Goal: Task Accomplishment & Management: Use online tool/utility

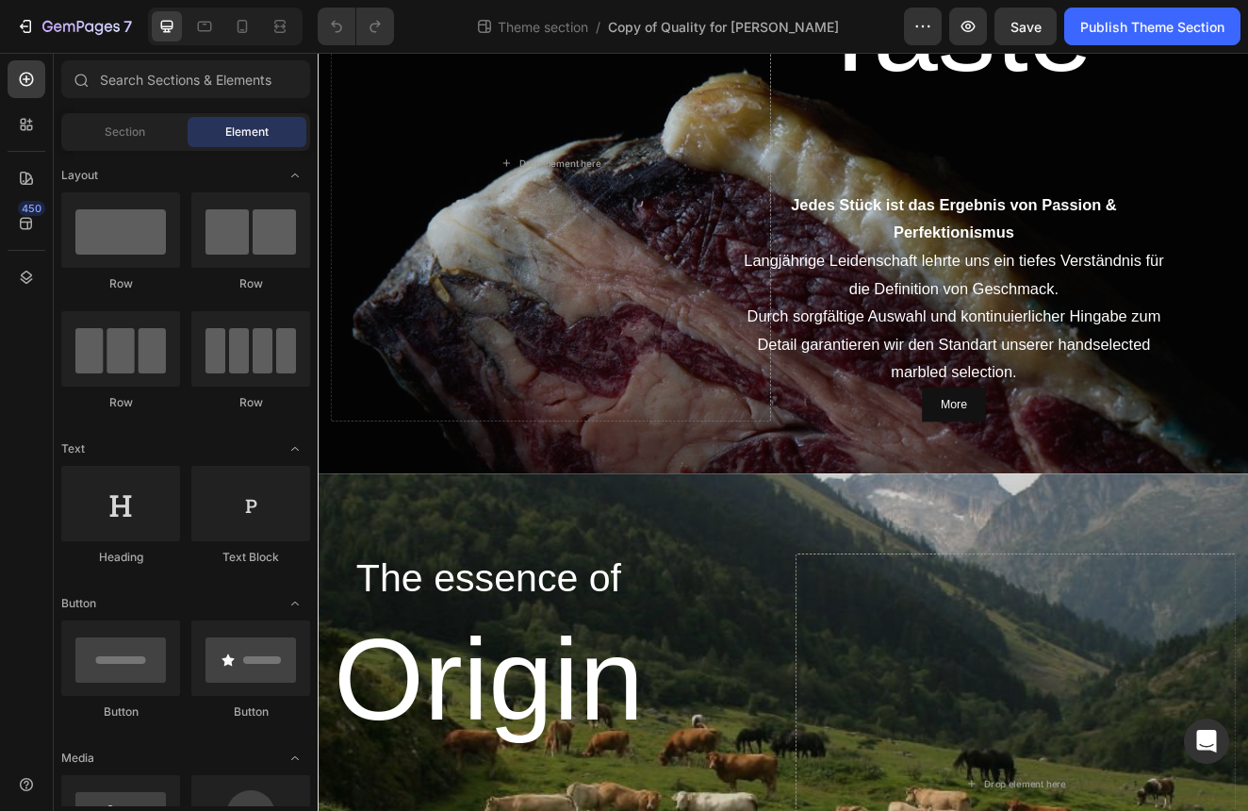
scroll to position [1229, 0]
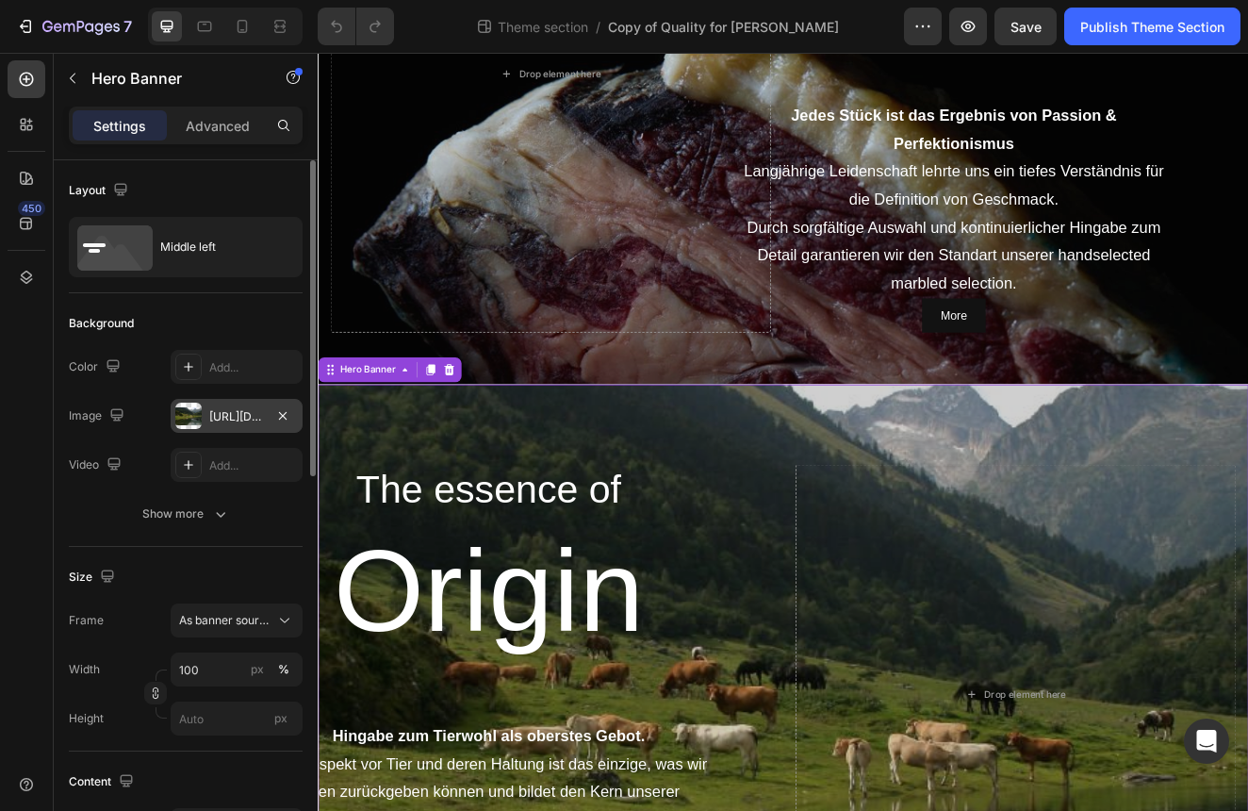
click at [246, 421] on div "[URL][DOMAIN_NAME]" at bounding box center [236, 416] width 55 height 17
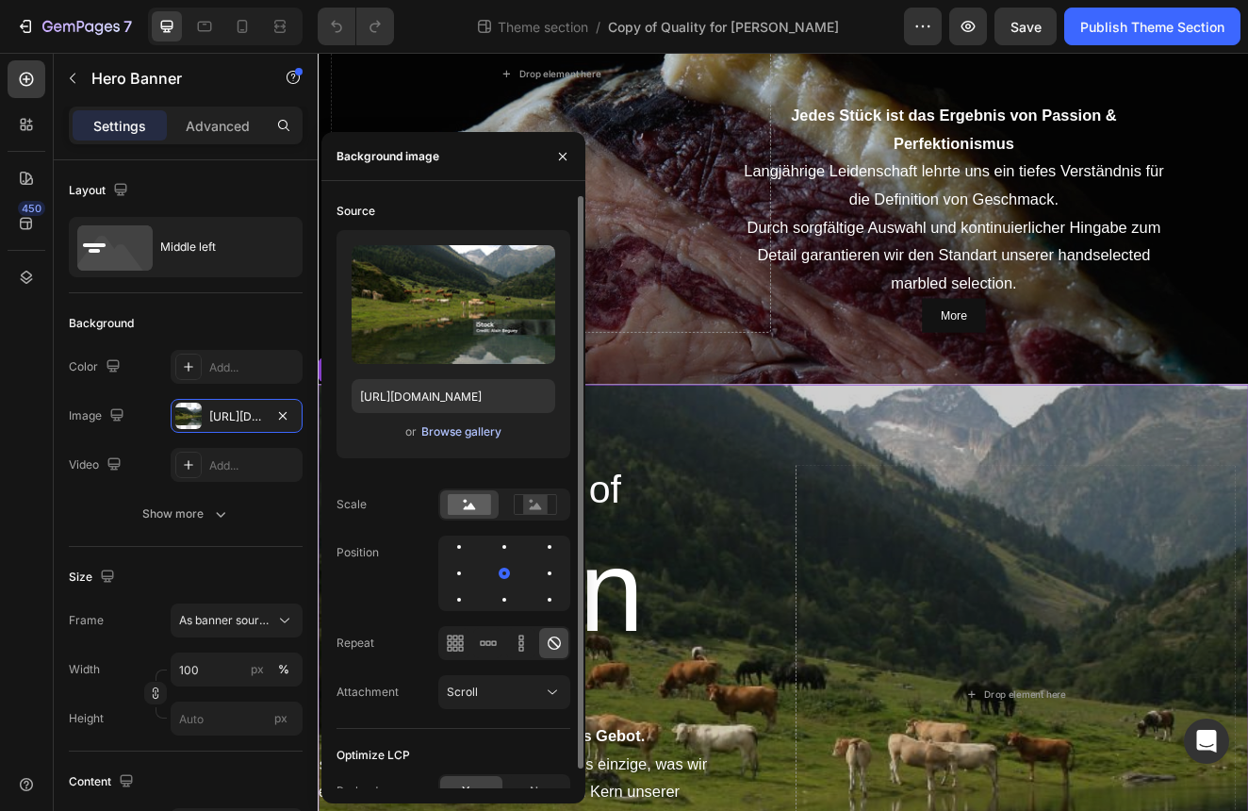
click at [430, 430] on div "Browse gallery" at bounding box center [461, 431] width 80 height 17
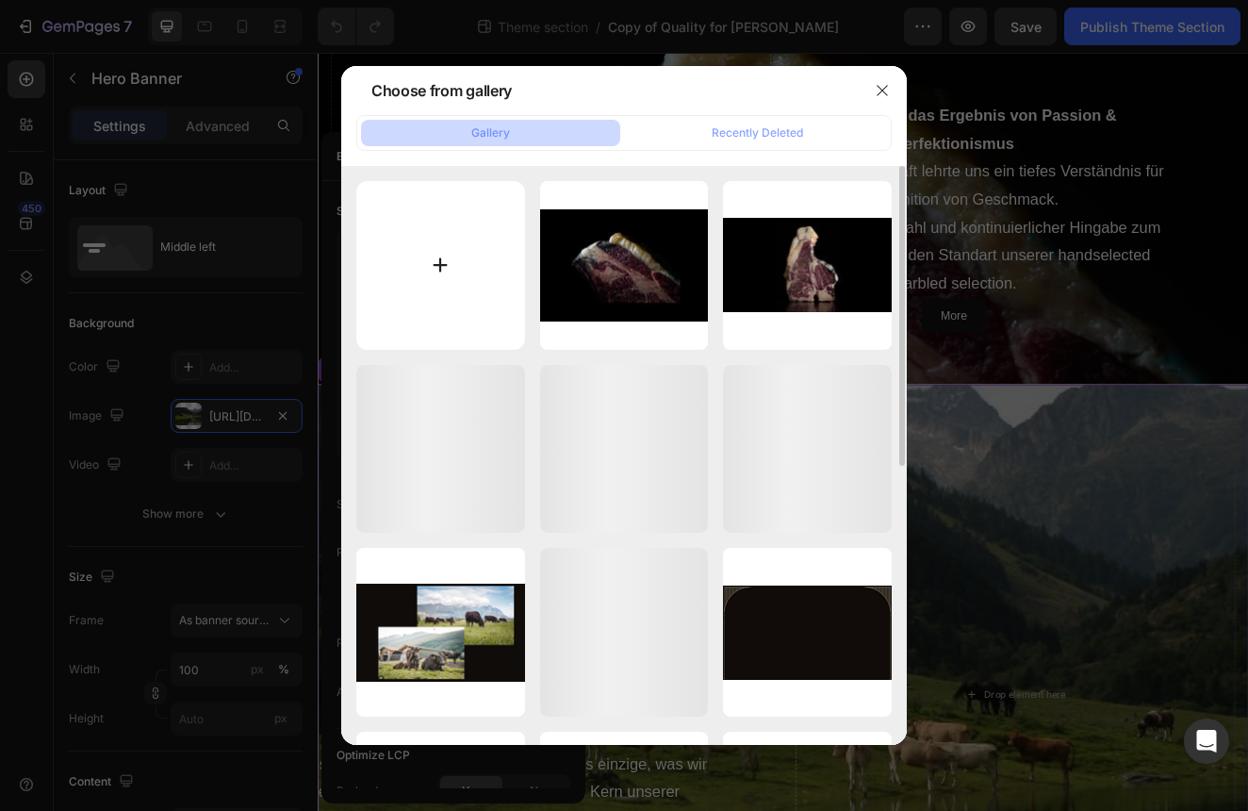
click at [443, 250] on input "file" at bounding box center [440, 265] width 169 height 169
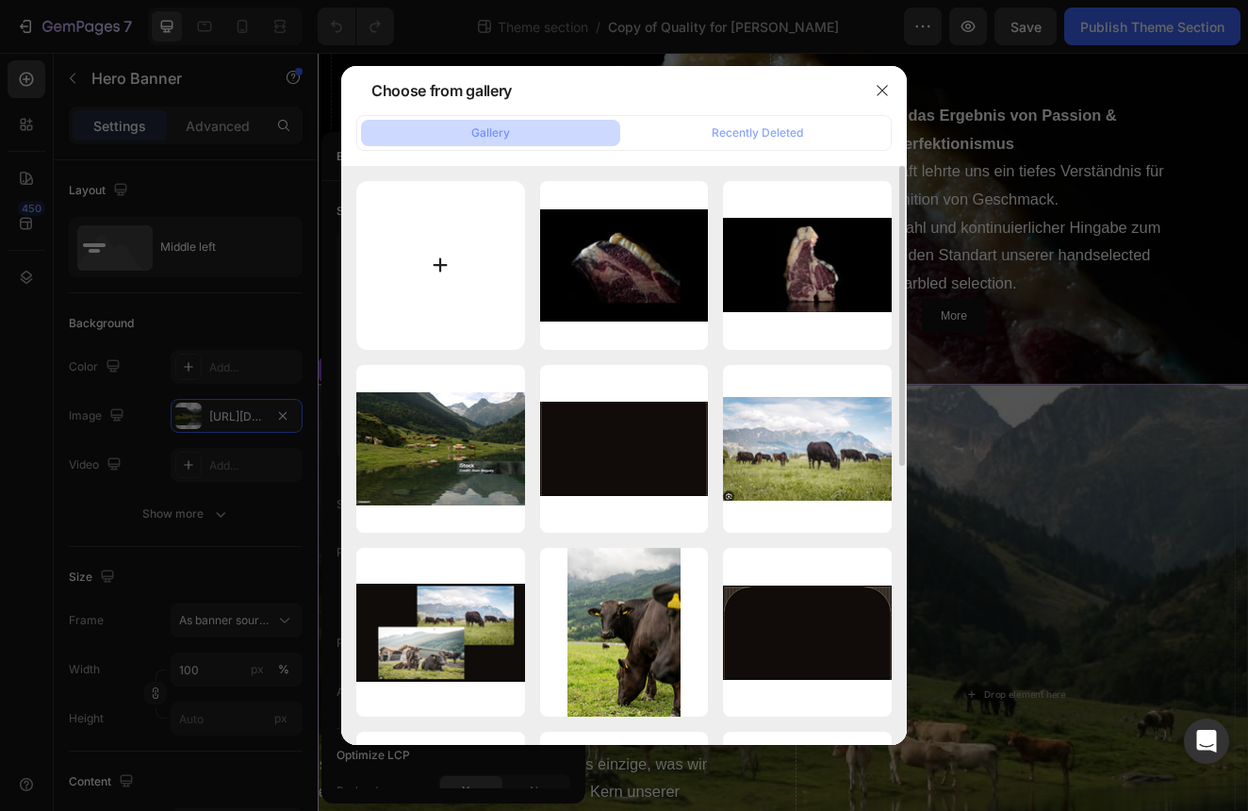
type input "C:\fakepath\Bildschirmfoto [DATE] 09.28.22.png"
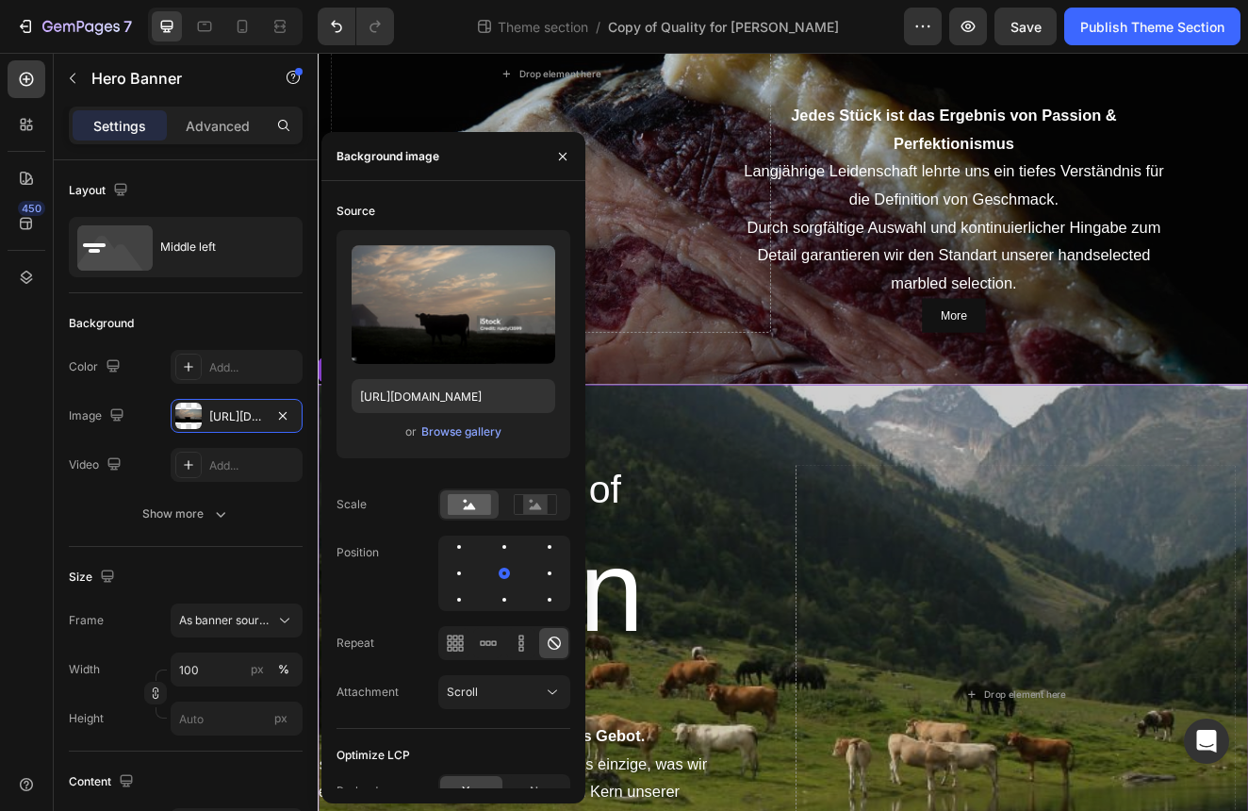
type input "[URL][DOMAIN_NAME]"
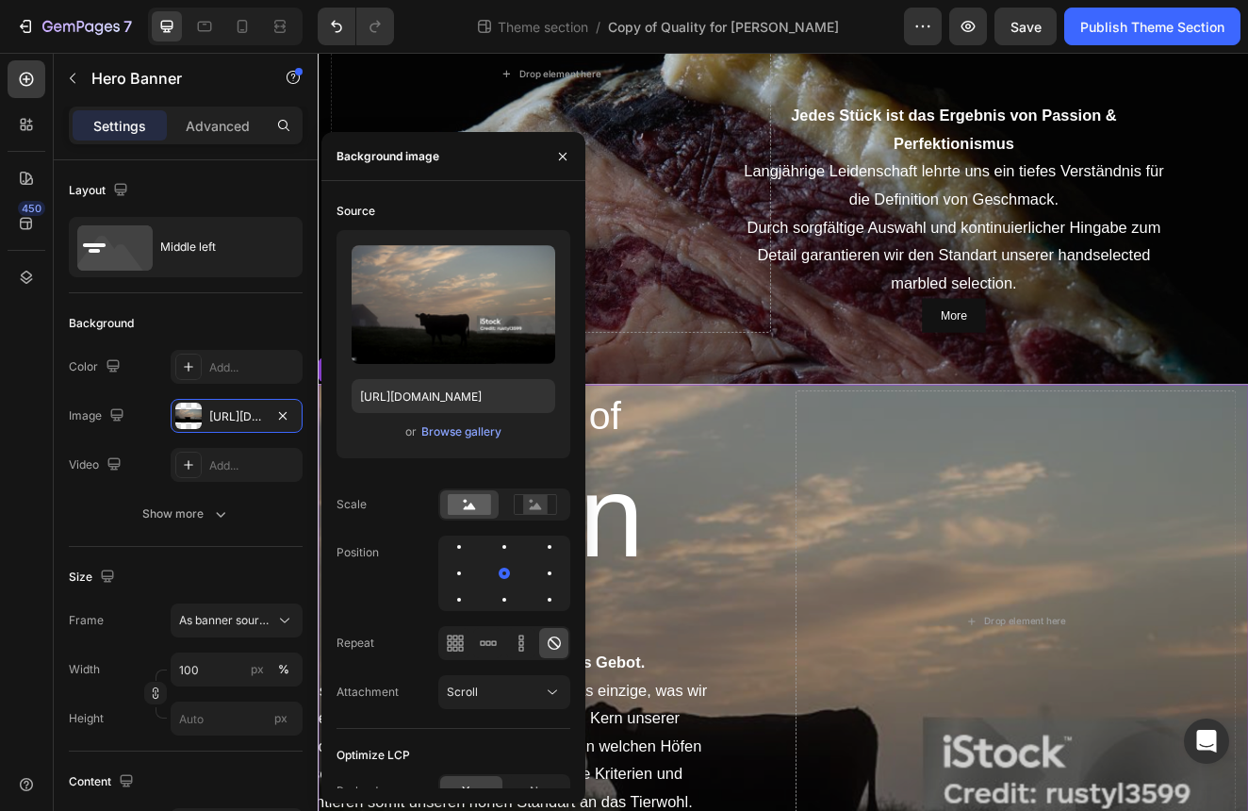
click at [820, 575] on div "The essence of Heading Origin Heading Hingabe zum Tierwohl als oberstes Gebot. …" at bounding box center [601, 744] width 536 height 560
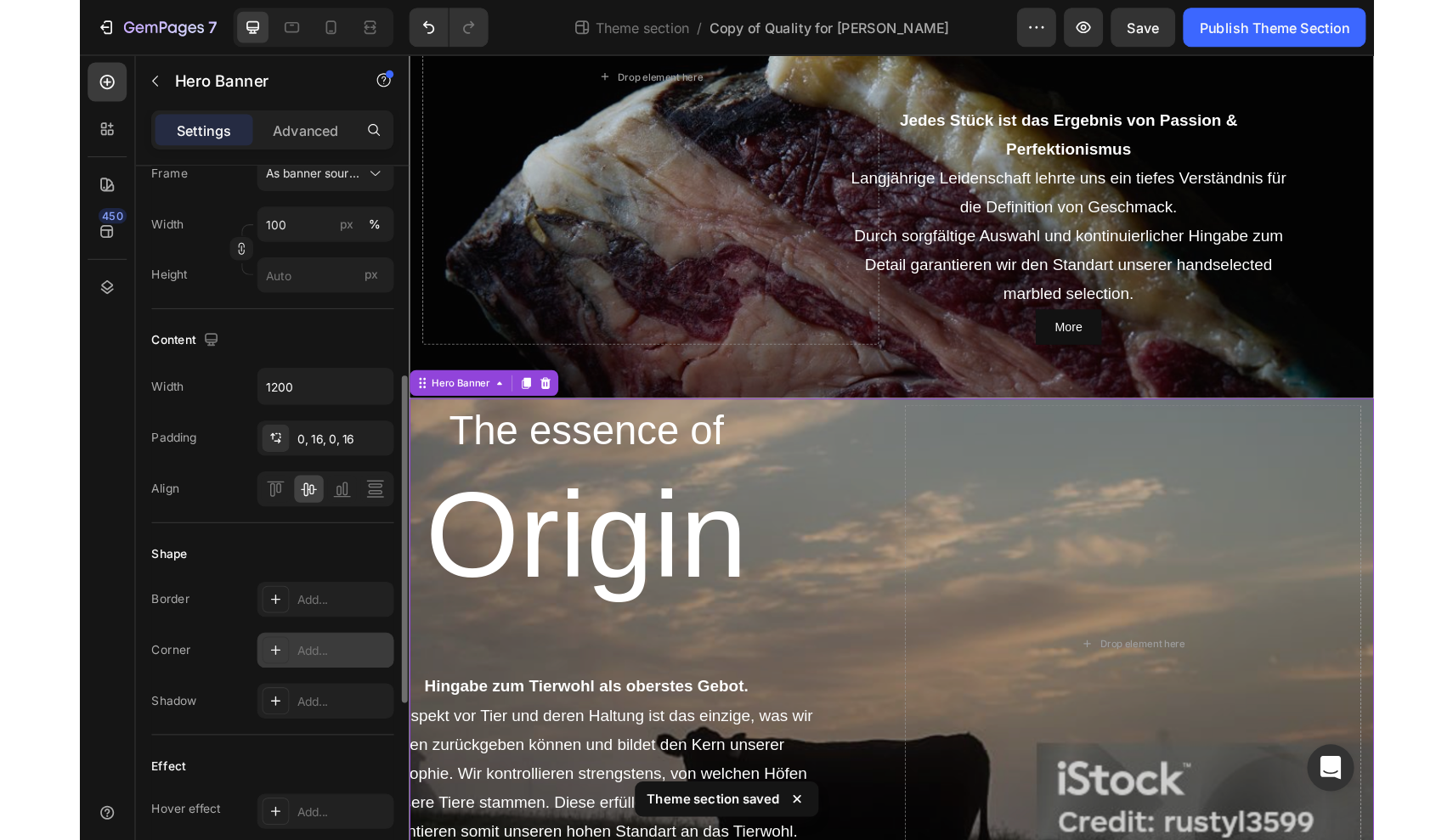
scroll to position [406, 0]
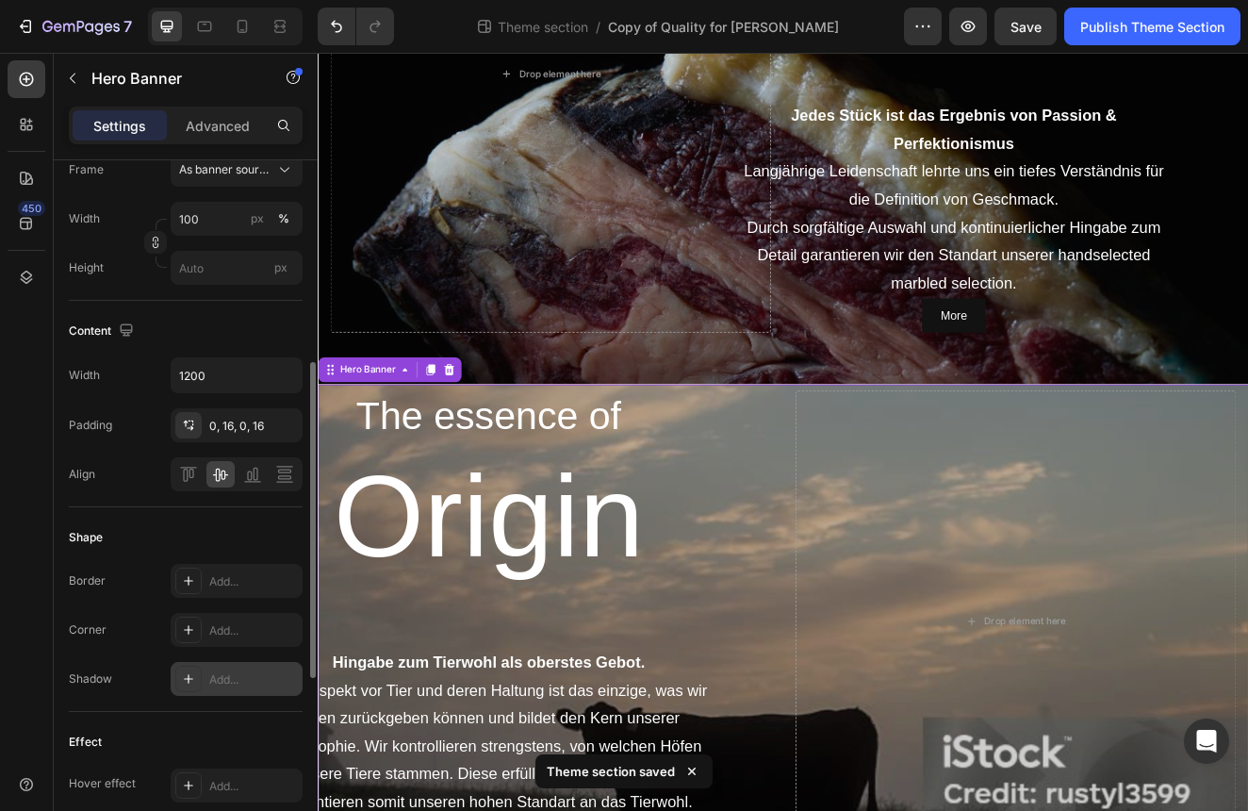
click at [224, 669] on div "Add..." at bounding box center [237, 679] width 132 height 34
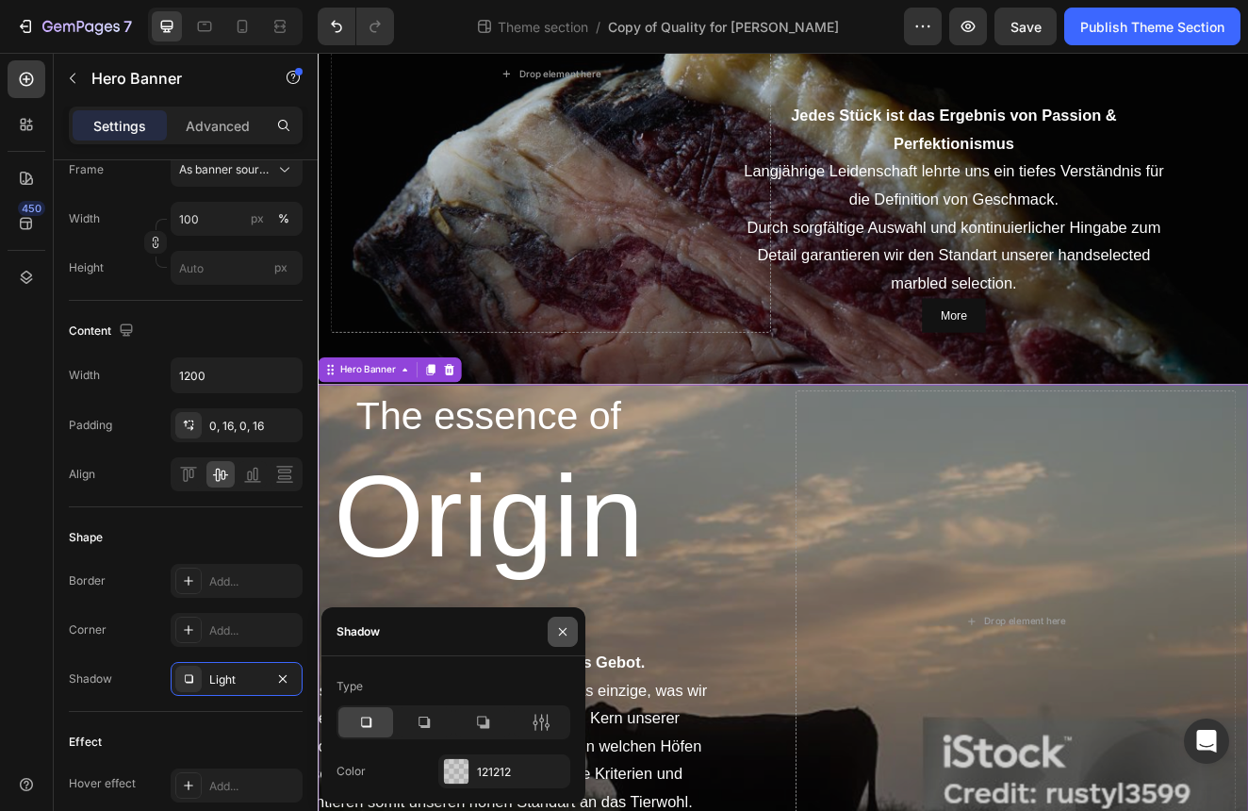
click at [562, 634] on icon "button" at bounding box center [562, 631] width 15 height 15
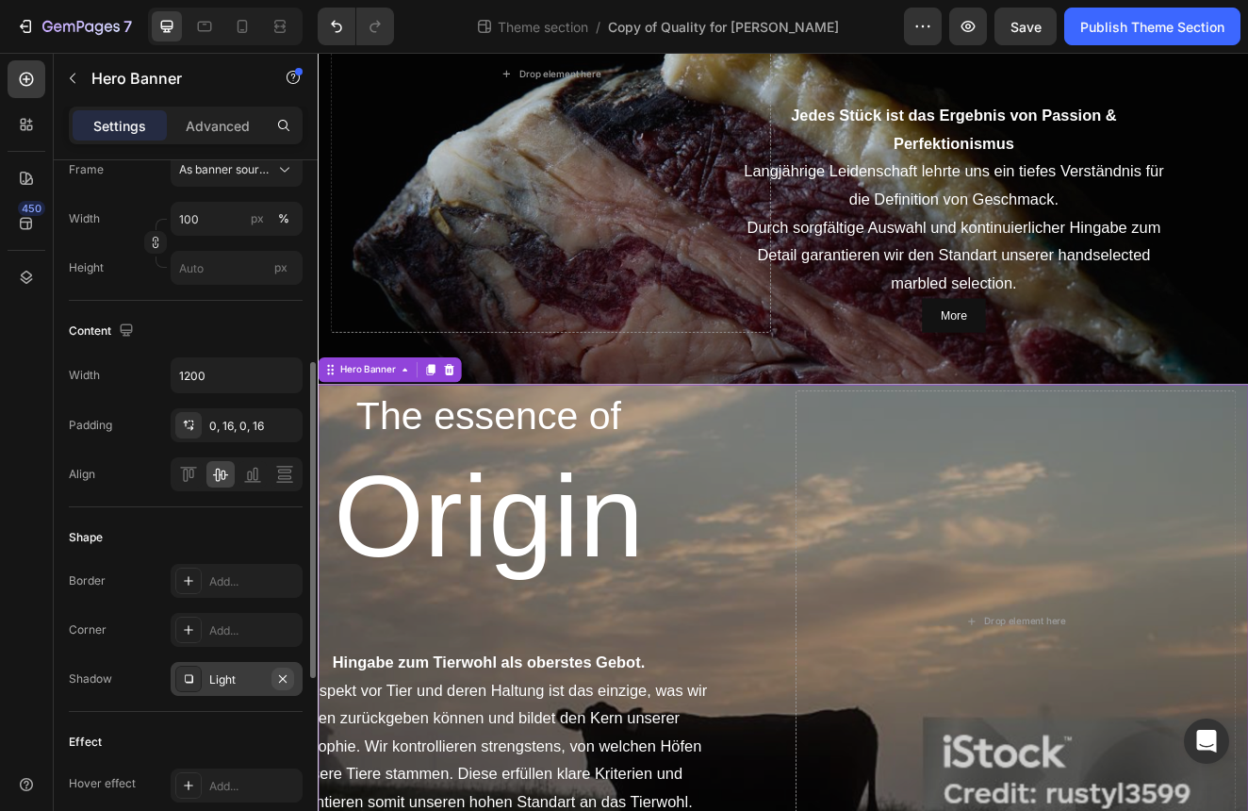
click at [286, 683] on icon "button" at bounding box center [282, 678] width 15 height 15
click at [962, 25] on icon "button" at bounding box center [969, 26] width 14 height 11
click at [973, 35] on icon "button" at bounding box center [968, 26] width 19 height 19
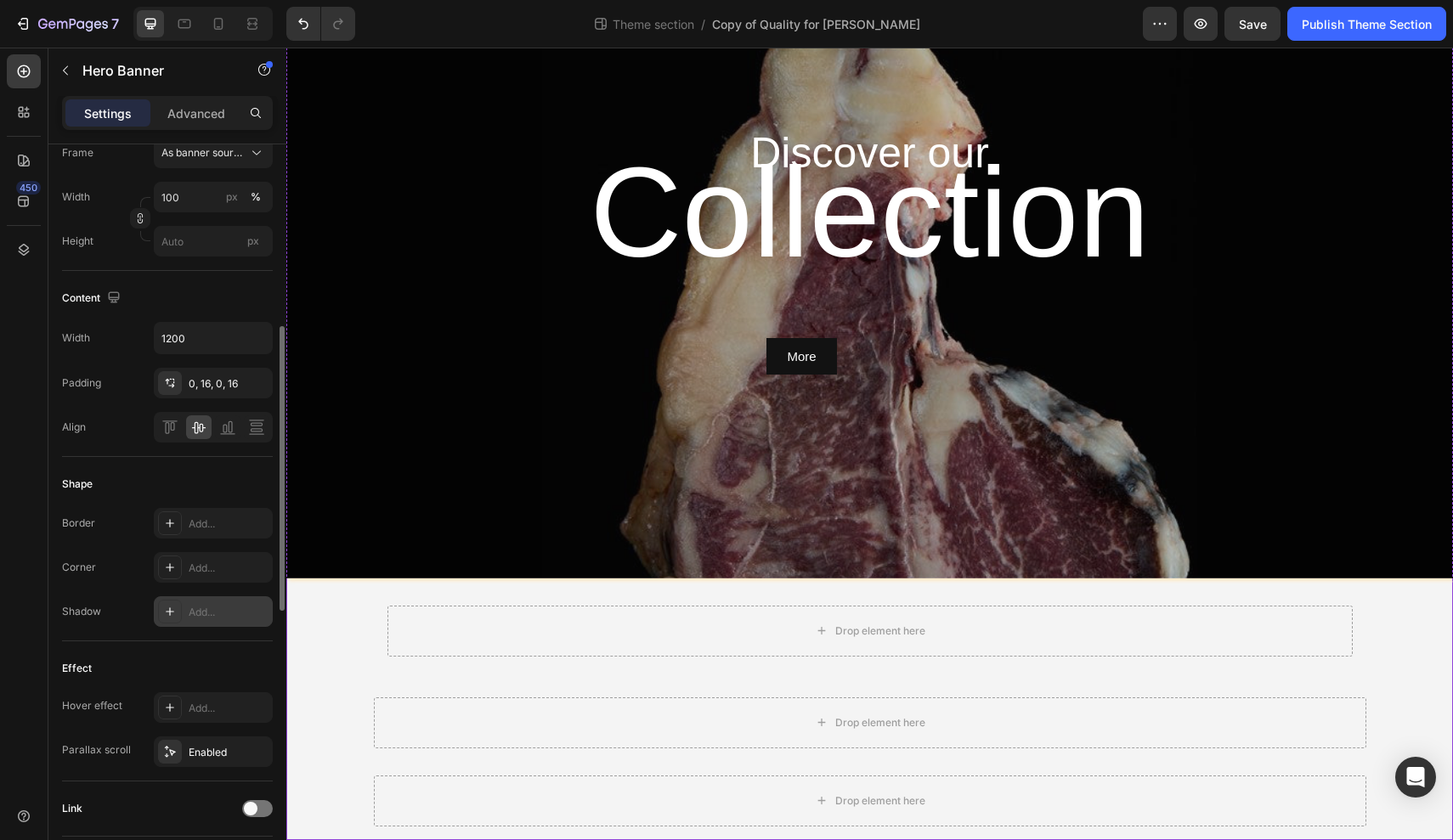
scroll to position [2388, 0]
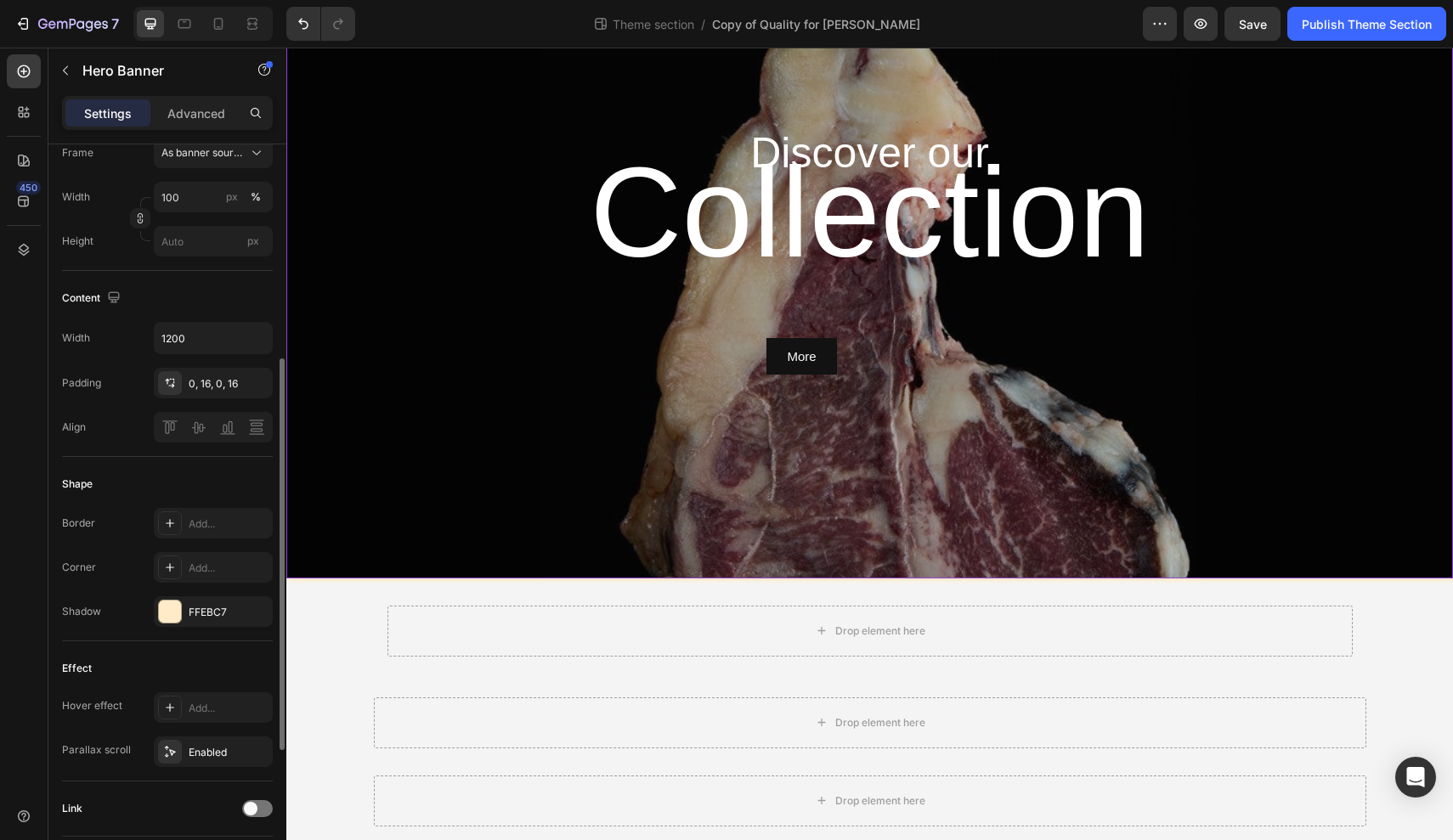
click at [534, 419] on div "Overlay" at bounding box center [870, 250] width 1167 height 656
click at [255, 613] on icon "button" at bounding box center [254, 611] width 14 height 14
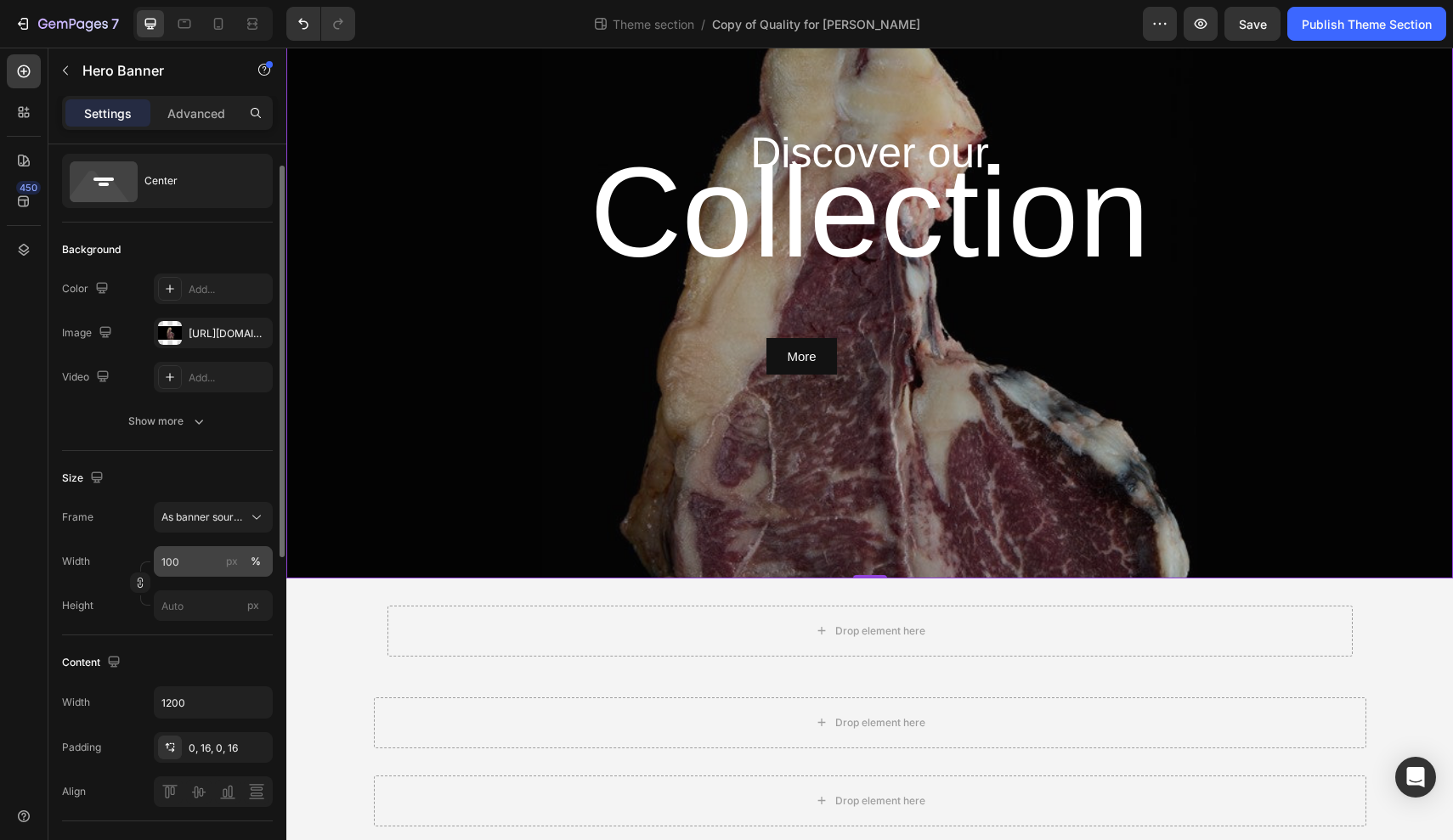
scroll to position [0, 0]
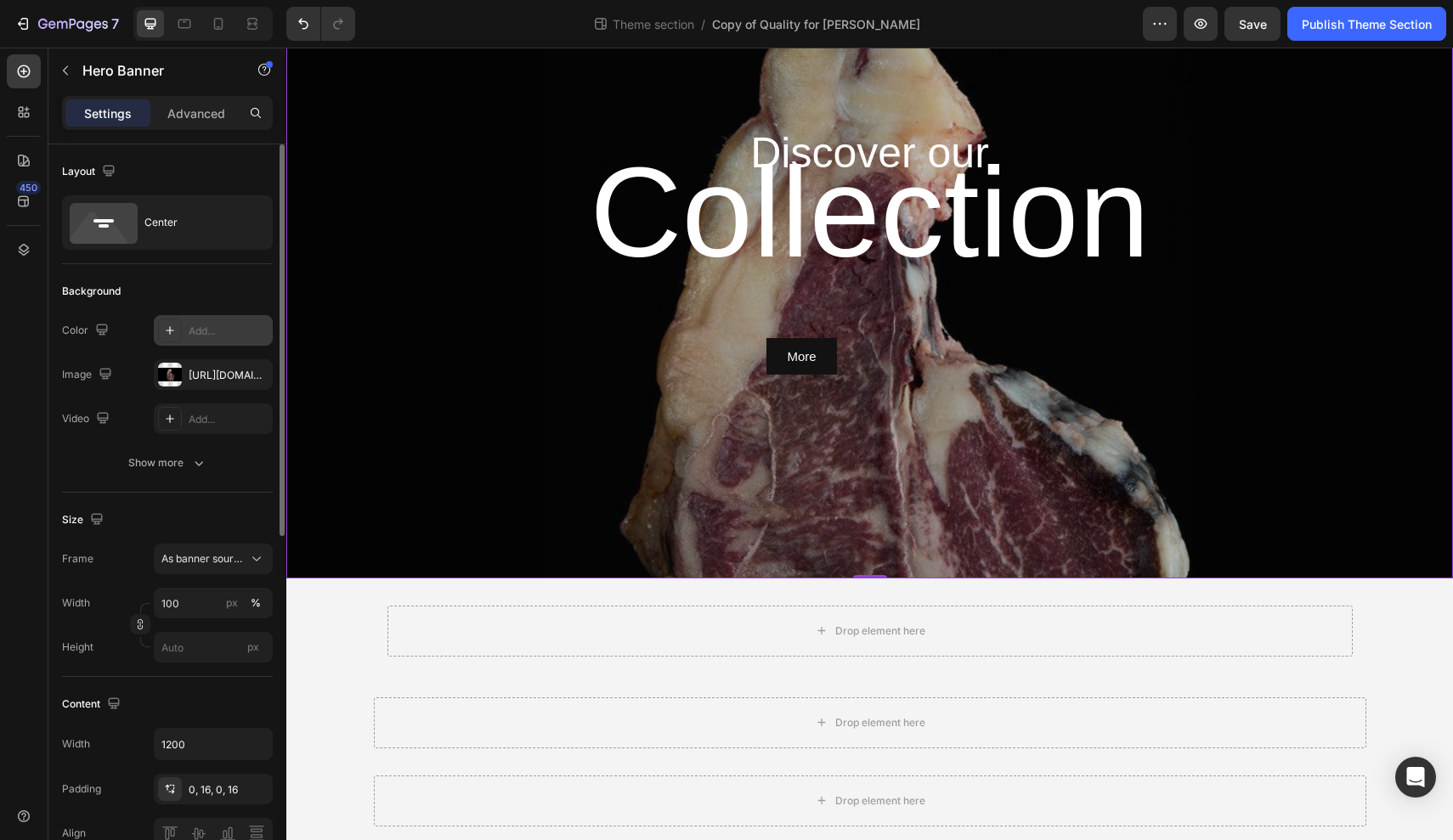
click at [237, 335] on div "Add..." at bounding box center [228, 331] width 80 height 15
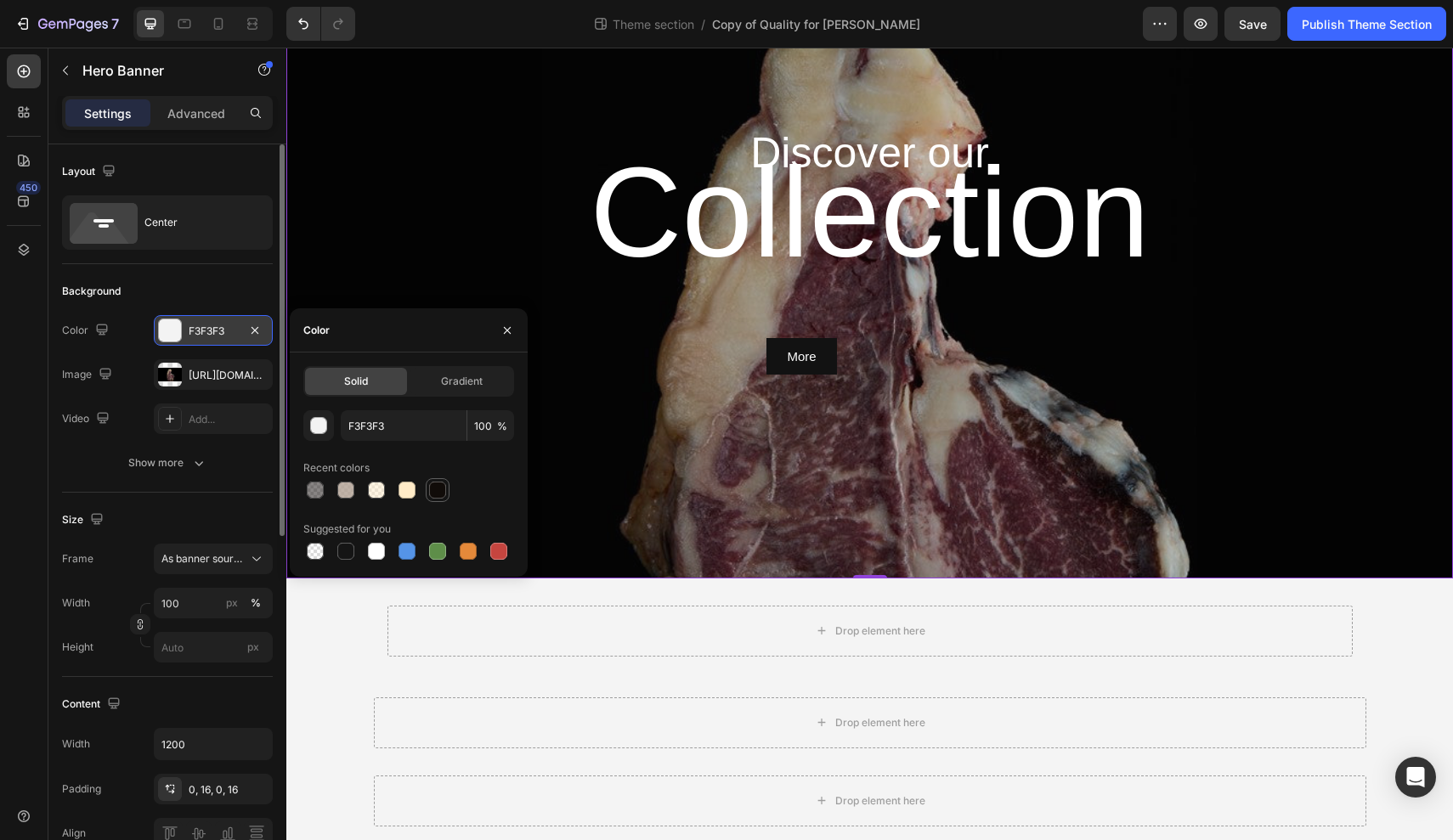
click at [445, 498] on div at bounding box center [437, 490] width 21 height 21
type input "110C09"
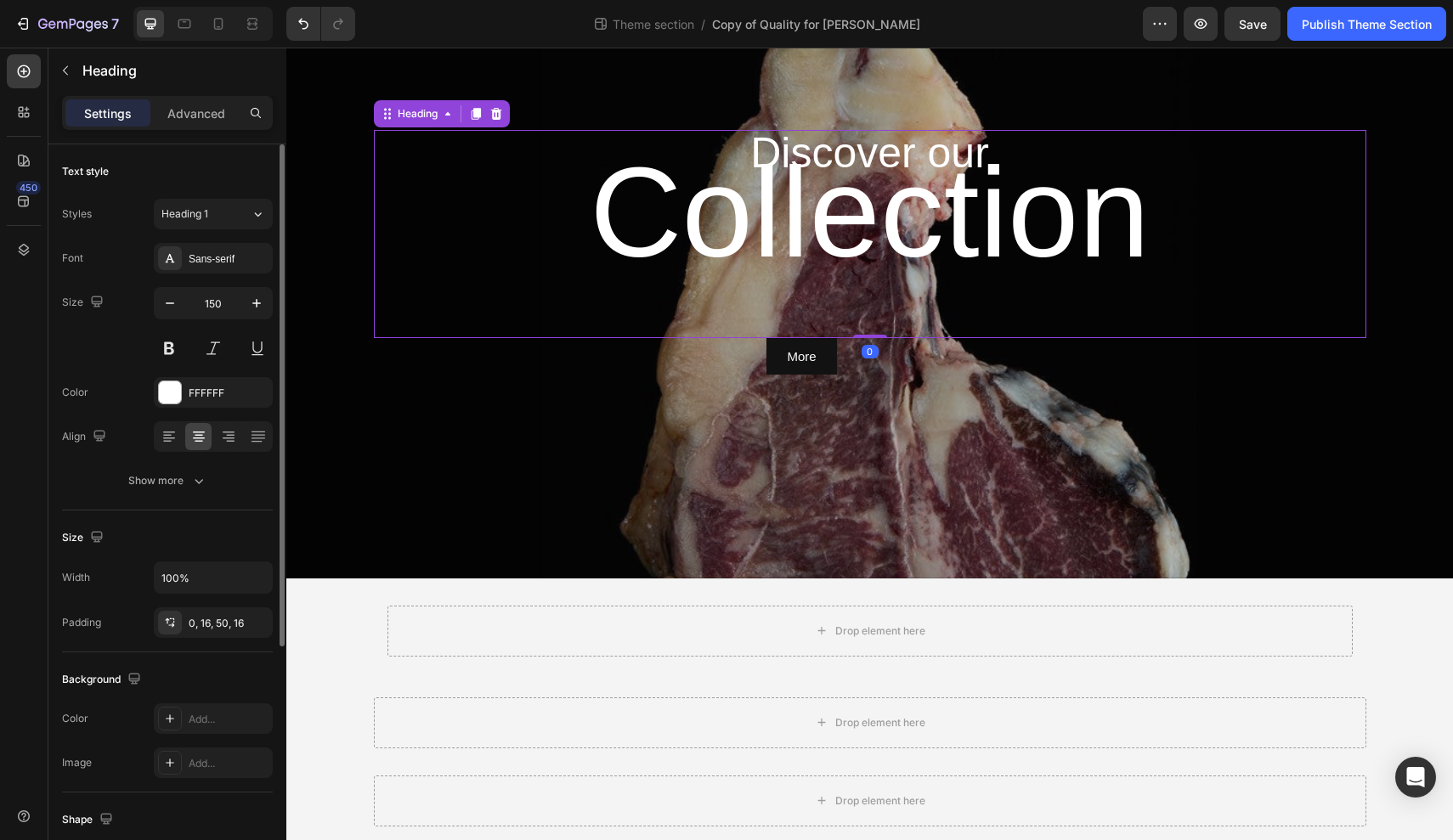
click at [448, 219] on h1 "Collection" at bounding box center [870, 233] width 992 height 208
click at [377, 391] on div "Overlay" at bounding box center [870, 250] width 1167 height 656
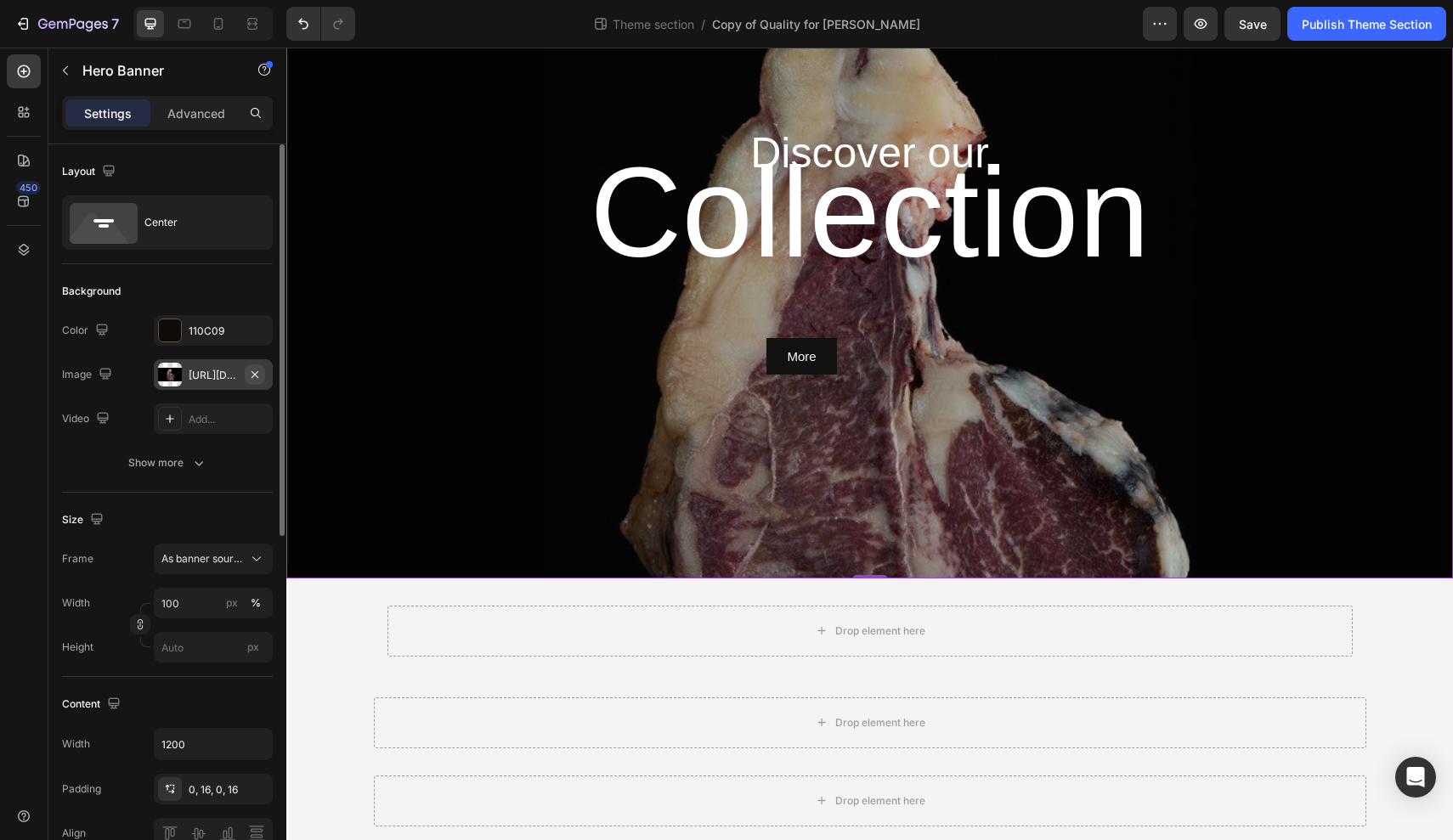
click at [259, 373] on icon "button" at bounding box center [254, 374] width 14 height 14
type input "Auto"
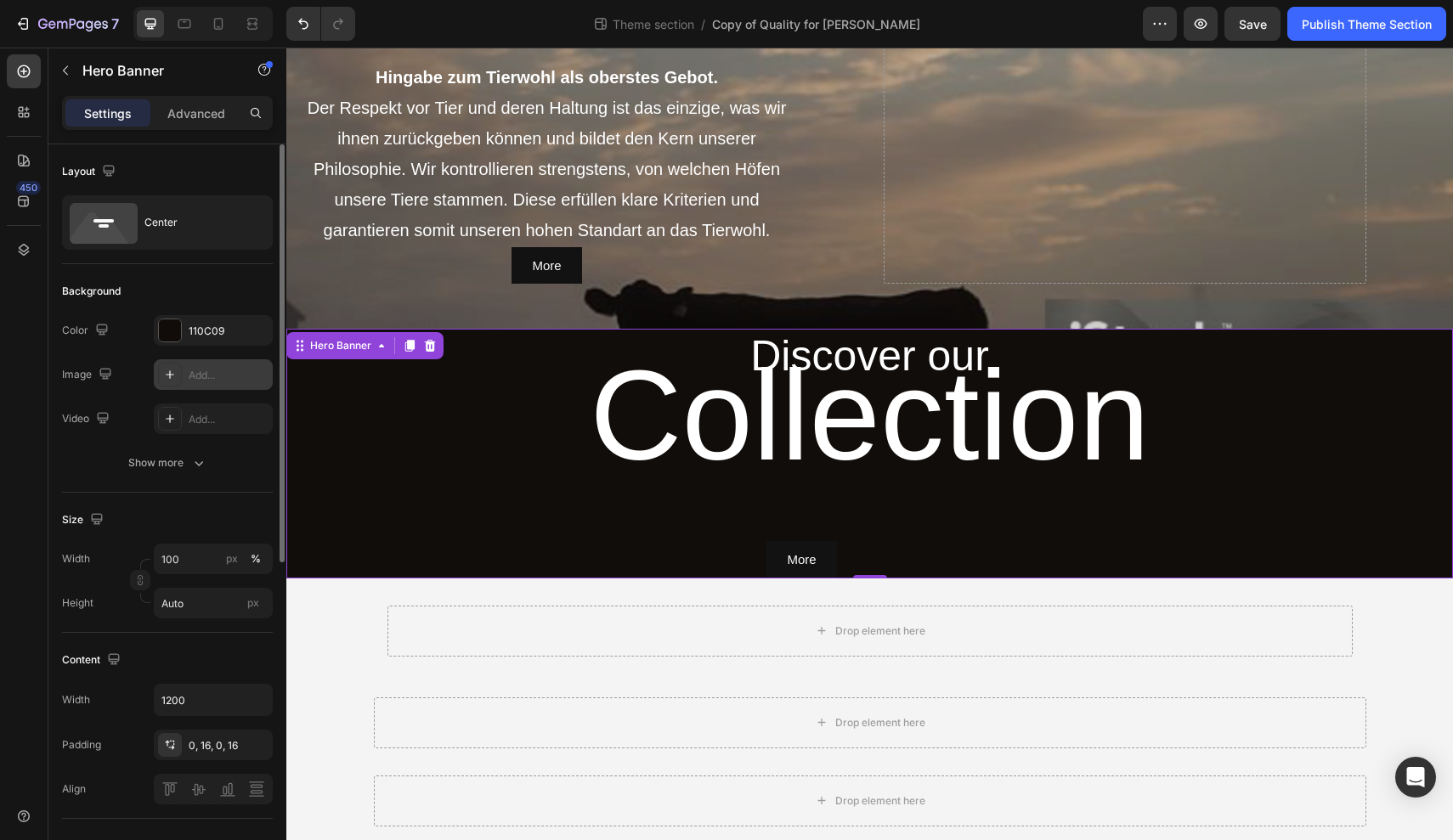
scroll to position [1979, 0]
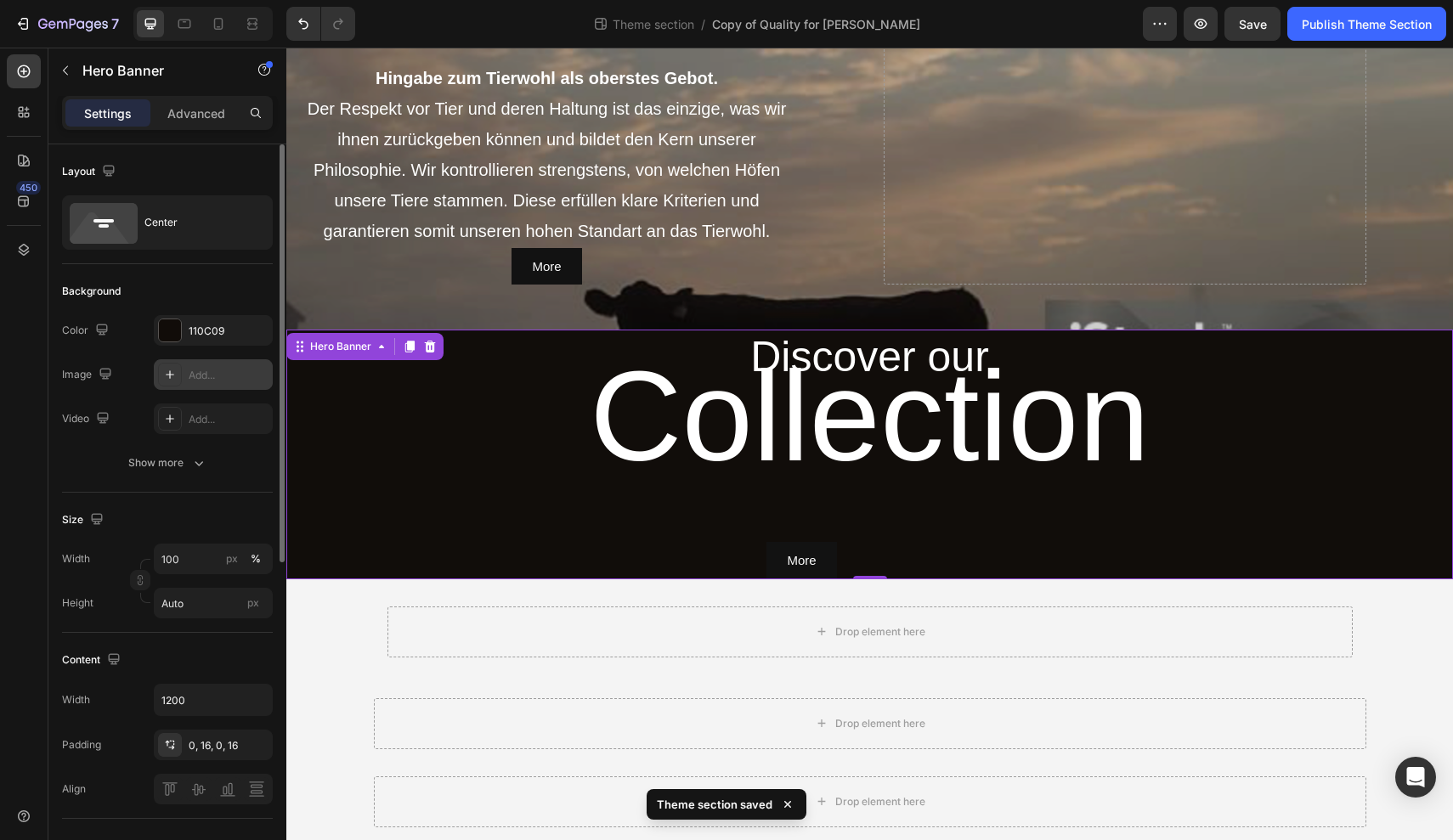
click at [352, 430] on div "Overlay" at bounding box center [870, 454] width 1167 height 250
click at [213, 117] on p "Advanced" at bounding box center [196, 114] width 58 height 18
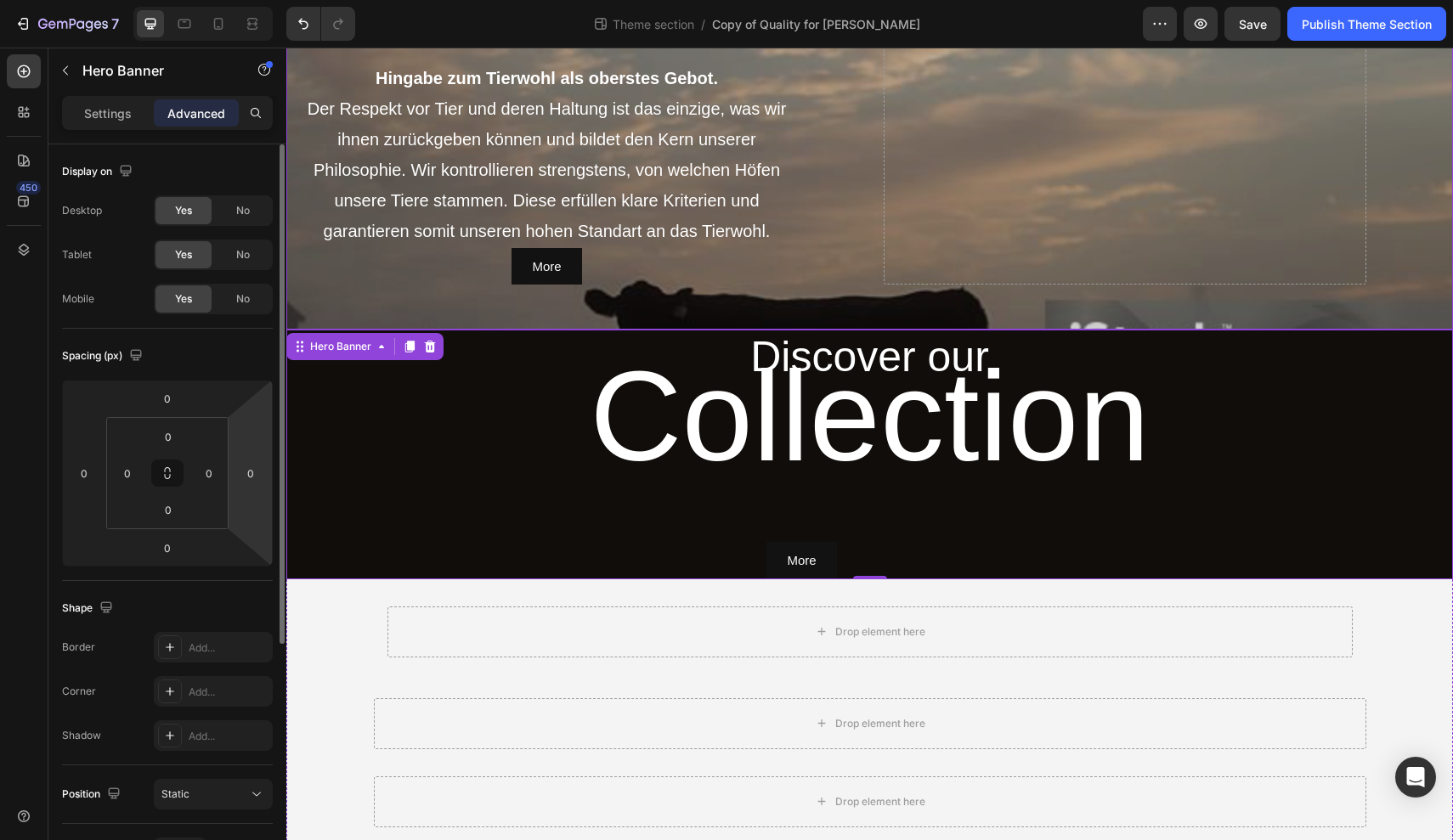
click at [387, 304] on div "Overlay" at bounding box center [870, 32] width 1167 height 594
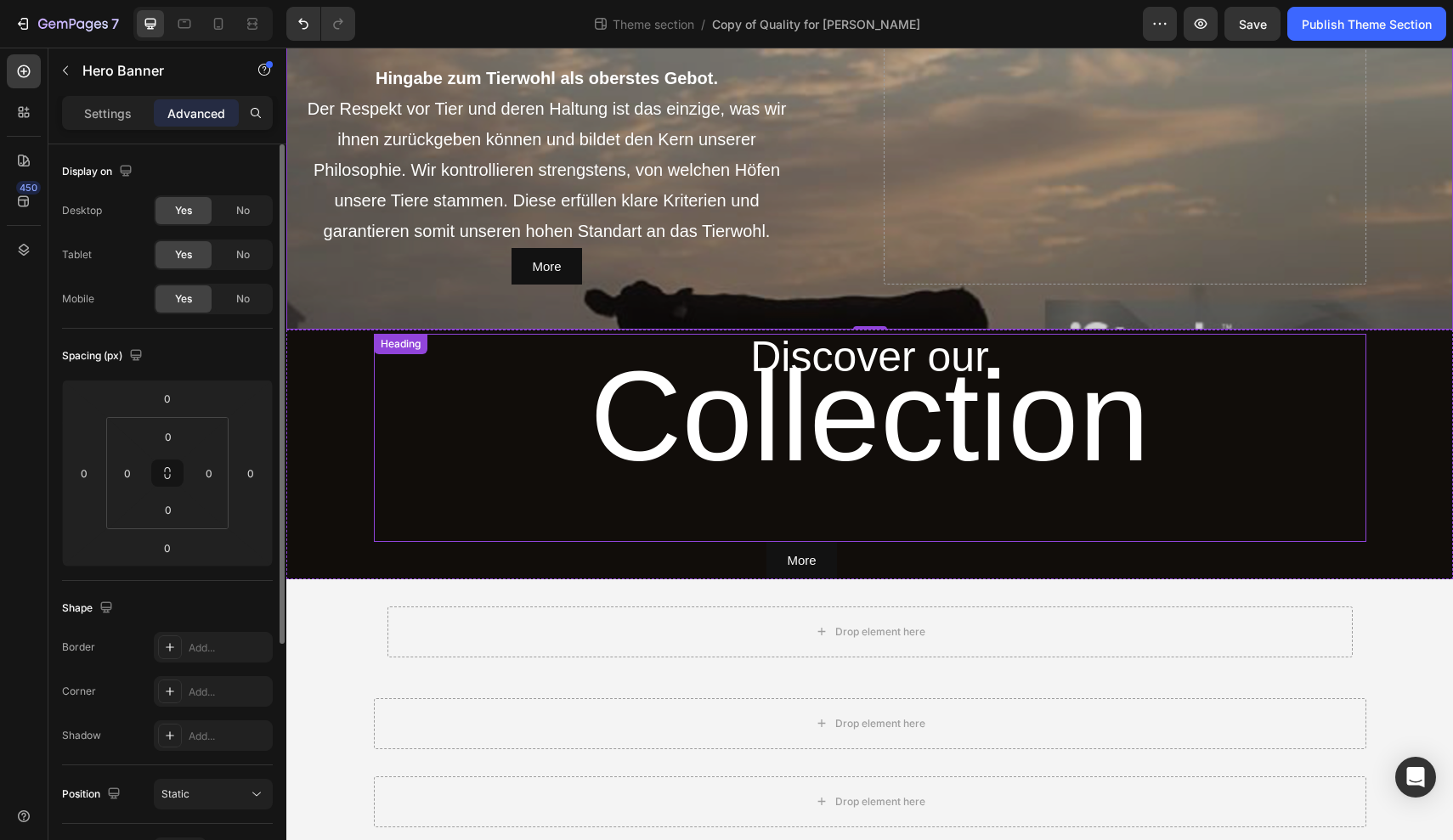
click at [374, 391] on h1 "Collection" at bounding box center [870, 438] width 992 height 208
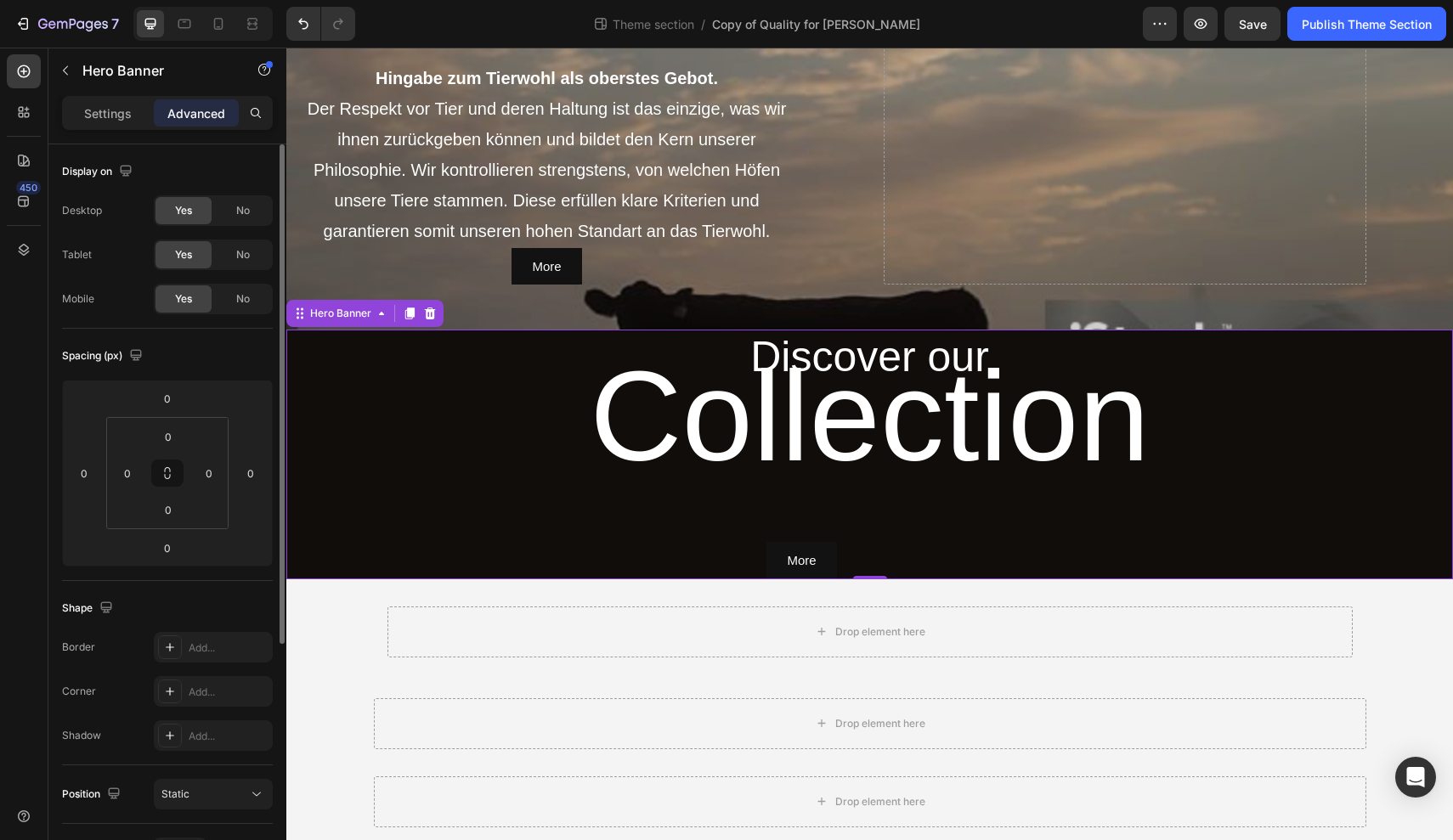
click at [338, 387] on div "Overlay" at bounding box center [870, 454] width 1167 height 250
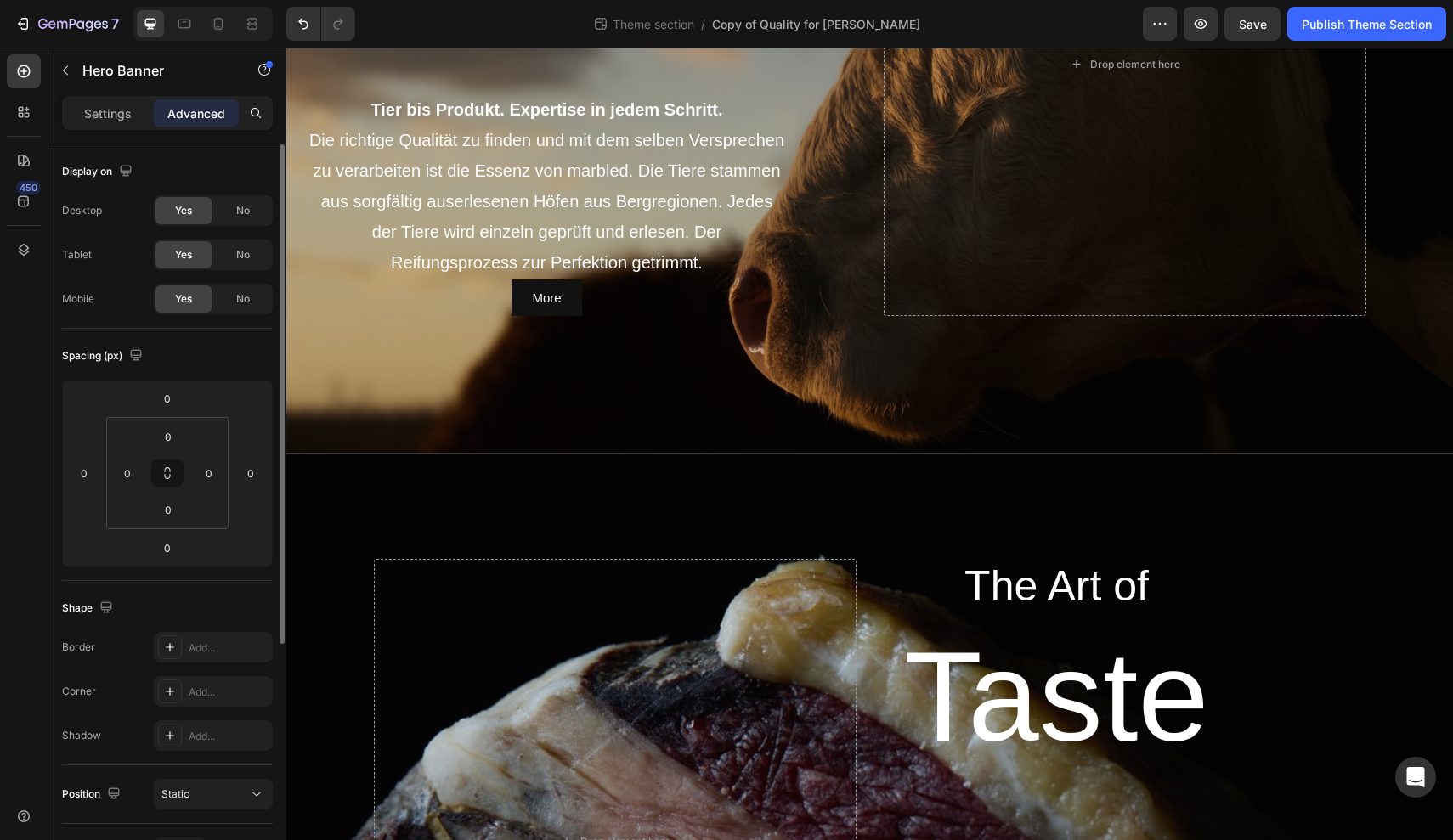
scroll to position [479, 0]
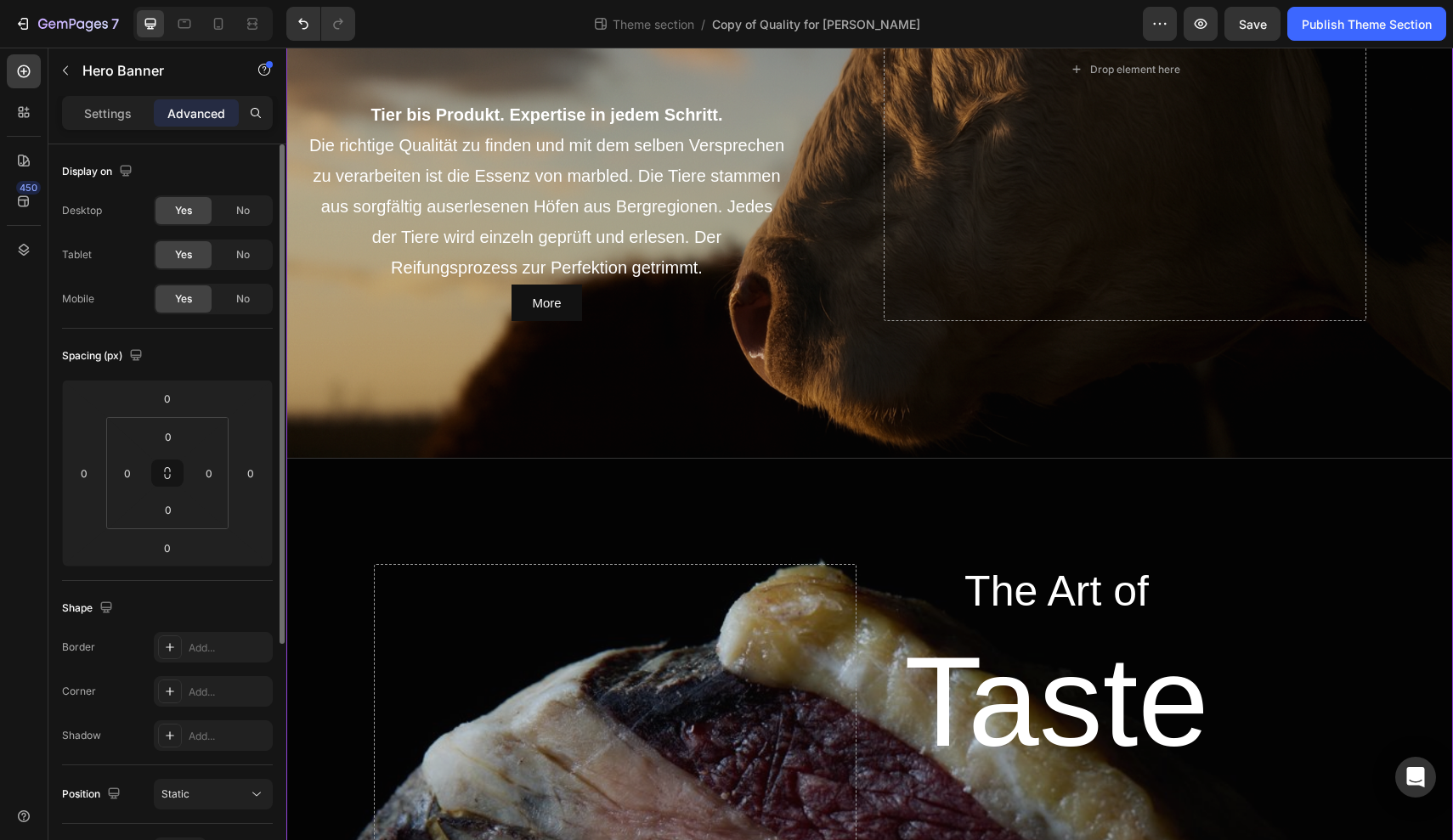
click at [342, 526] on div "Overlay" at bounding box center [870, 846] width 1167 height 778
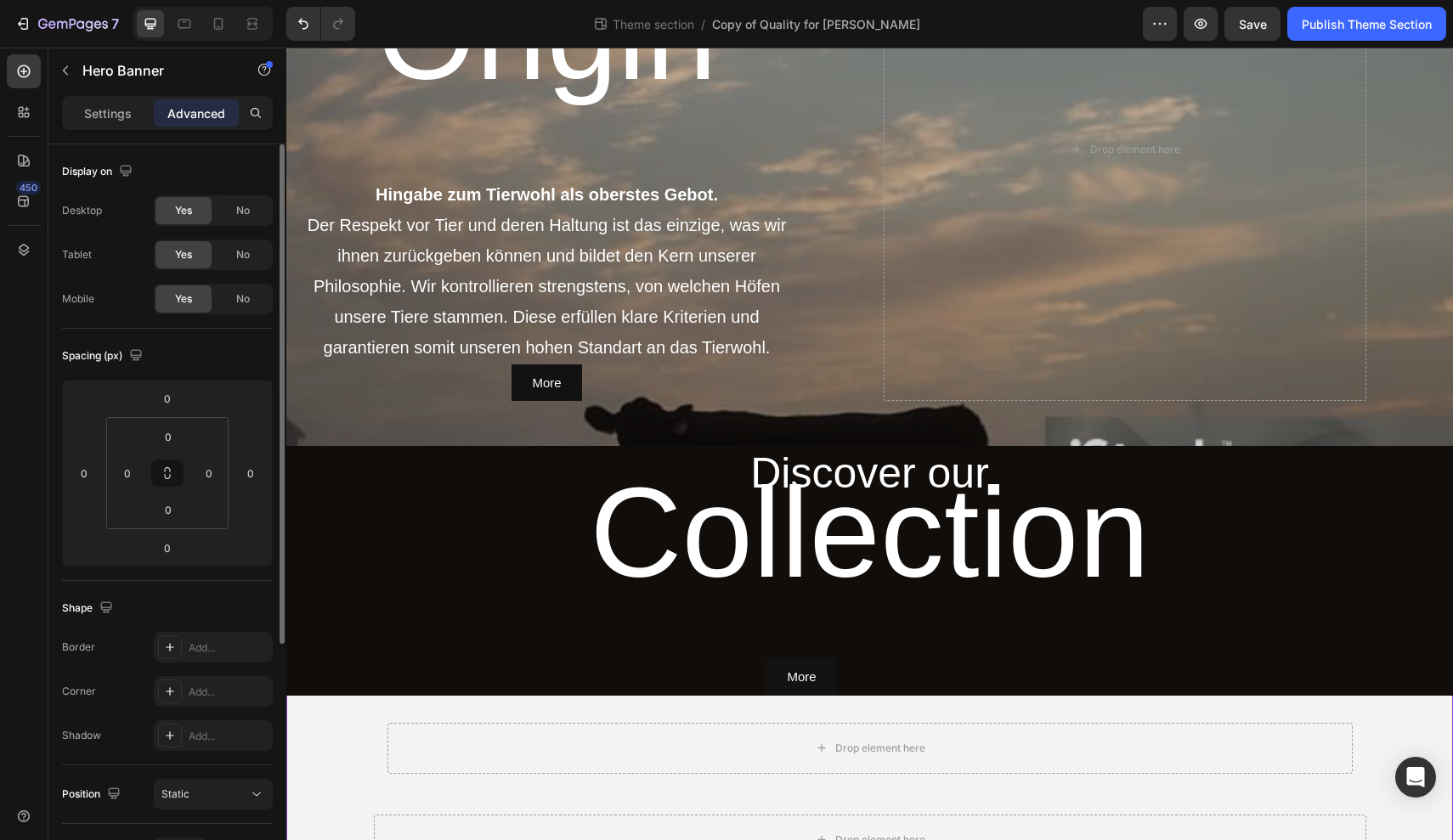
scroll to position [1894, 0]
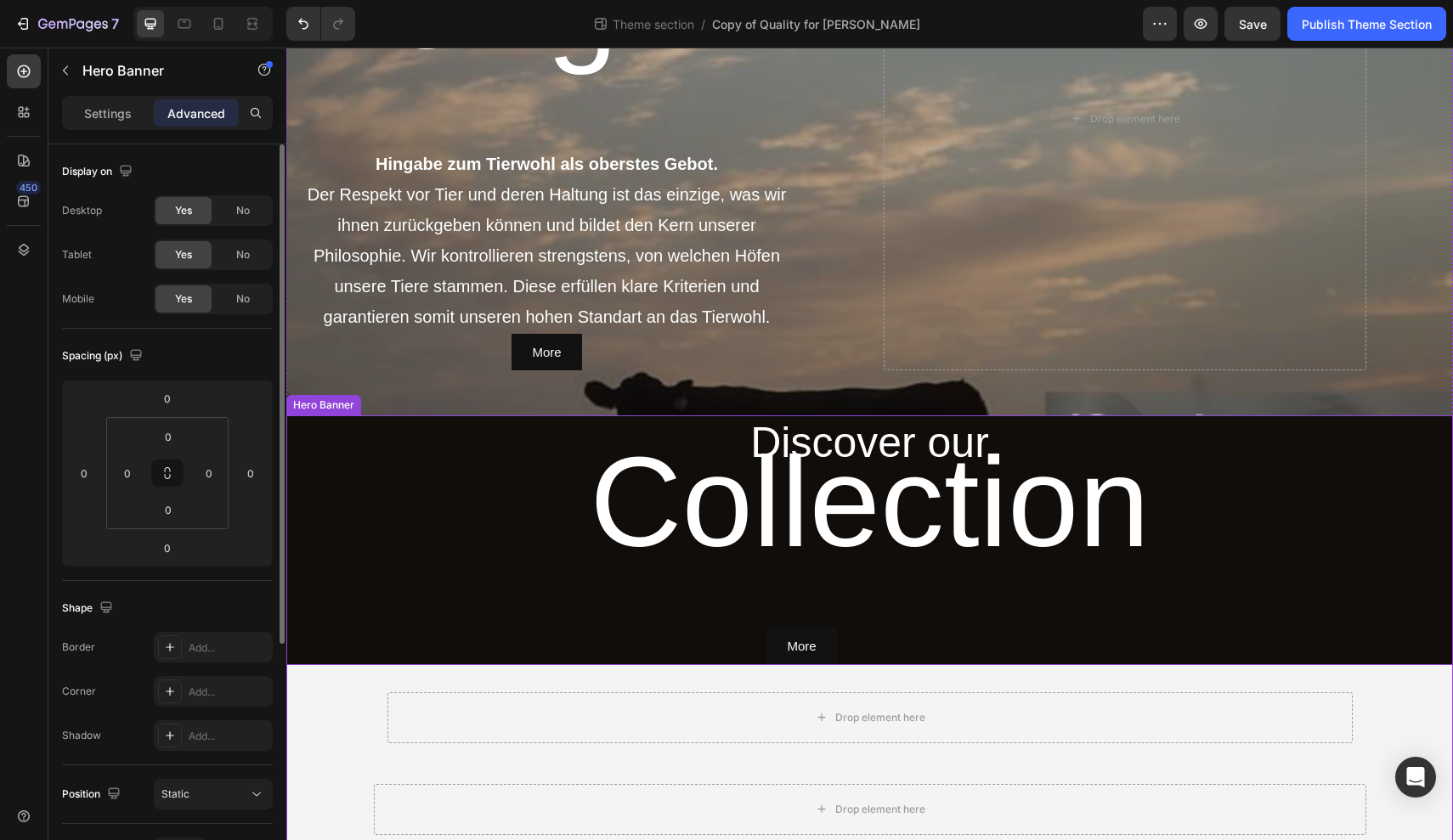
click at [371, 526] on div "Discover our Heading Collection Heading More Button" at bounding box center [870, 540] width 1019 height 250
click at [307, 24] on icon "Undo/Redo" at bounding box center [303, 24] width 10 height 11
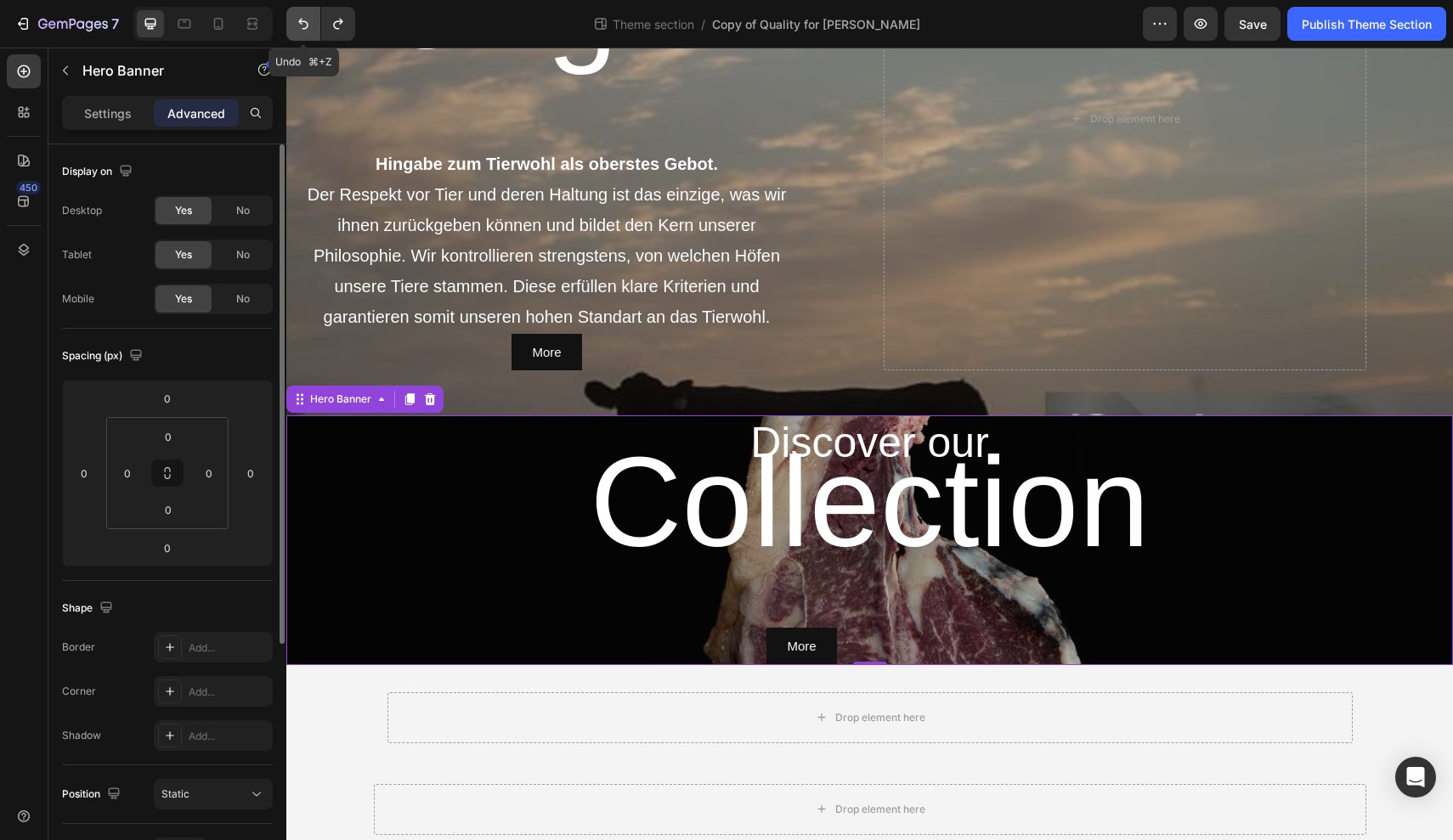
click at [307, 24] on icon "Undo/Redo" at bounding box center [303, 24] width 10 height 11
click at [306, 28] on icon "Undo/Redo" at bounding box center [303, 24] width 10 height 11
click at [330, 551] on div "Overlay" at bounding box center [870, 540] width 1167 height 250
click at [43, 26] on icon "button" at bounding box center [72, 25] width 69 height 14
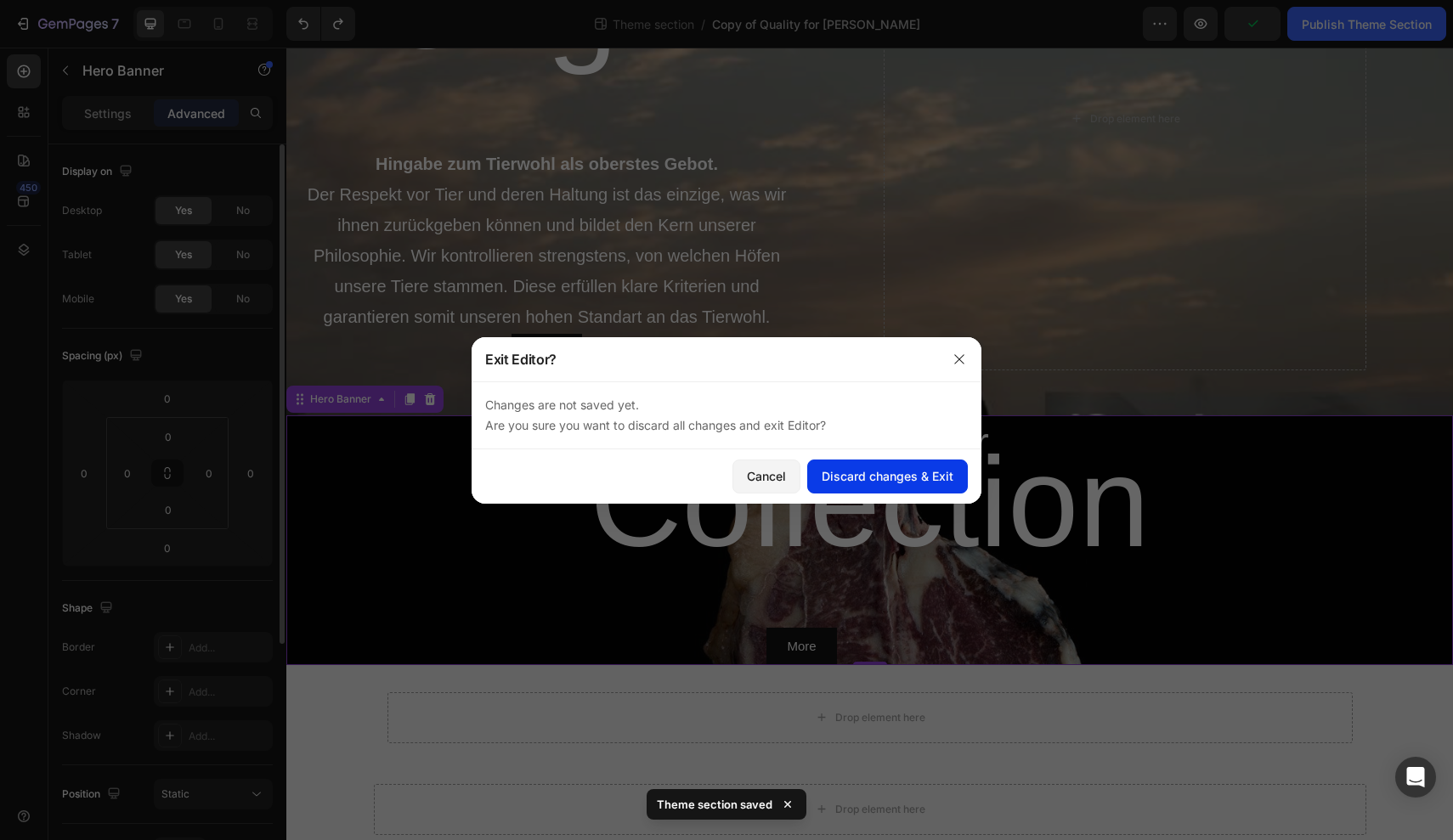
click at [845, 480] on div "Discard changes & Exit" at bounding box center [888, 477] width 132 height 18
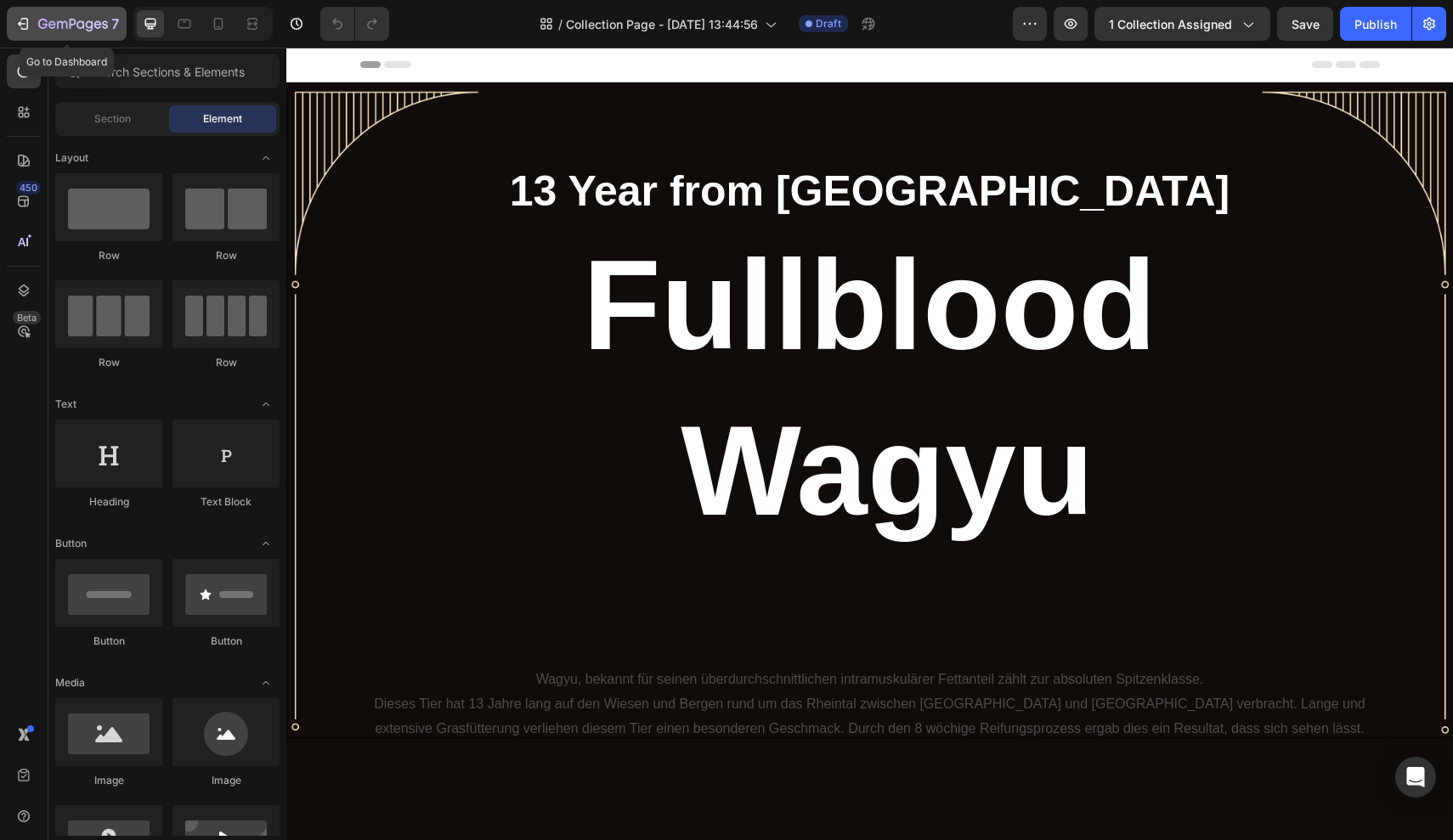
click at [20, 28] on icon "button" at bounding box center [23, 23] width 17 height 17
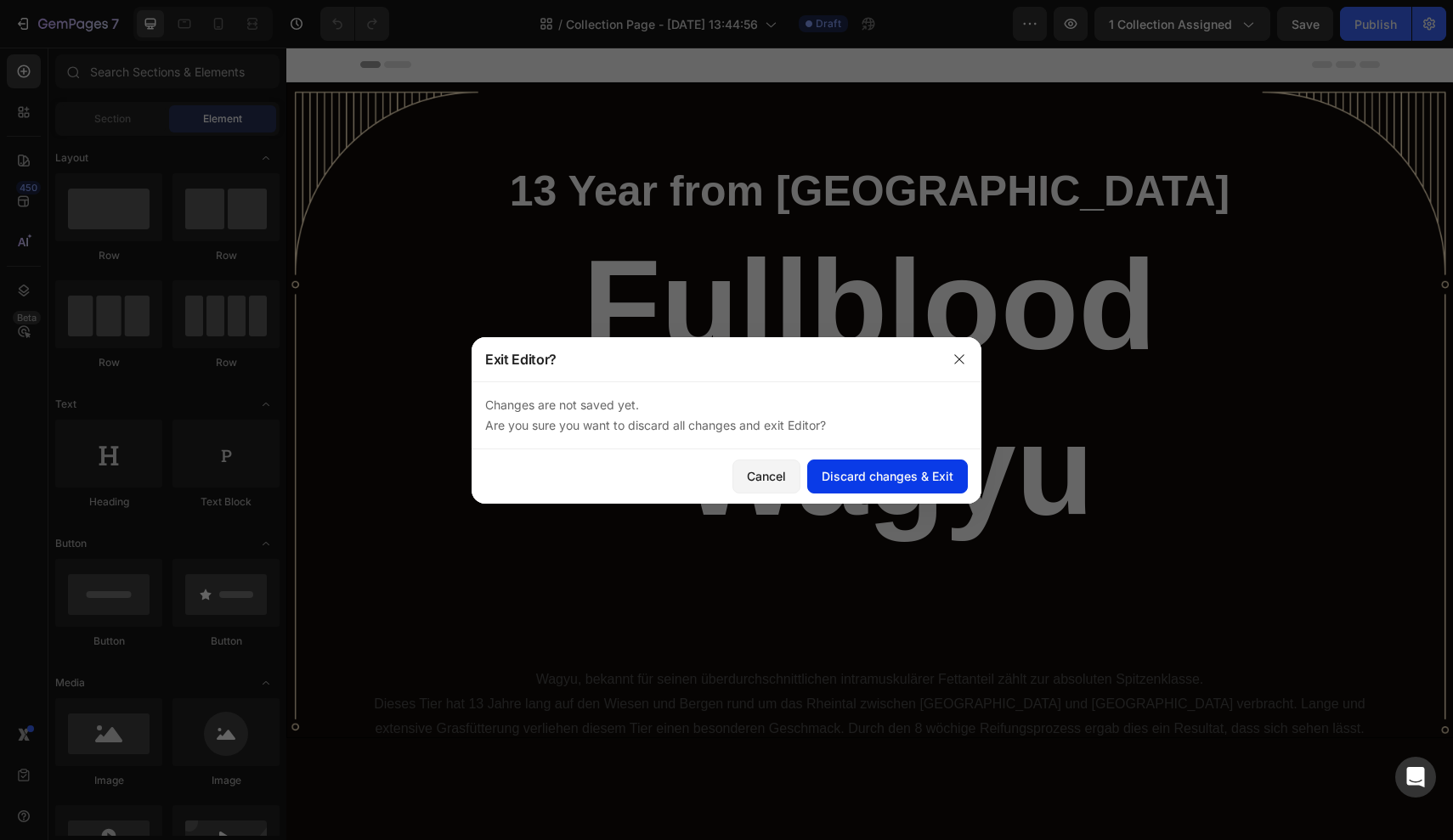
click at [896, 483] on div "Discard changes & Exit" at bounding box center [888, 477] width 132 height 18
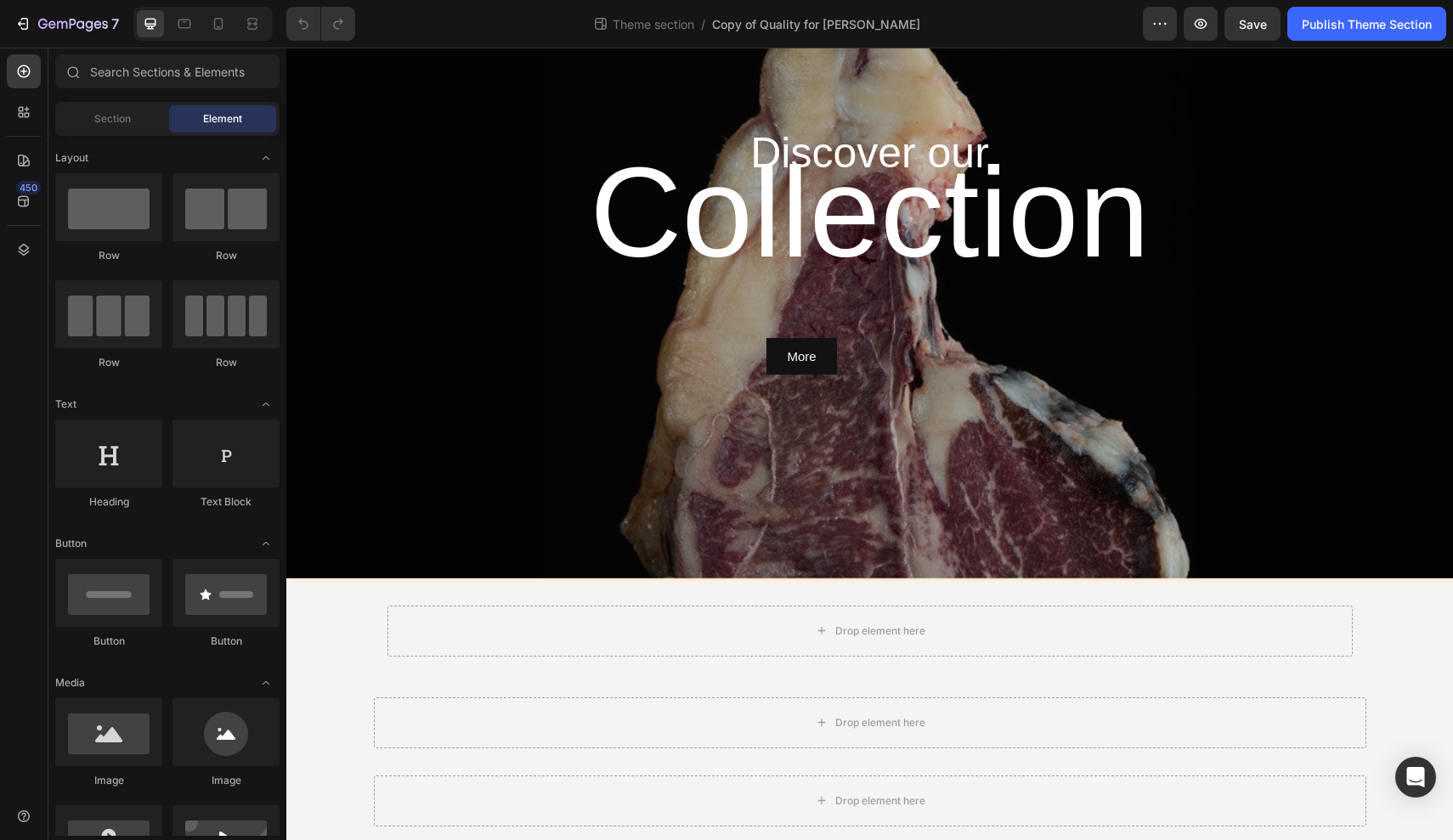
scroll to position [2388, 0]
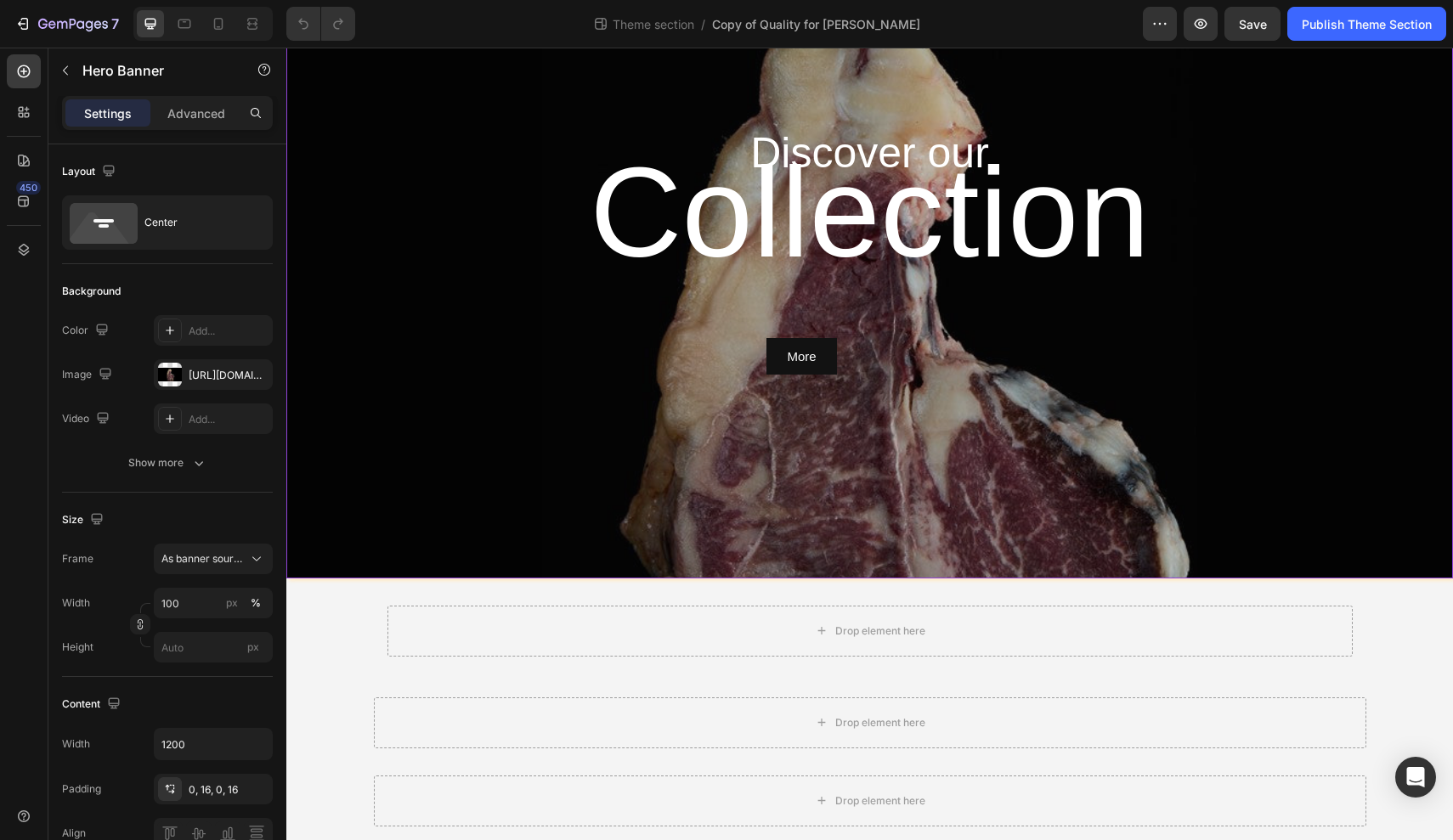
click at [497, 507] on div "Overlay" at bounding box center [870, 250] width 1167 height 656
click at [222, 375] on div "https://cdn.shopify.com/s/files/1/0799/5893/3771/files/gempages_556119023138374…" at bounding box center [213, 375] width 50 height 15
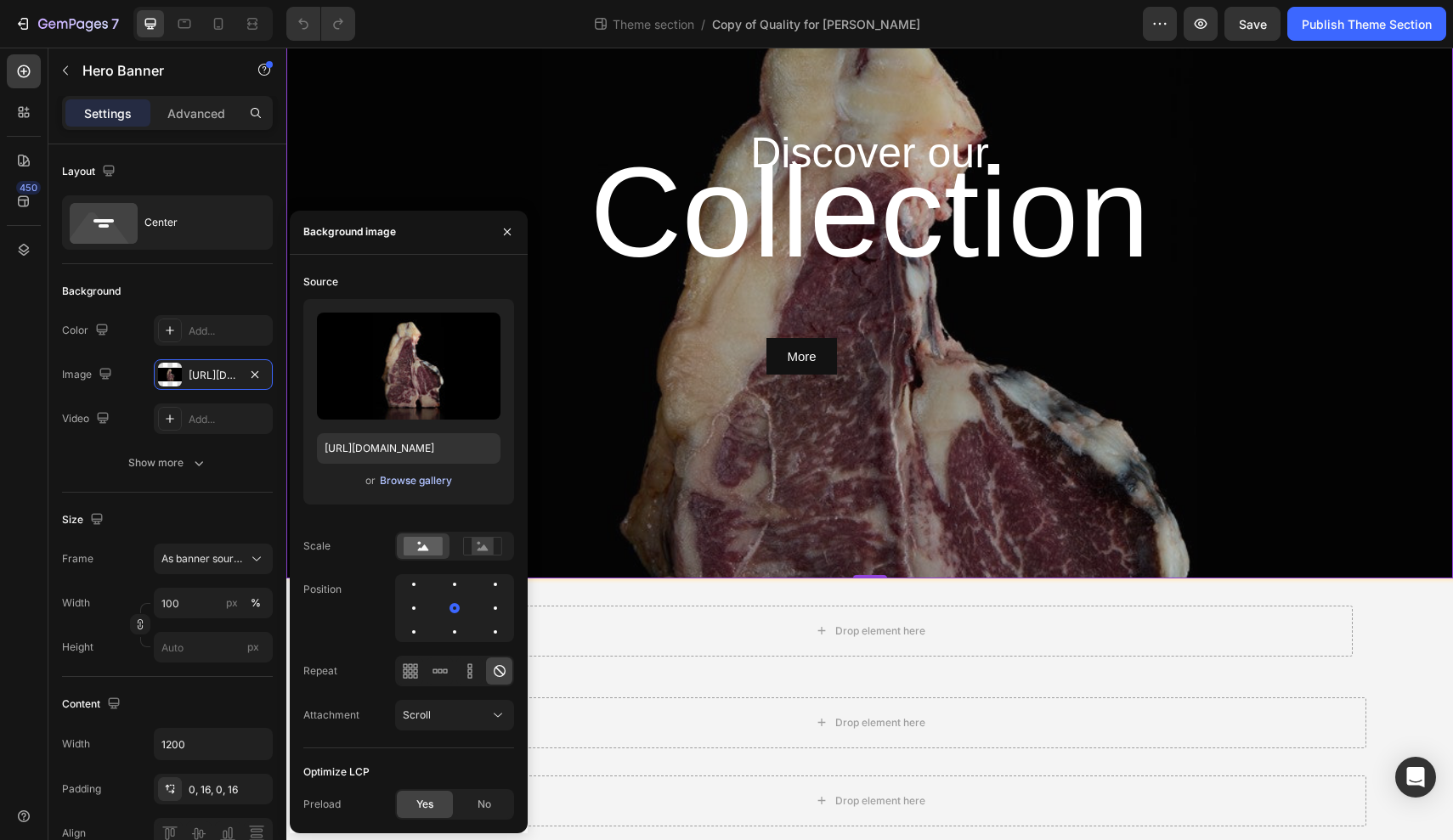
click at [428, 483] on div "Browse gallery" at bounding box center [416, 480] width 72 height 15
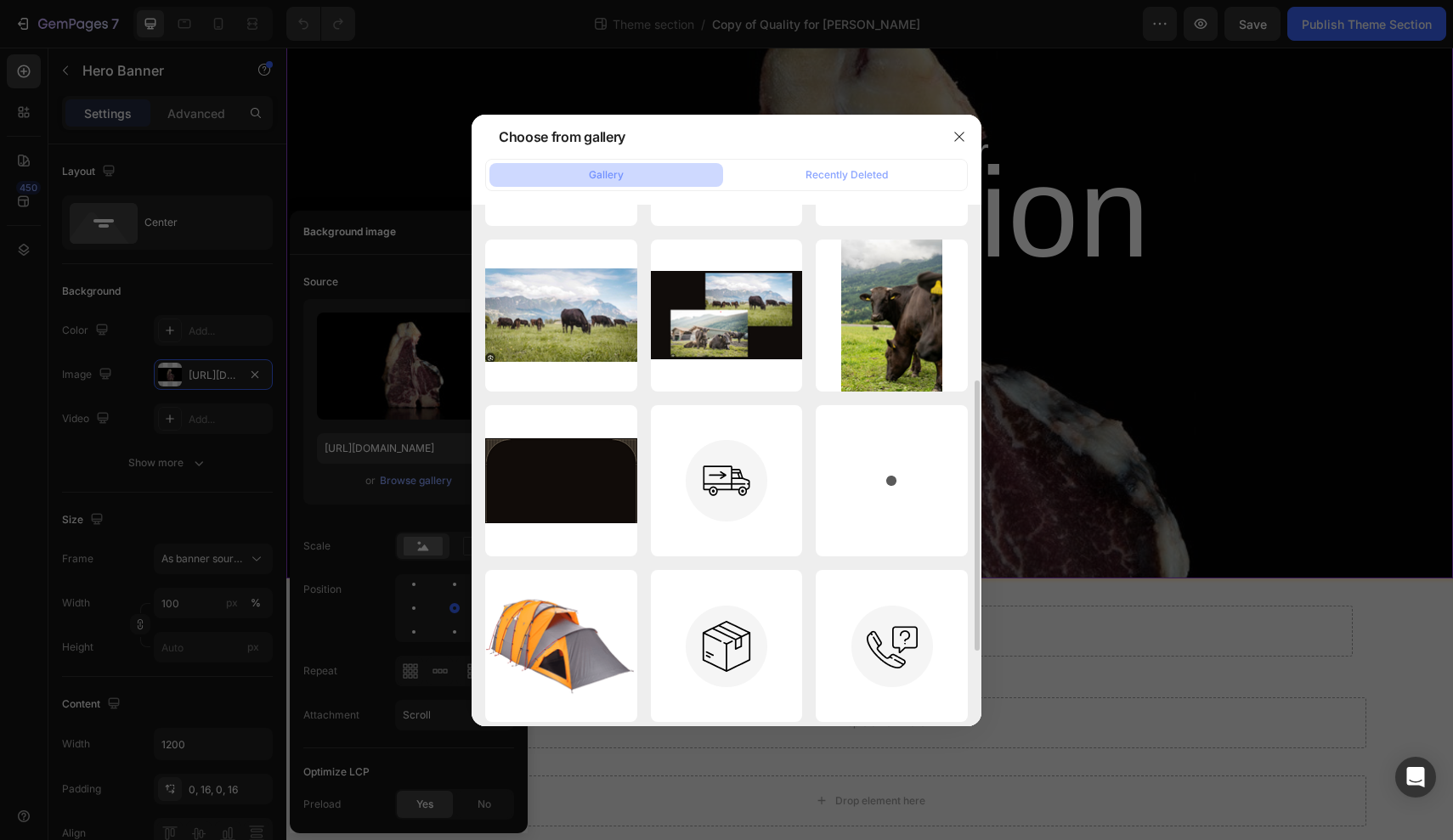
scroll to position [321, 0]
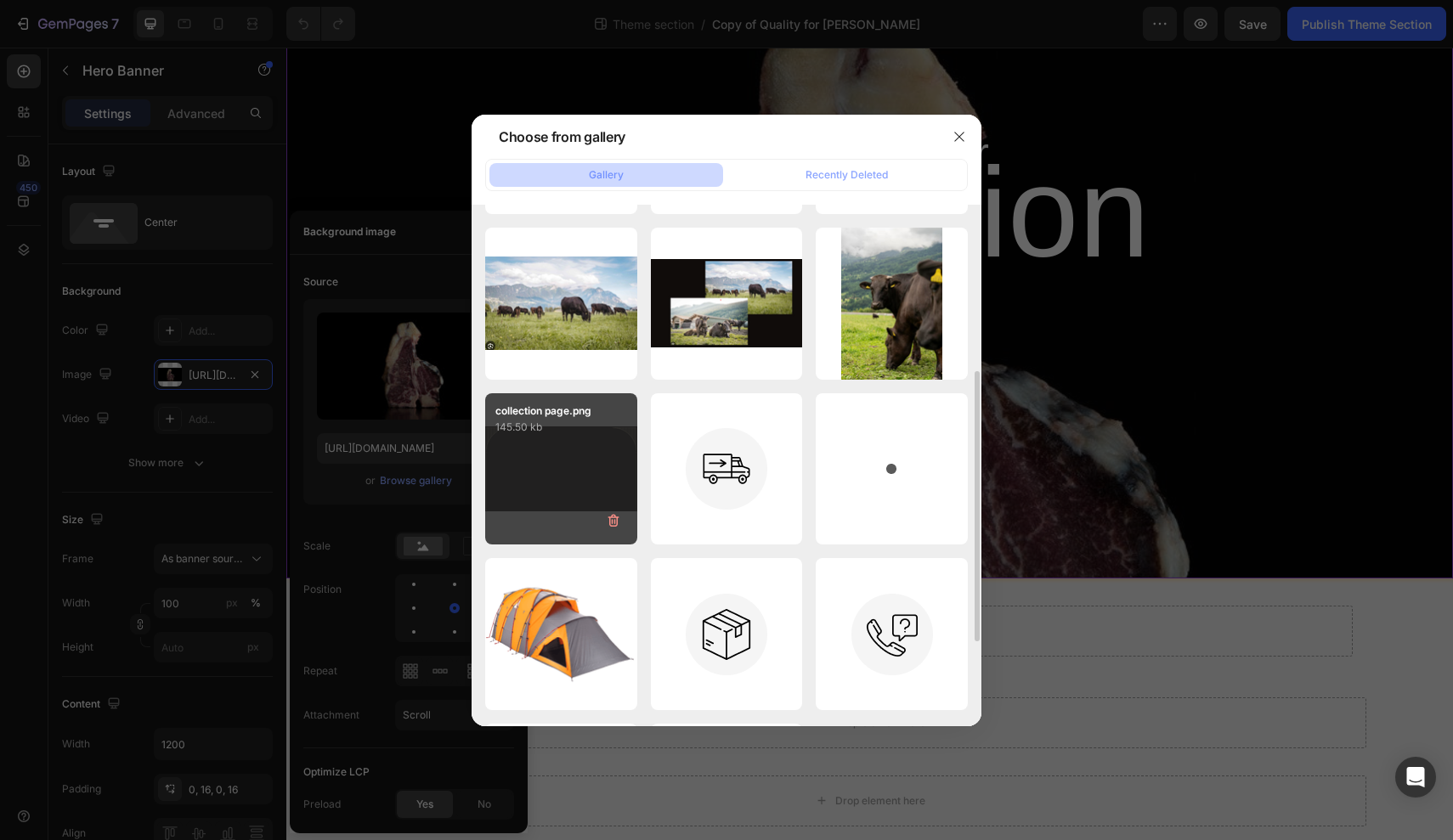
click at [567, 498] on div "collection page.png 145.50 kb" at bounding box center [561, 470] width 152 height 152
type input "https://cdn.shopify.com/s/files/1/0799/5893/3771/files/gempages_556119023138374…"
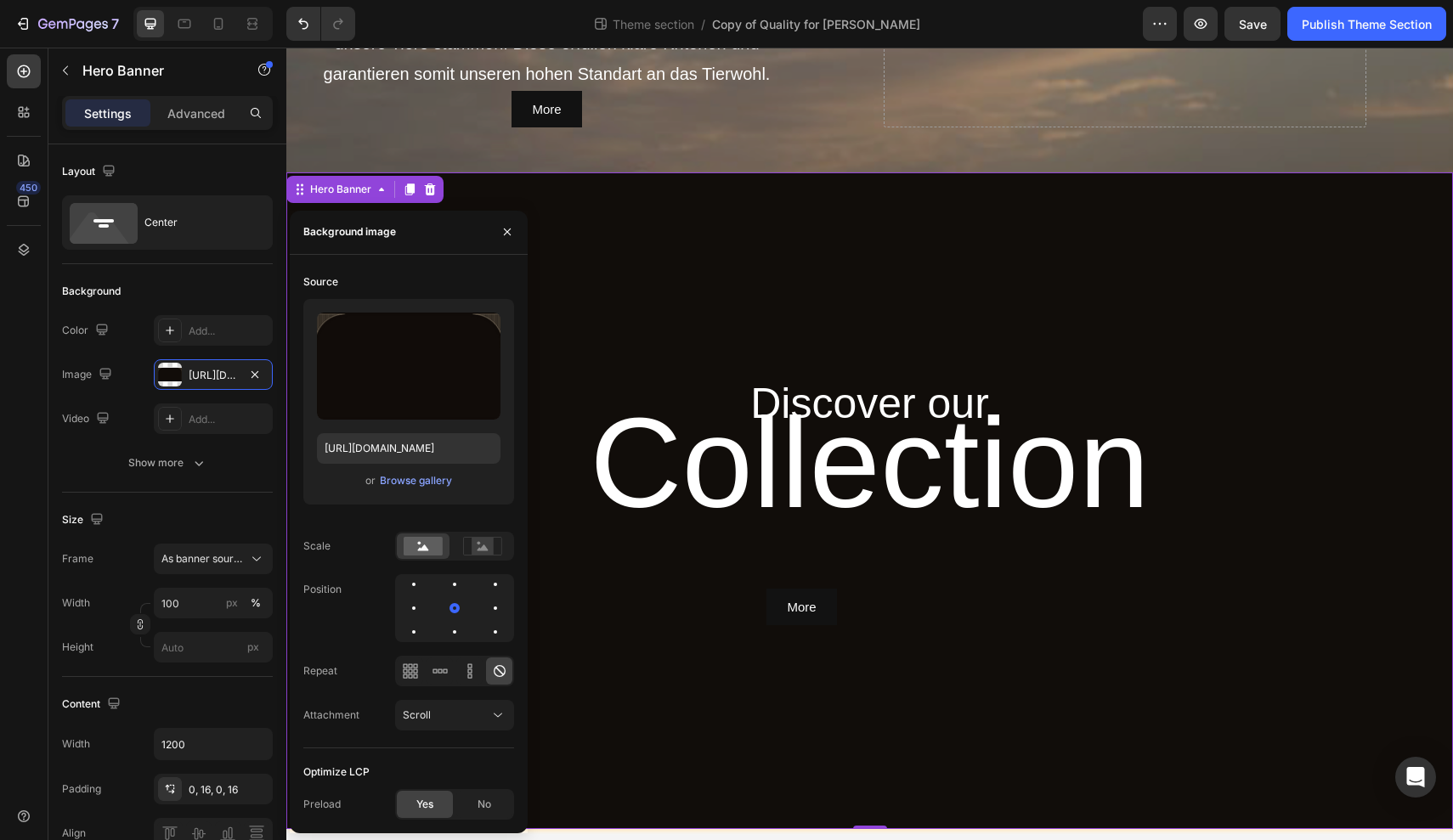
scroll to position [2135, 0]
click at [621, 288] on div "Overlay" at bounding box center [870, 501] width 1167 height 656
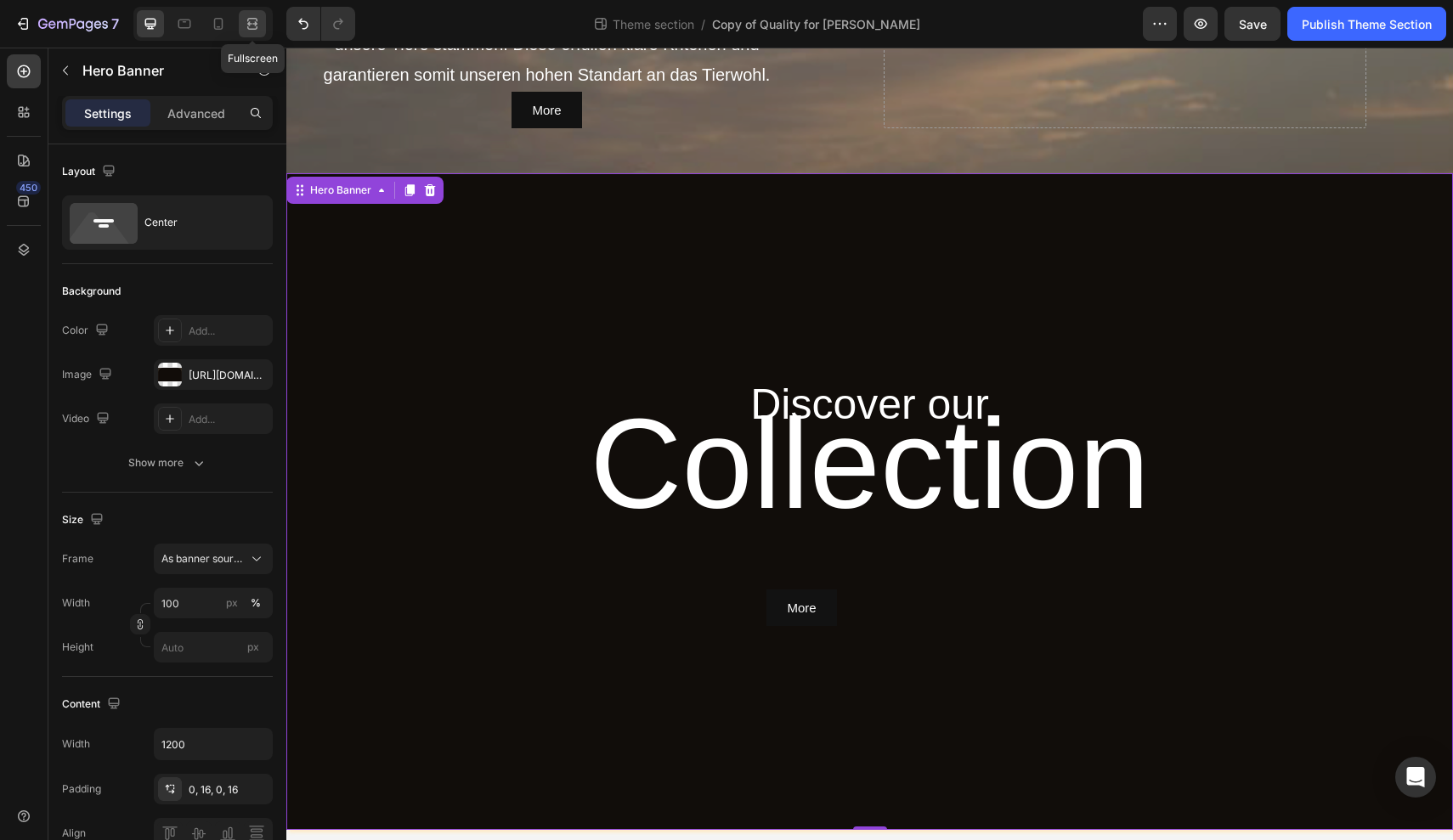
click at [259, 23] on icon at bounding box center [252, 23] width 17 height 17
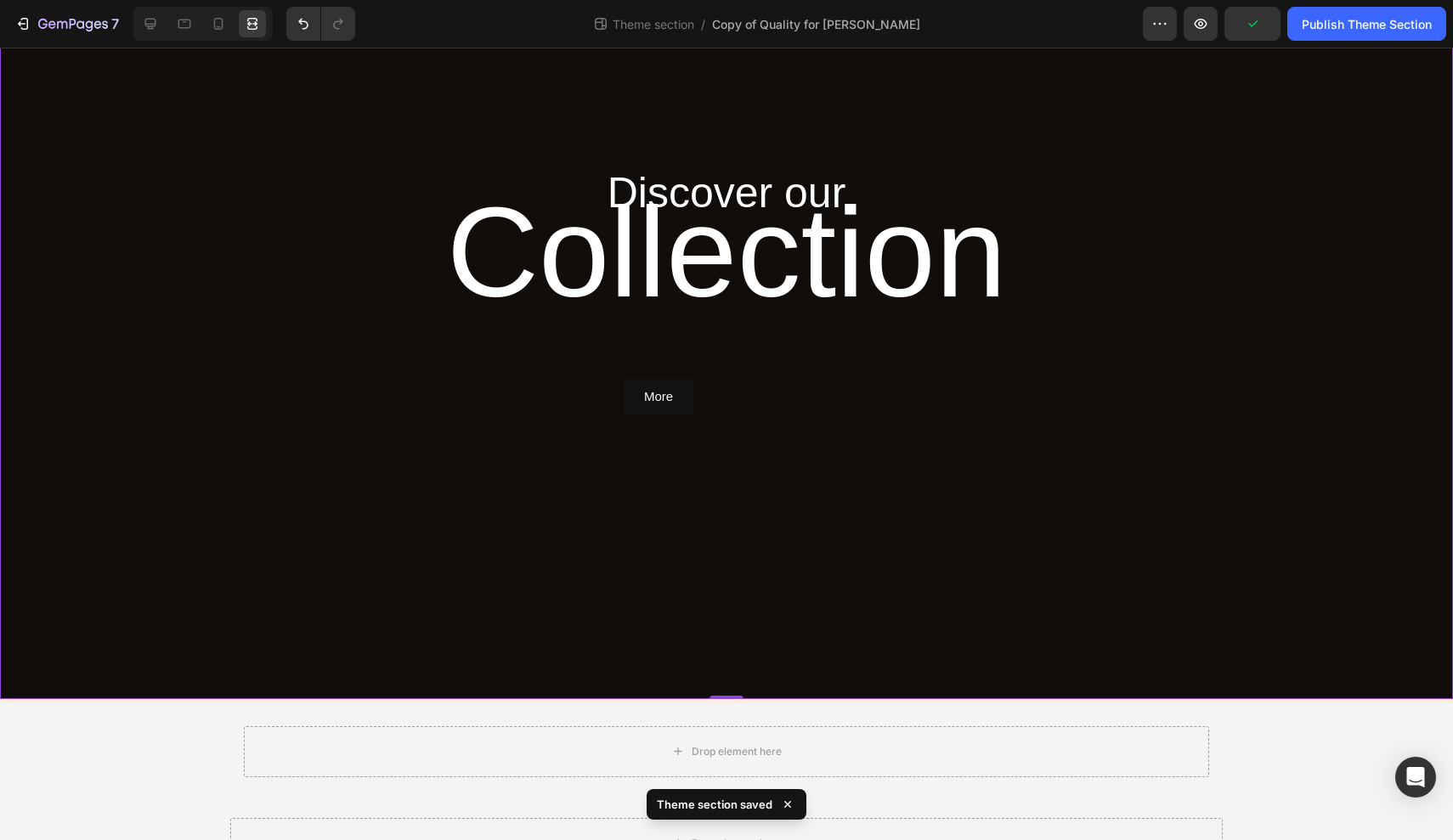
scroll to position [2955, 0]
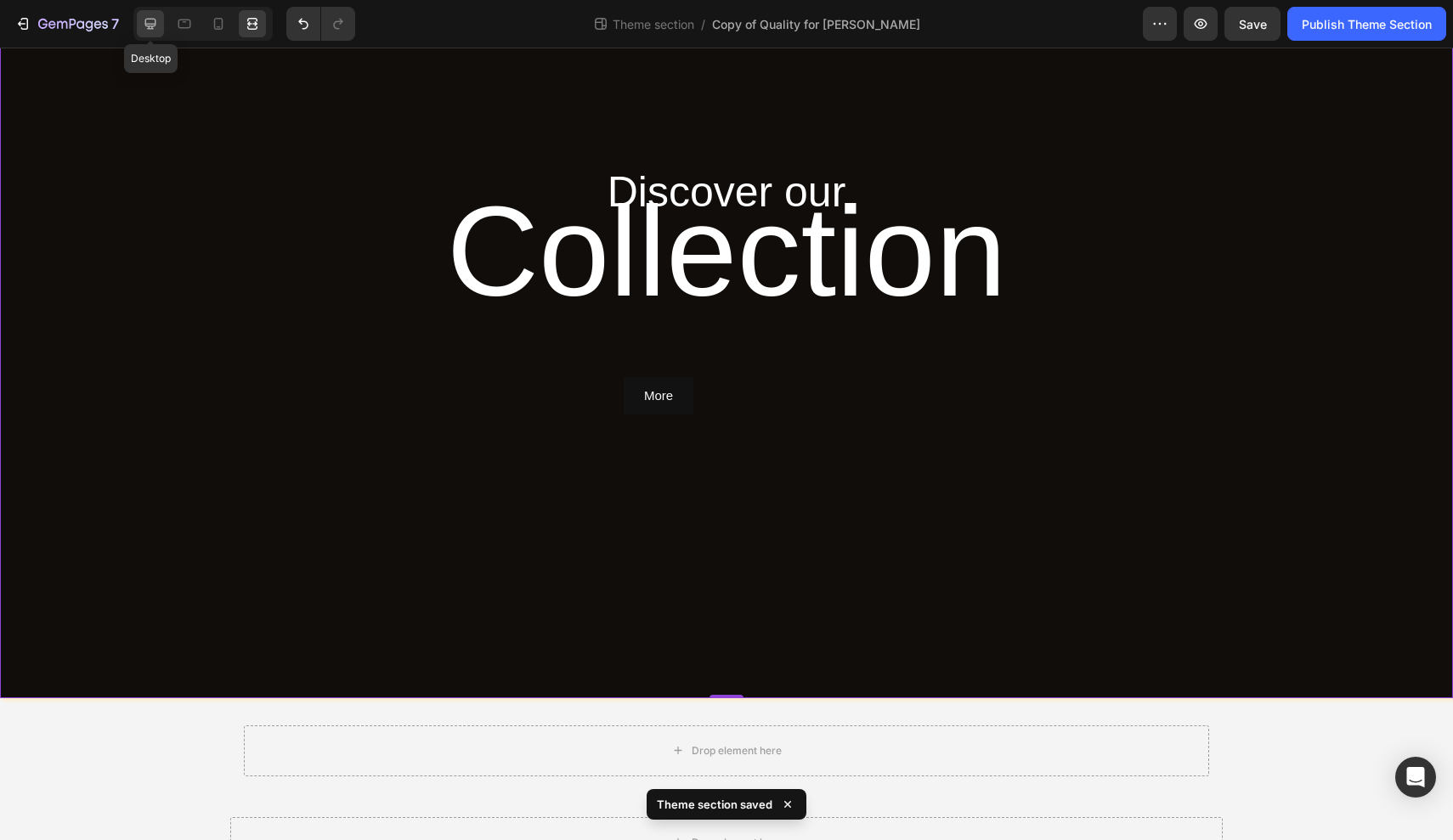
click at [154, 33] on div at bounding box center [151, 23] width 27 height 27
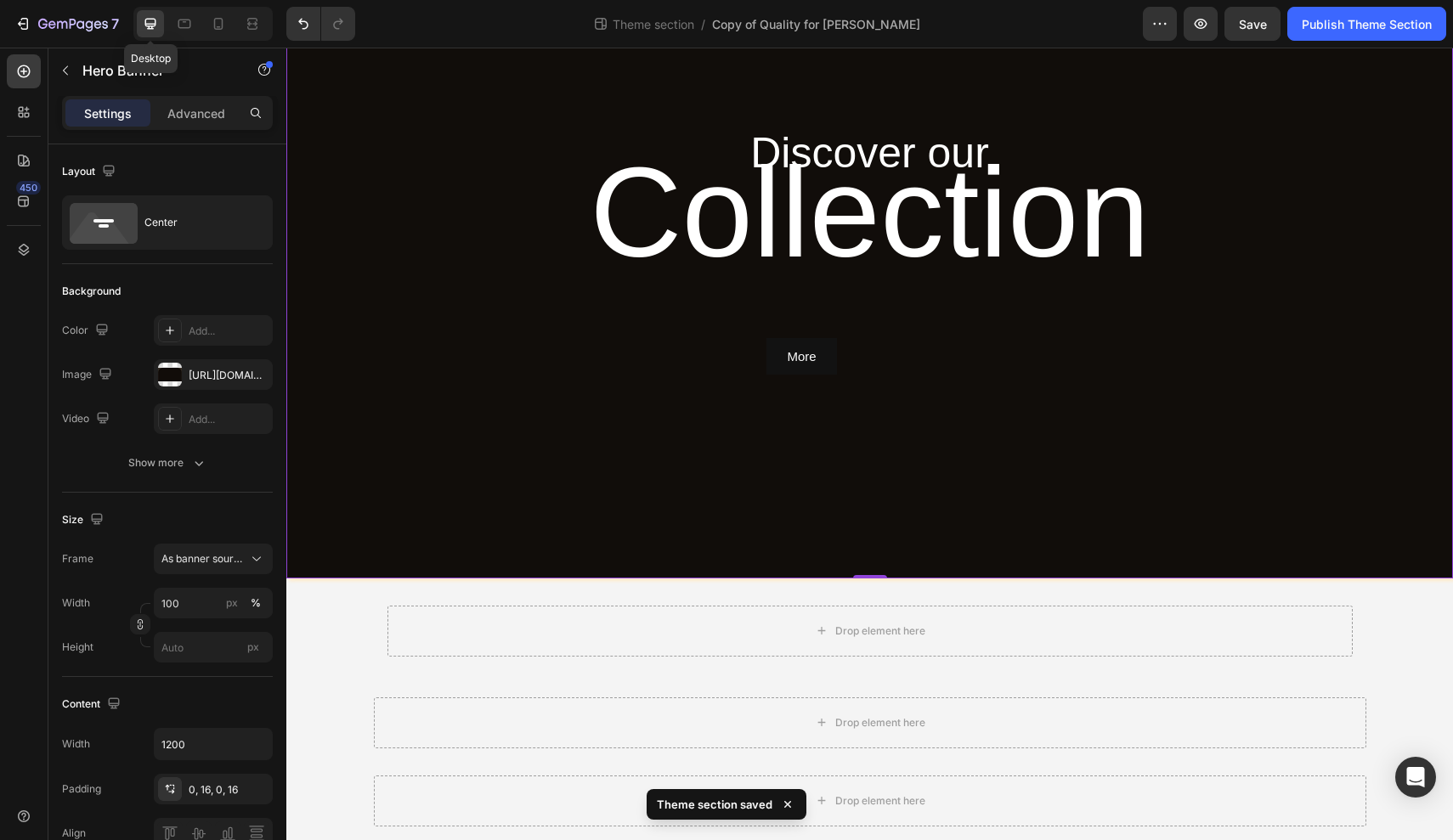
scroll to position [2388, 0]
click at [341, 280] on div "Overlay" at bounding box center [870, 250] width 1167 height 656
click at [219, 368] on div "https://cdn.shopify.com/s/files/1/0799/5893/3771/files/gempages_556119023138374…" at bounding box center [213, 375] width 50 height 15
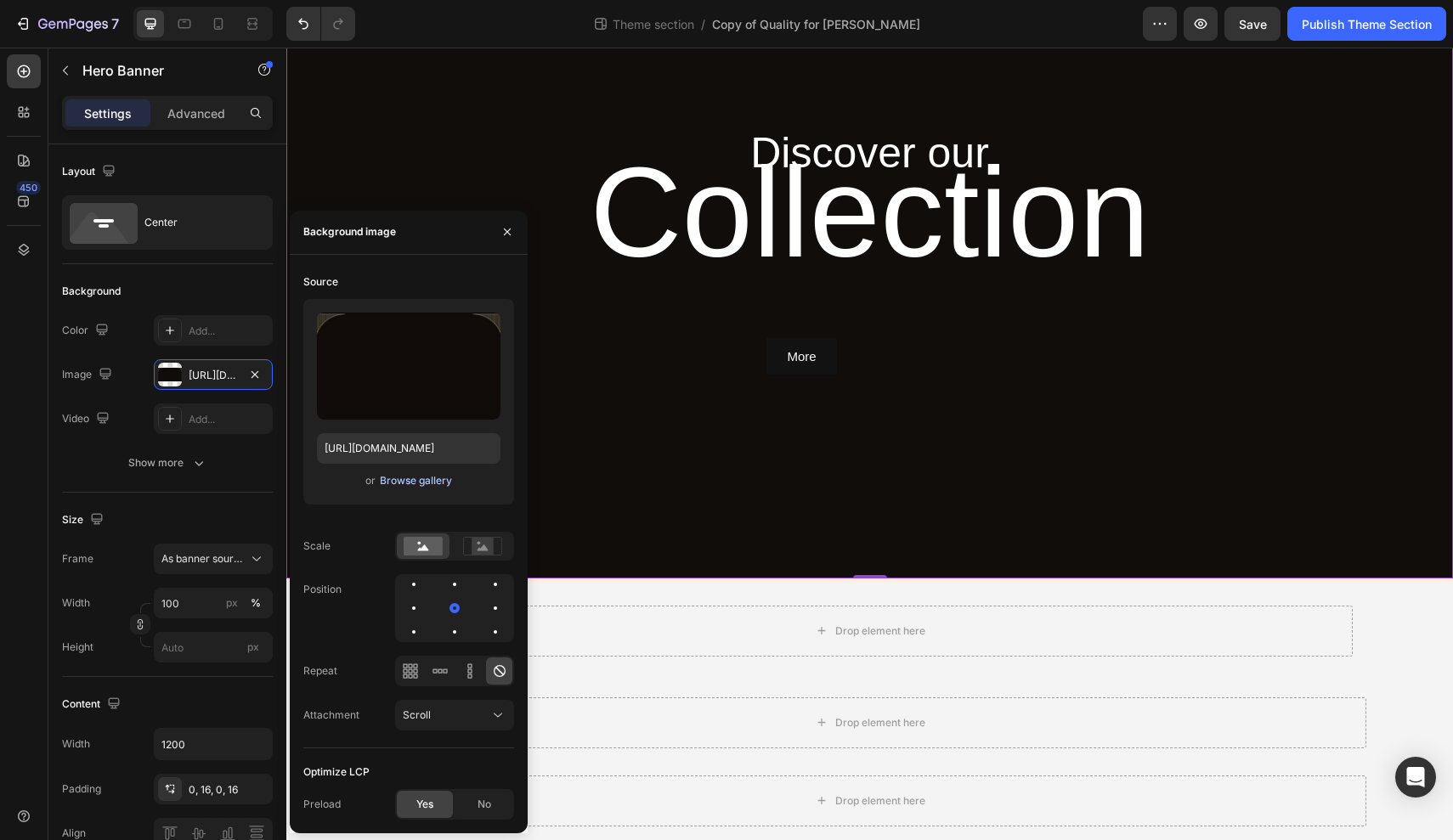
click at [423, 483] on div "Browse gallery" at bounding box center [416, 480] width 72 height 15
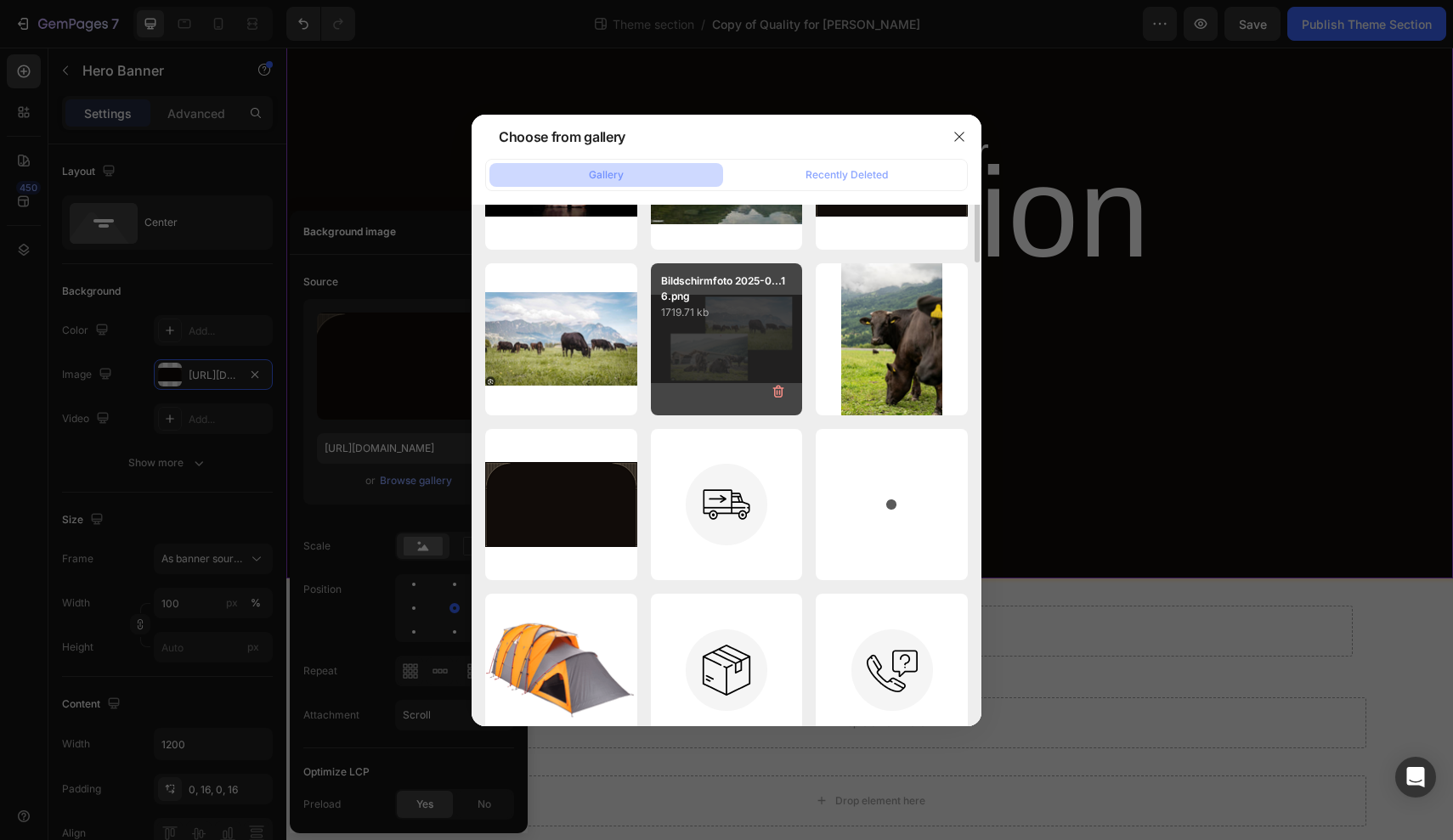
scroll to position [289, 0]
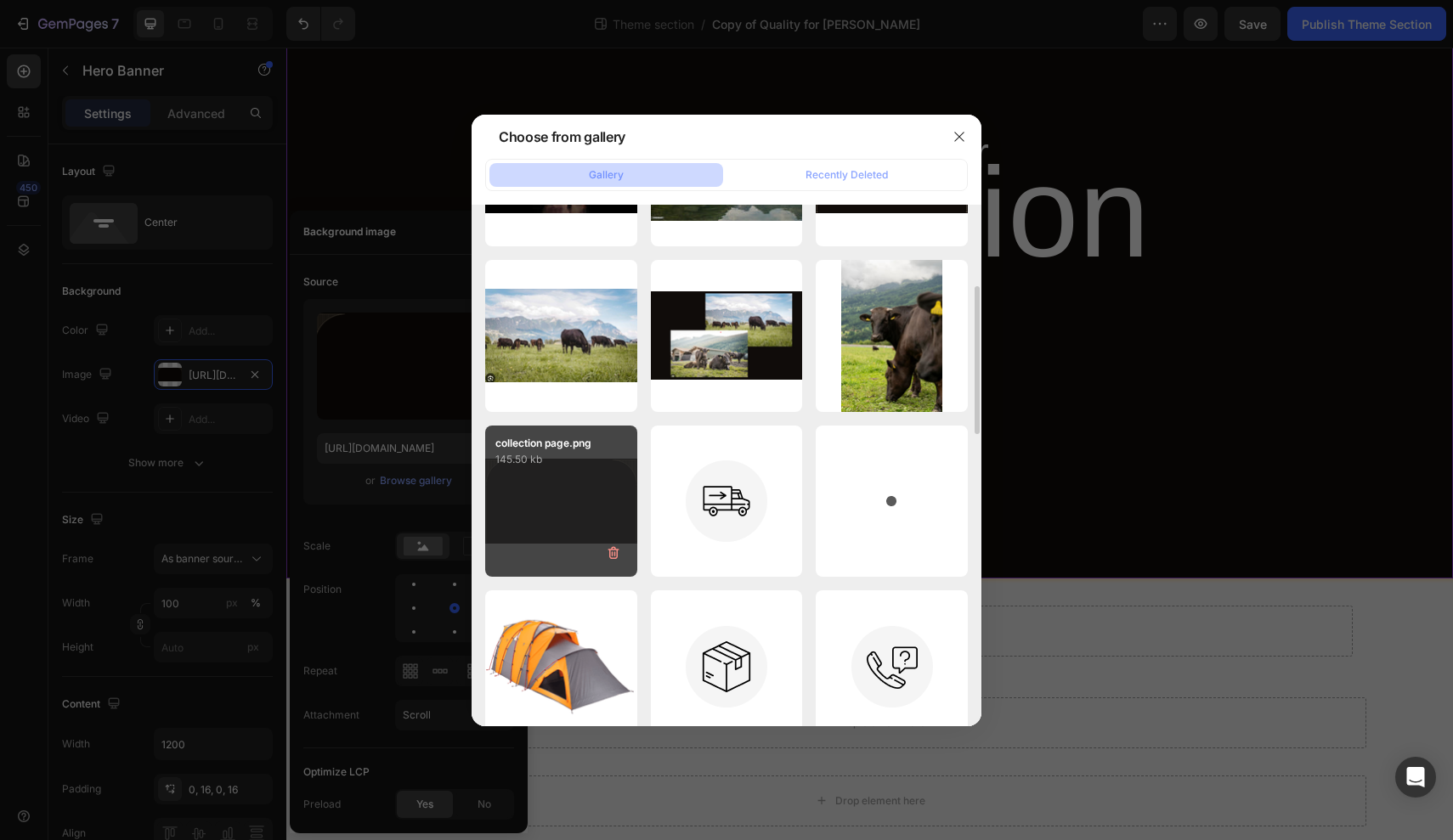
click at [572, 499] on div "collection page.png 145.50 kb" at bounding box center [561, 501] width 152 height 152
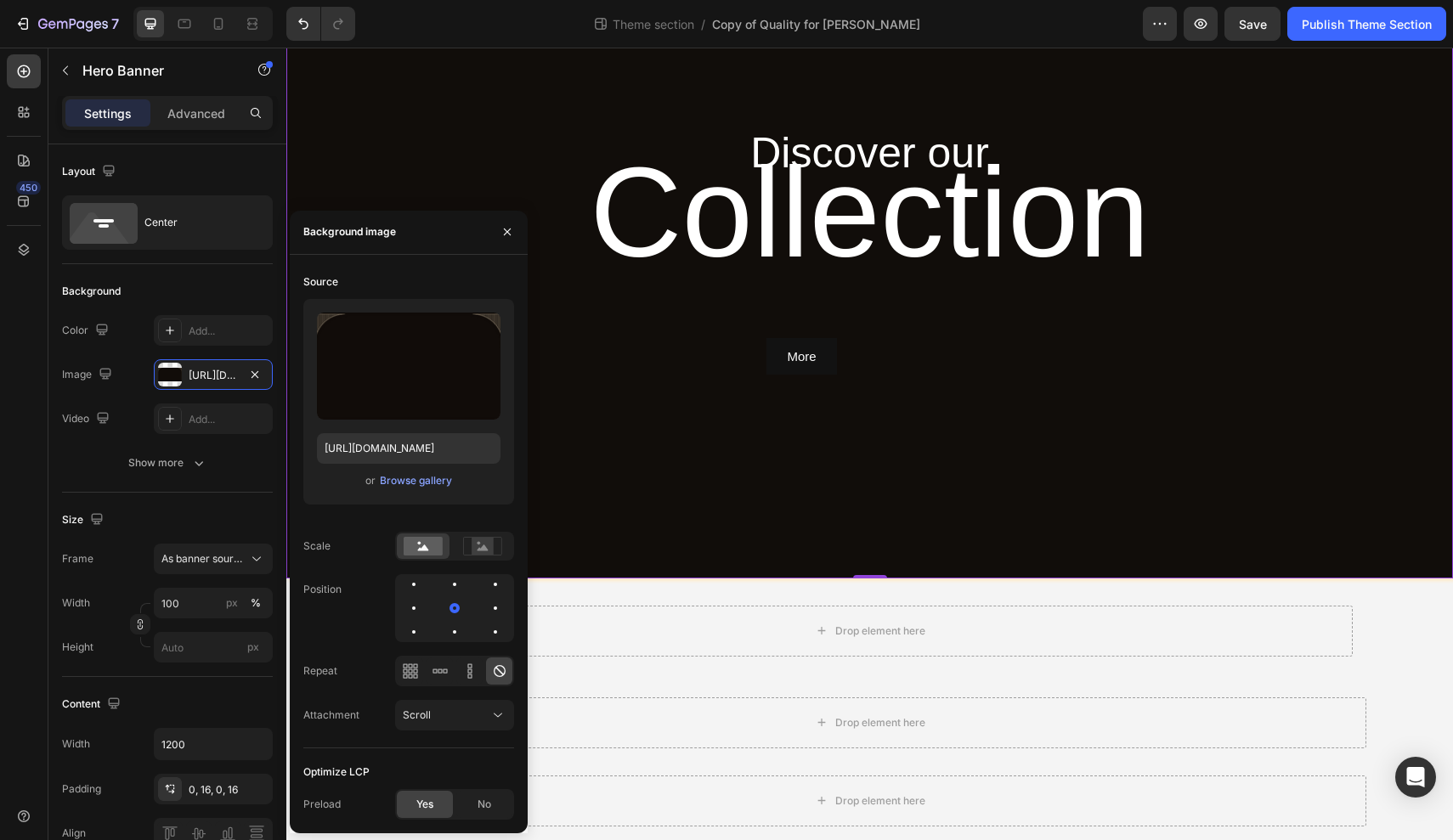
click at [572, 499] on div "Overlay" at bounding box center [870, 250] width 1167 height 656
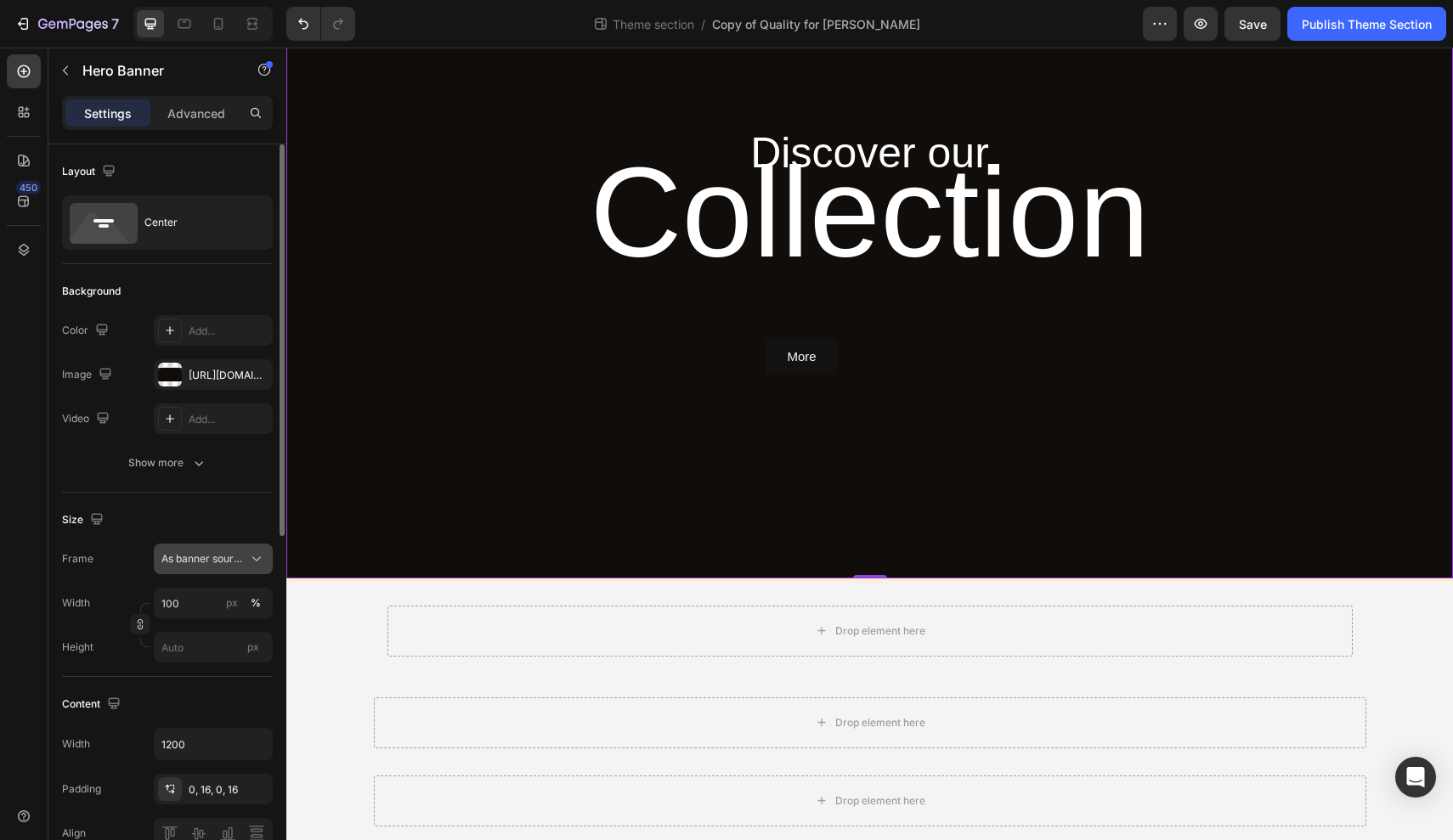
click at [225, 552] on span "As banner source" at bounding box center [203, 559] width 83 height 15
click at [193, 628] on span "Custom" at bounding box center [178, 630] width 37 height 15
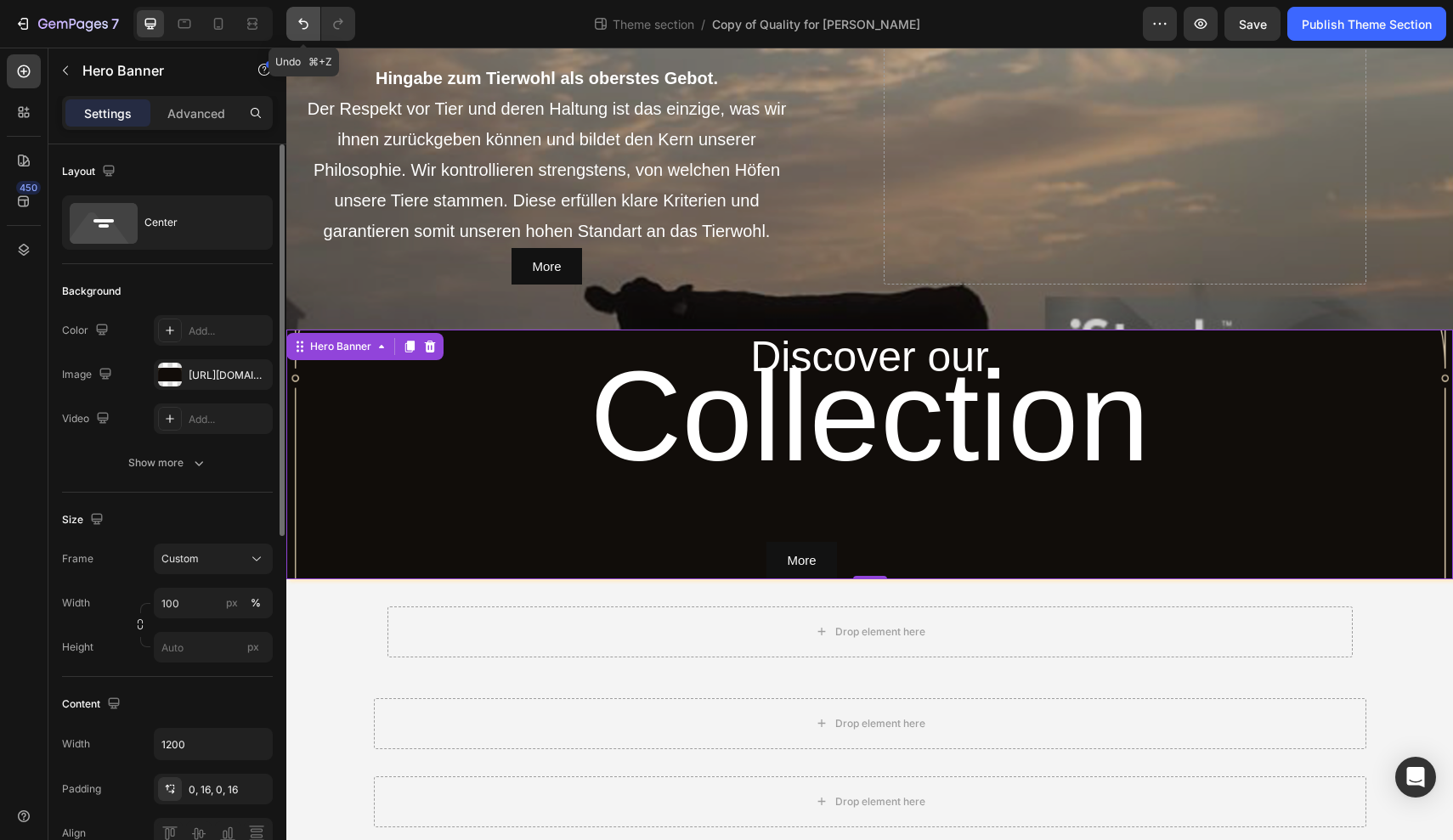
click at [291, 21] on button "Undo/Redo" at bounding box center [304, 24] width 34 height 34
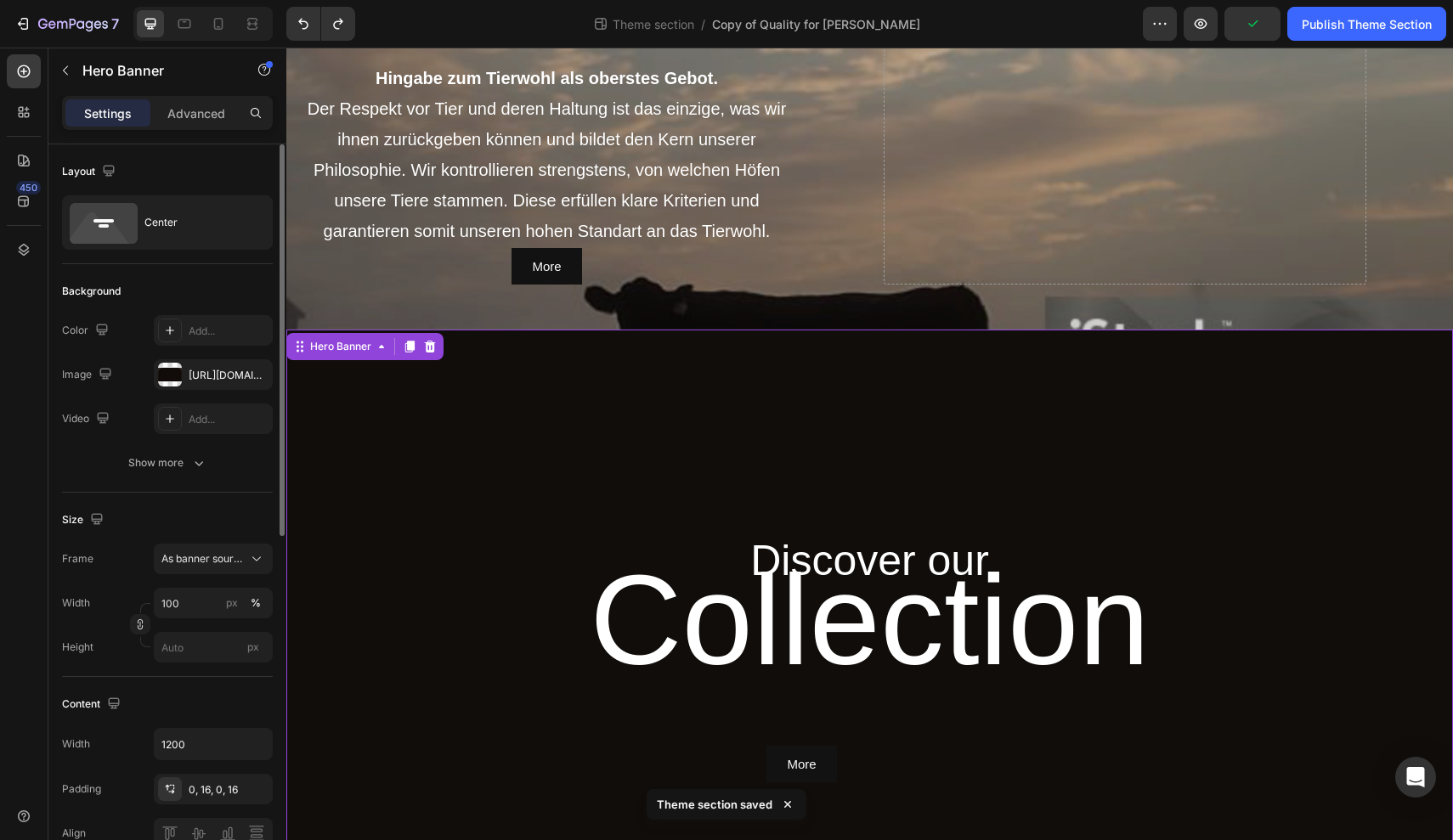
click at [447, 469] on div "Overlay" at bounding box center [870, 658] width 1167 height 656
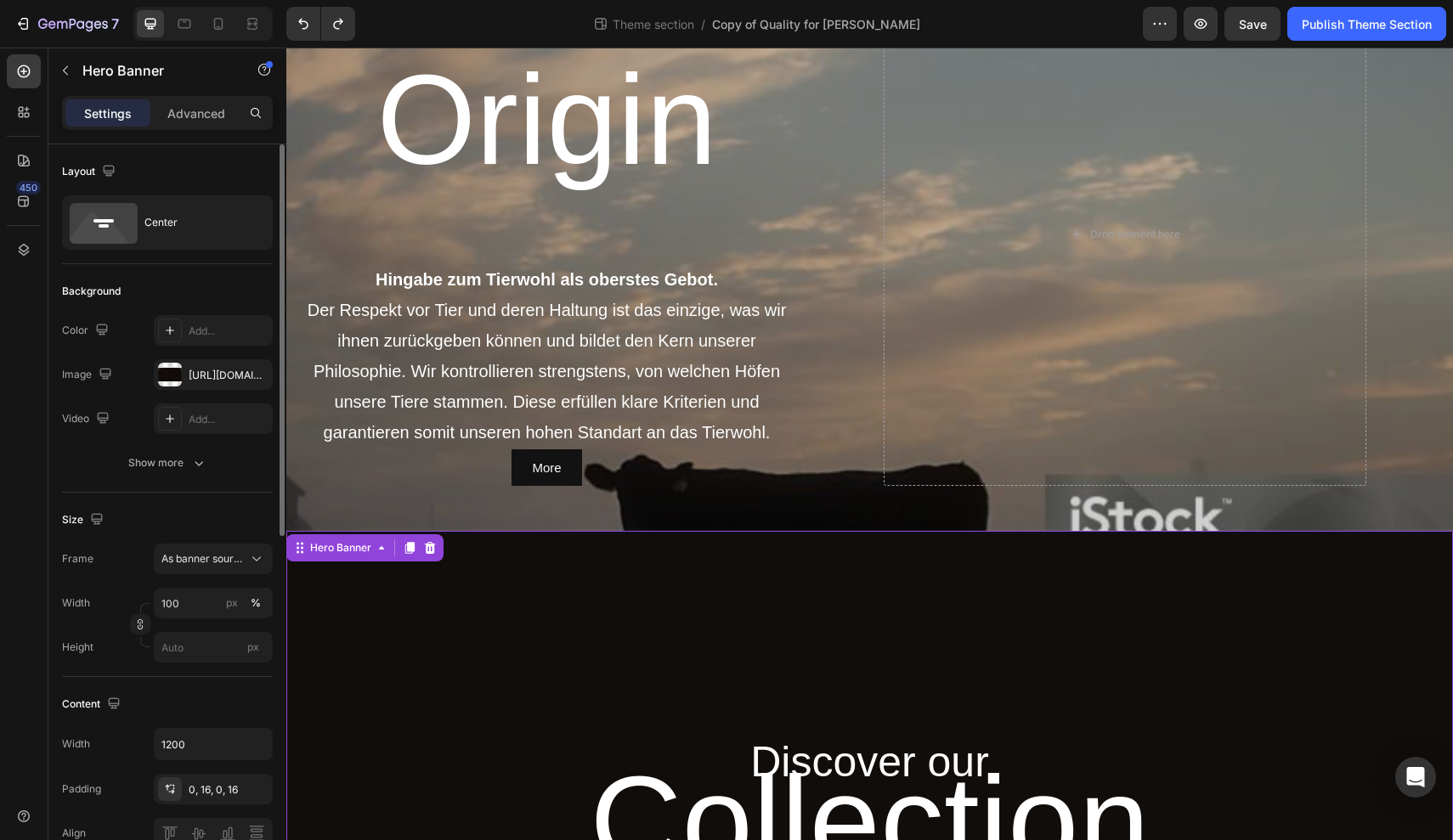
scroll to position [1764, 0]
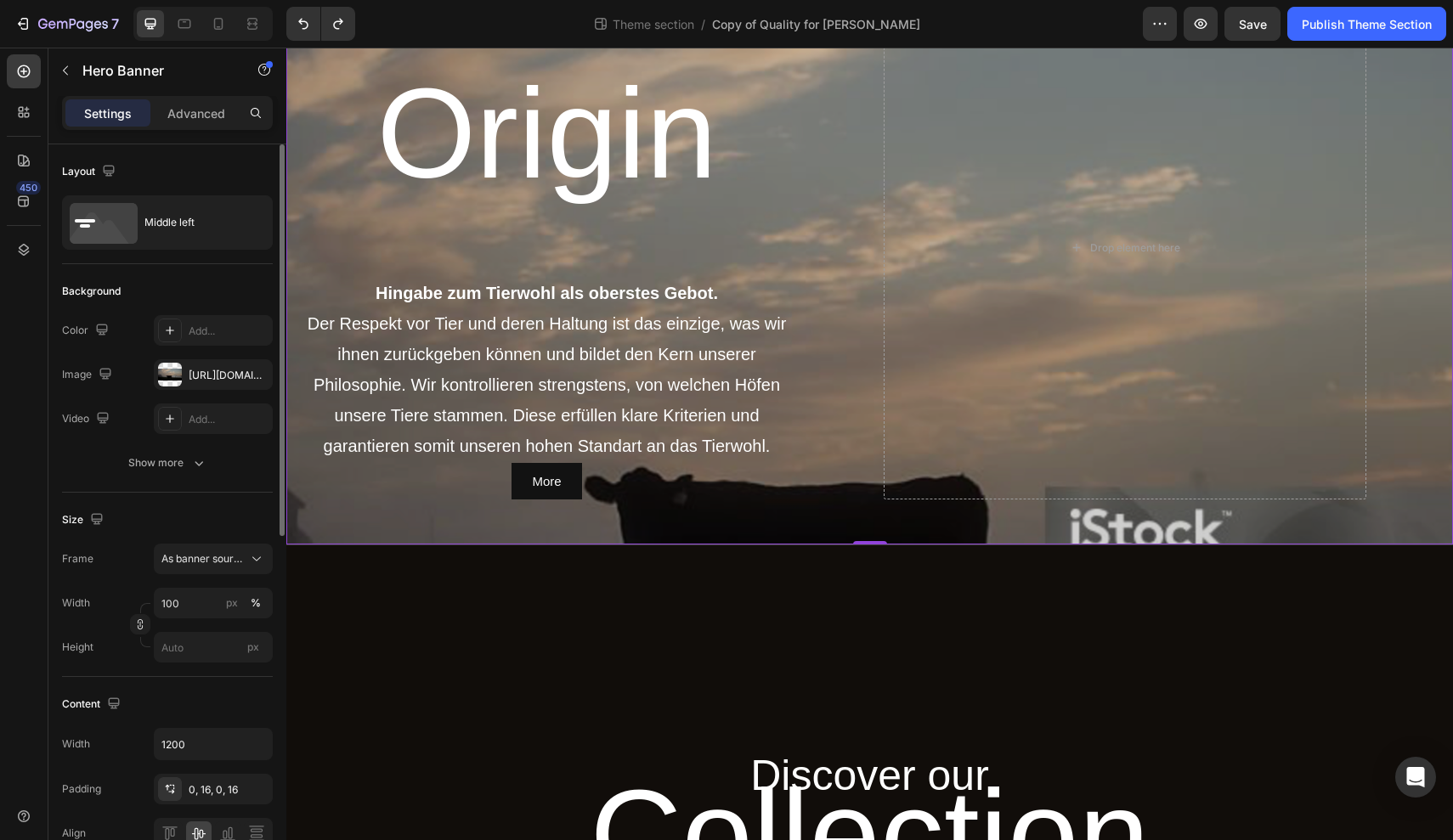
click at [446, 518] on div "Overlay" at bounding box center [870, 247] width 1167 height 594
click at [218, 124] on div "Advanced" at bounding box center [196, 113] width 85 height 27
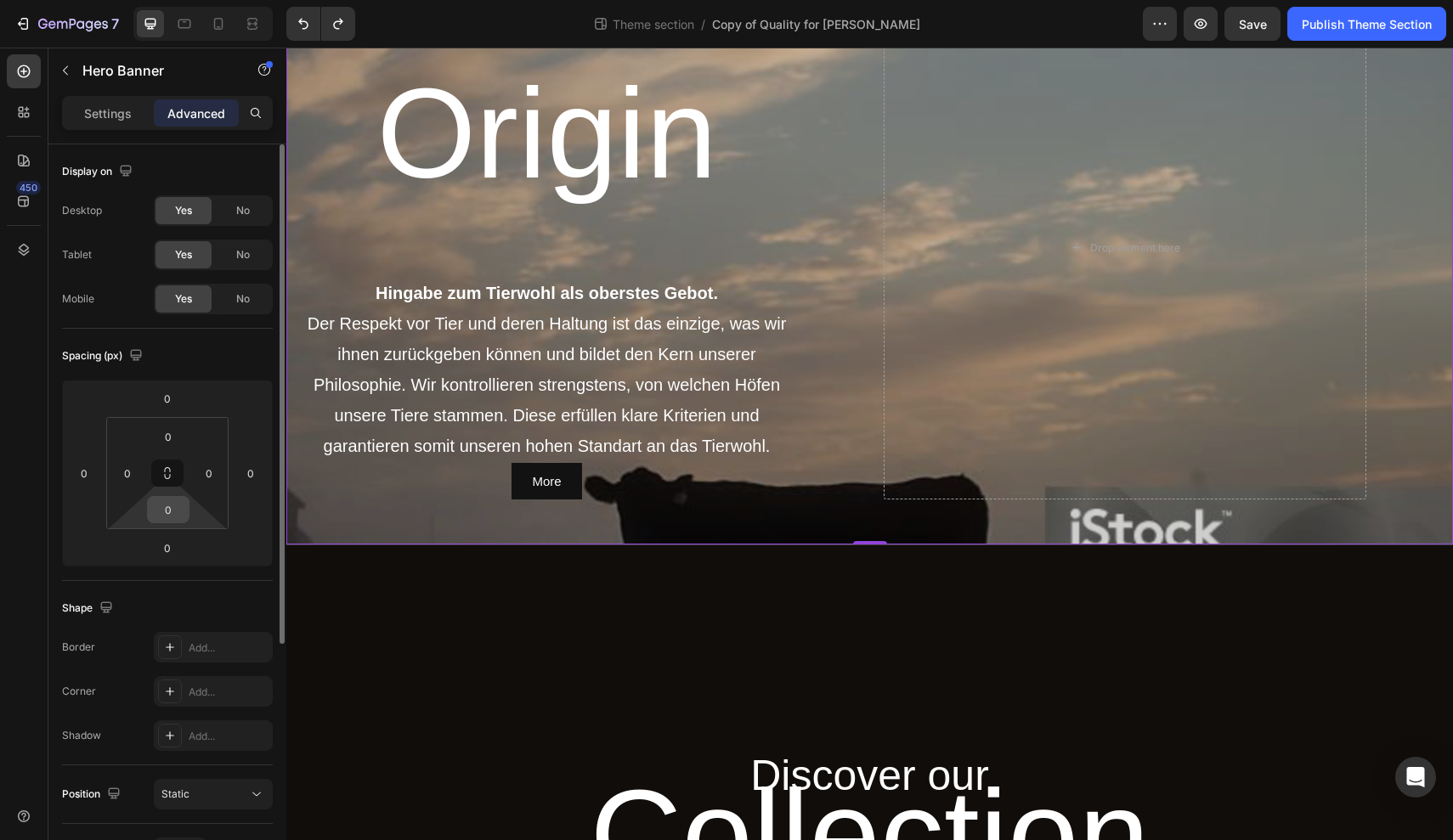
click at [180, 514] on input "0" at bounding box center [169, 510] width 34 height 25
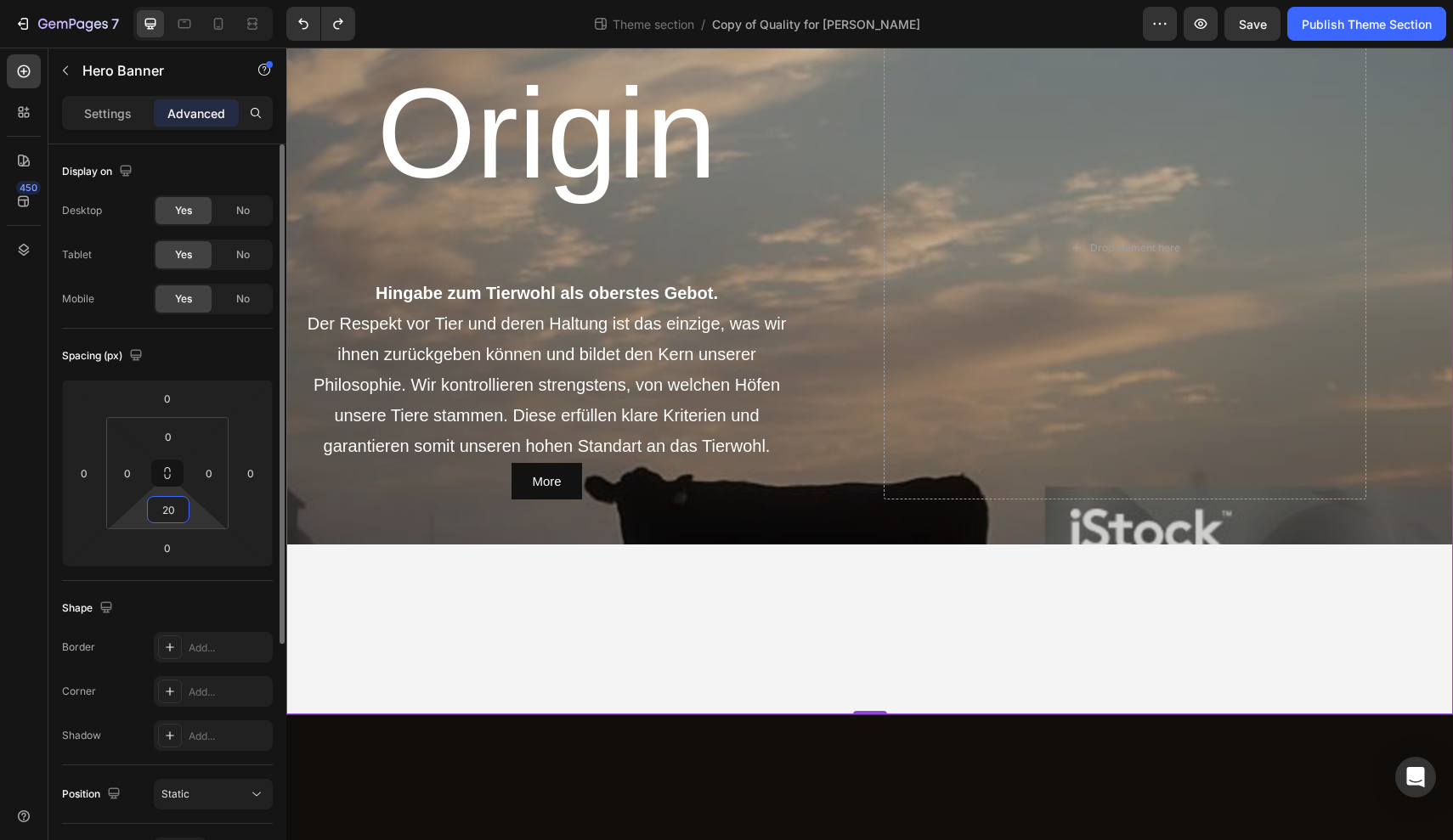
type input "2"
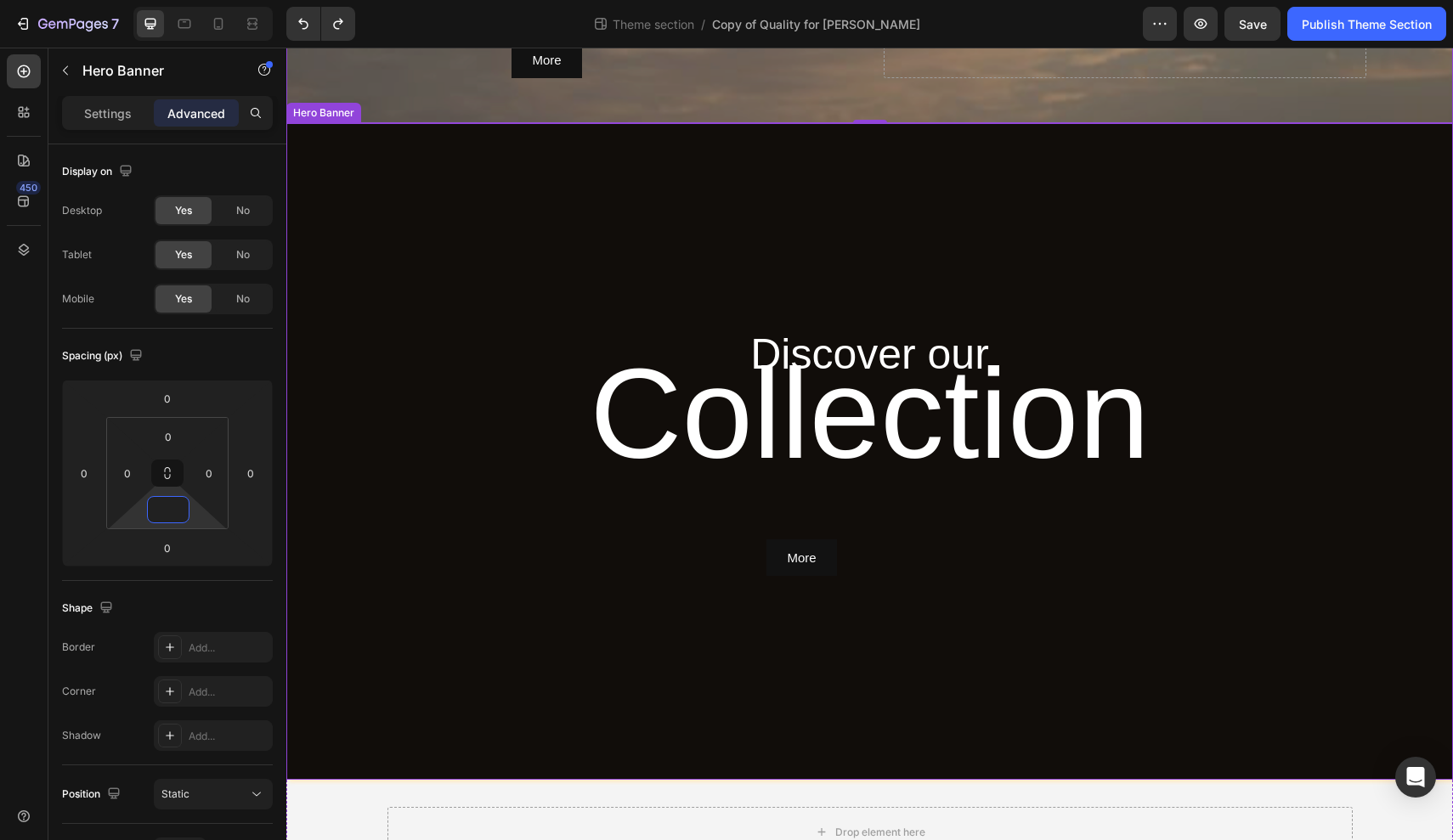
scroll to position [2215, 0]
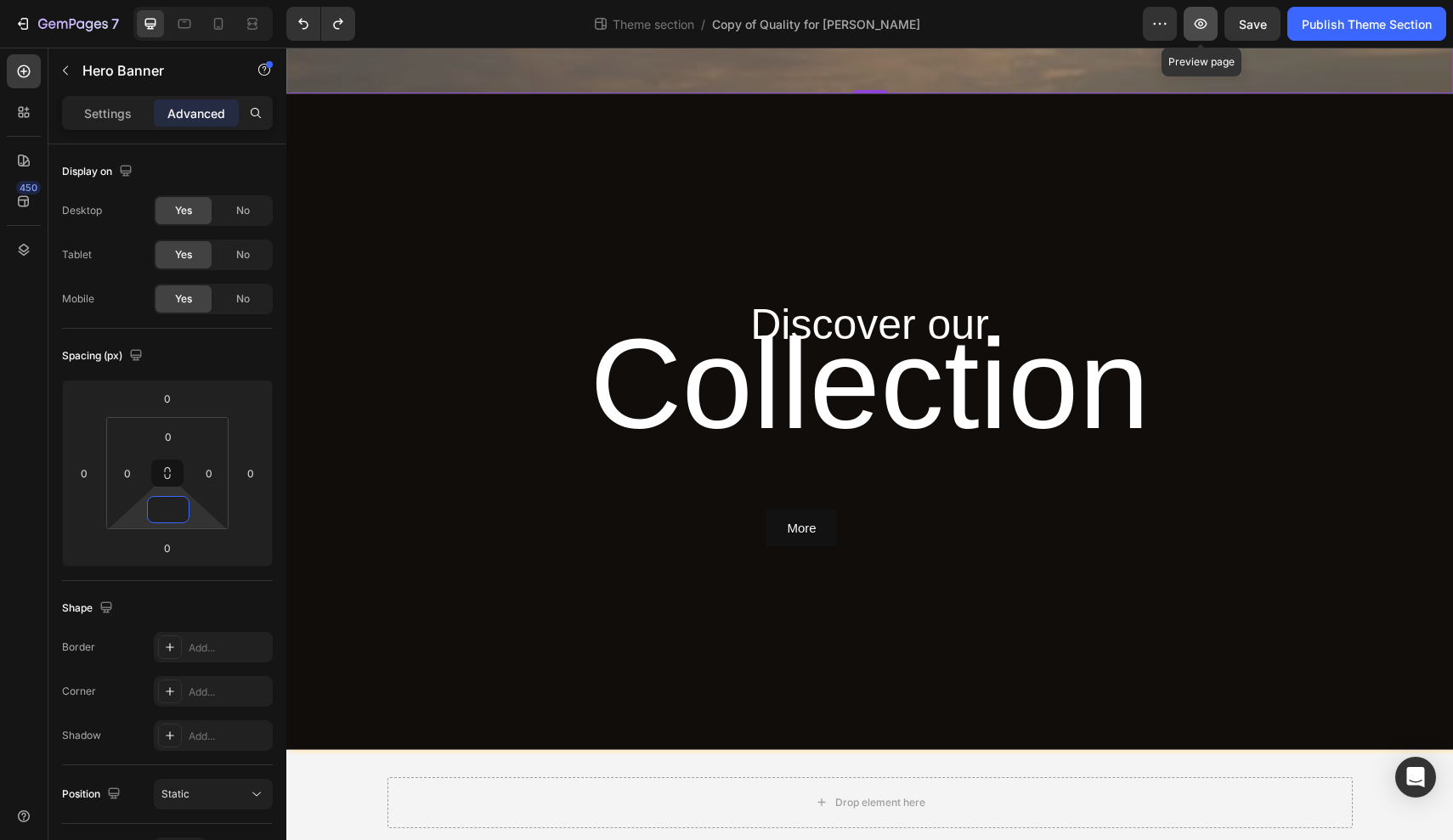
type input "0"
click at [1201, 33] on button "button" at bounding box center [1201, 24] width 34 height 34
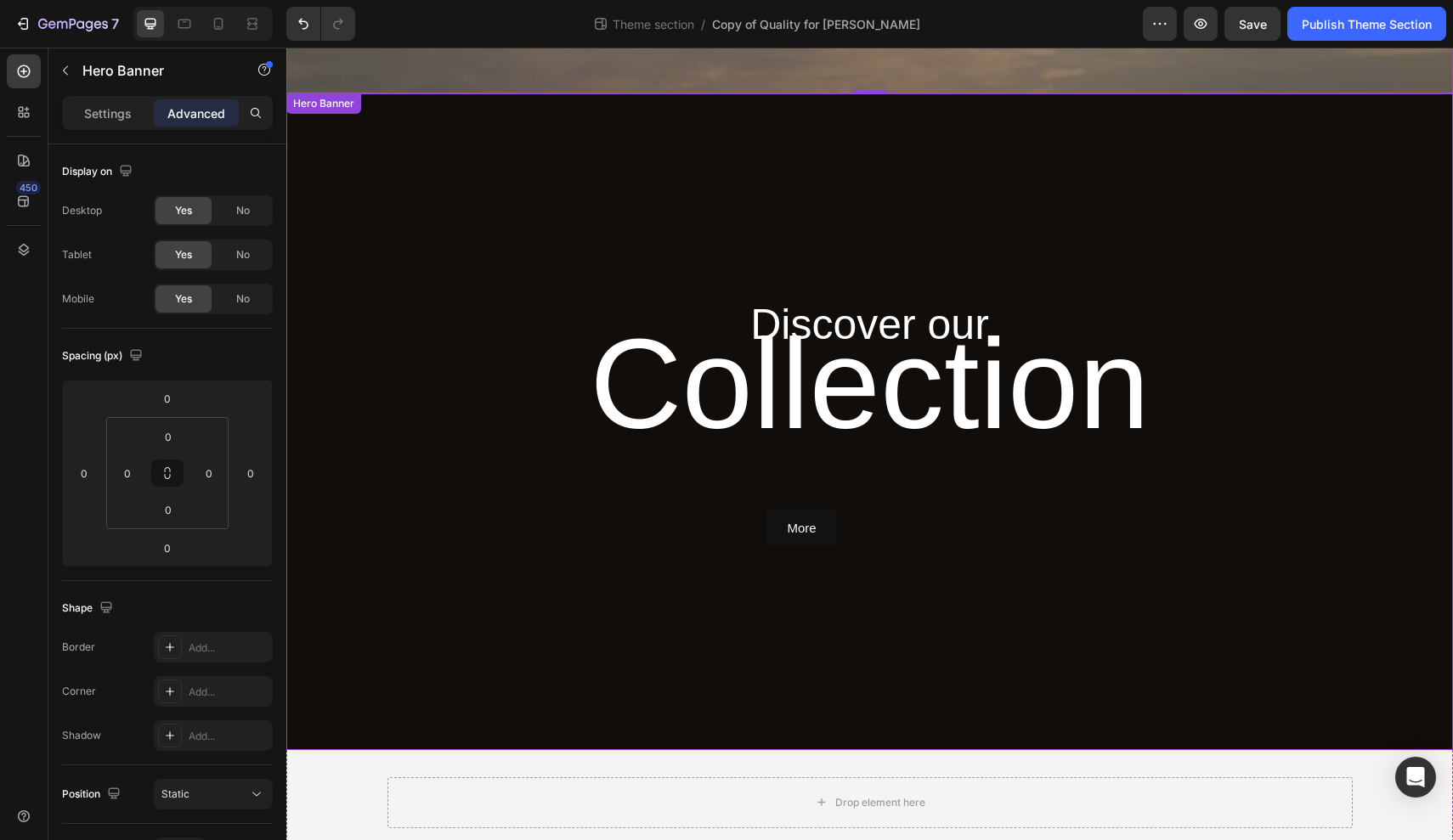
click at [428, 297] on h2 "Discover our" at bounding box center [870, 324] width 992 height 55
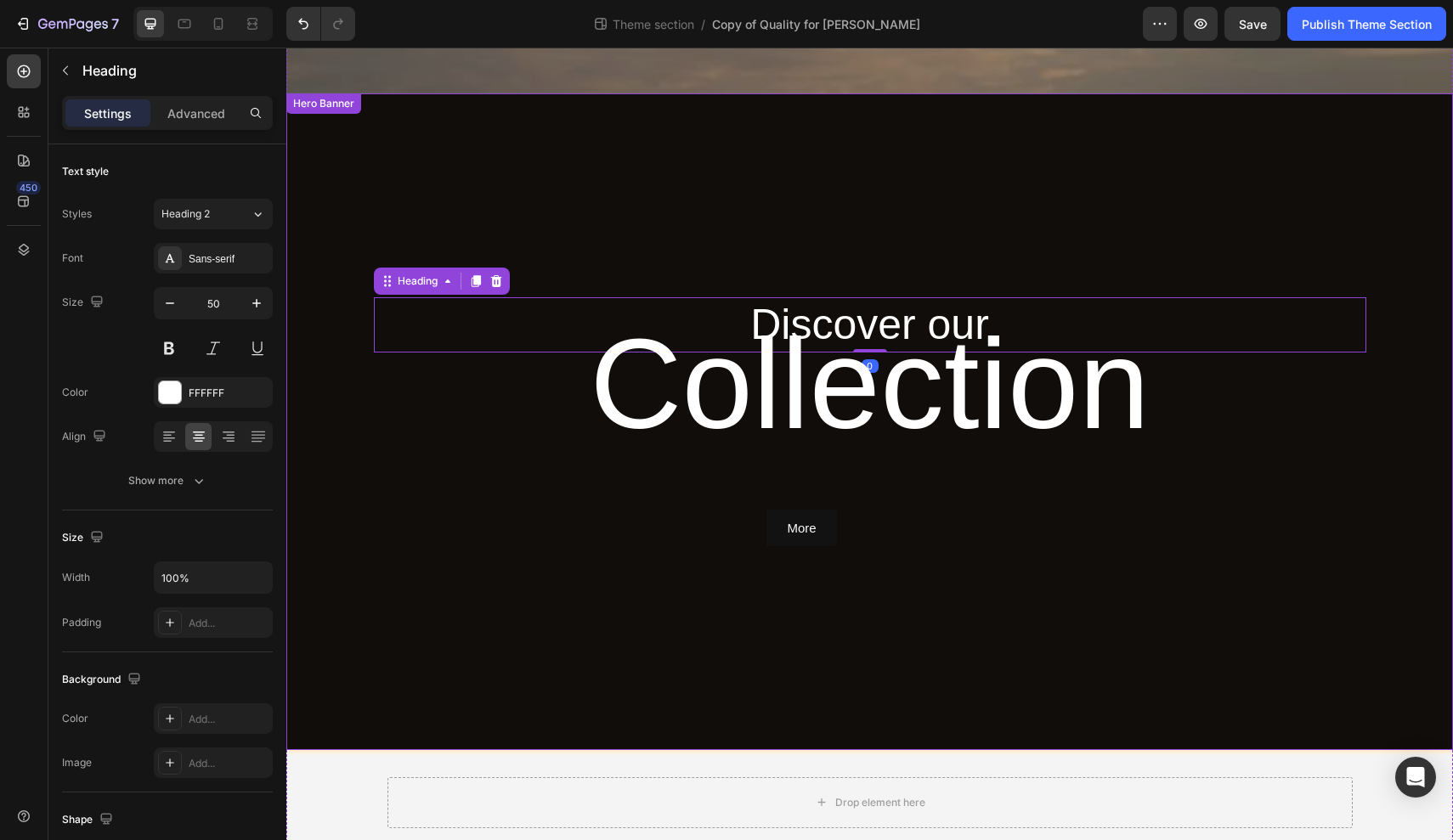
click at [421, 576] on div "Overlay" at bounding box center [870, 422] width 1167 height 656
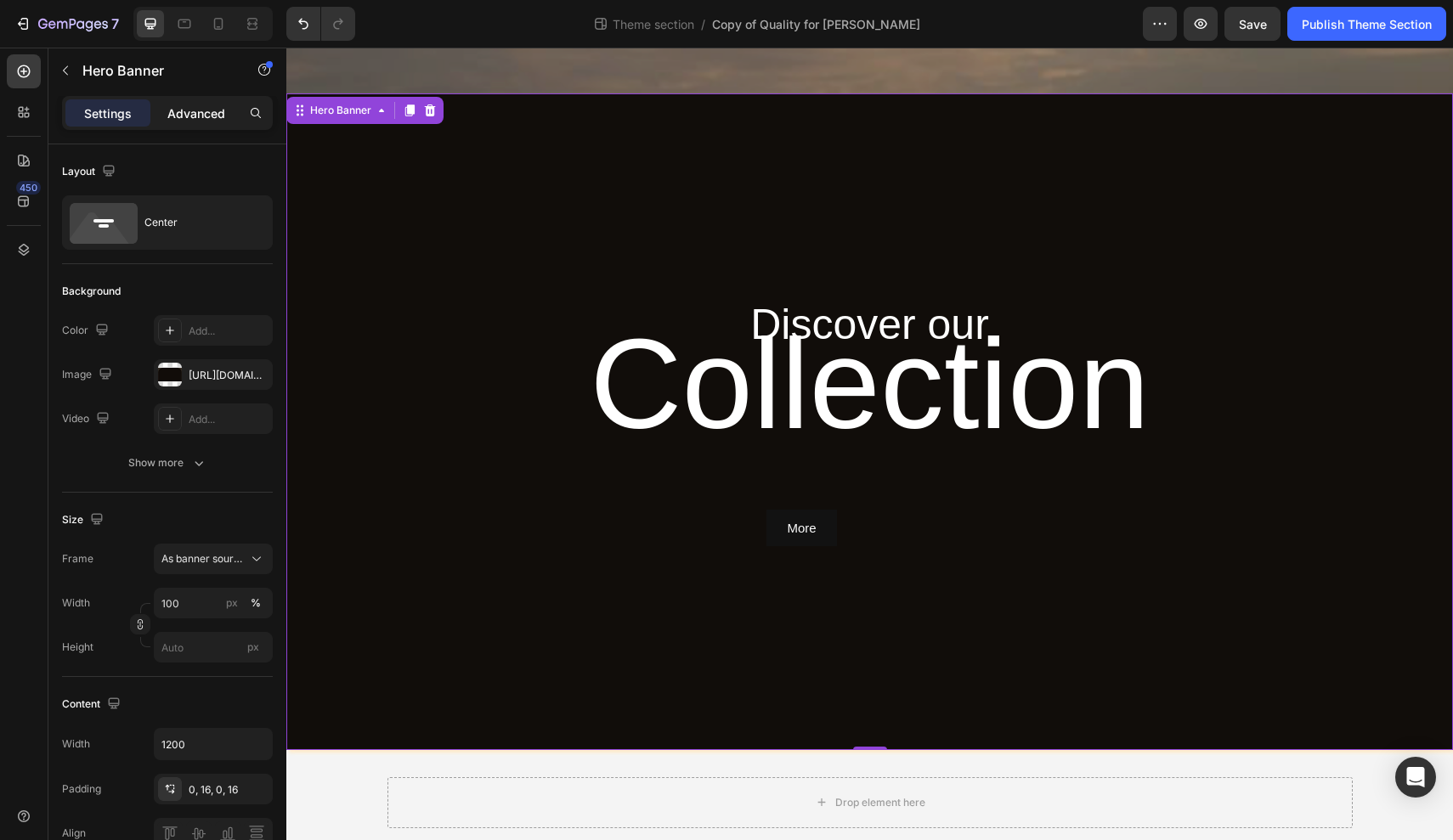
click at [198, 116] on p "Advanced" at bounding box center [196, 114] width 58 height 18
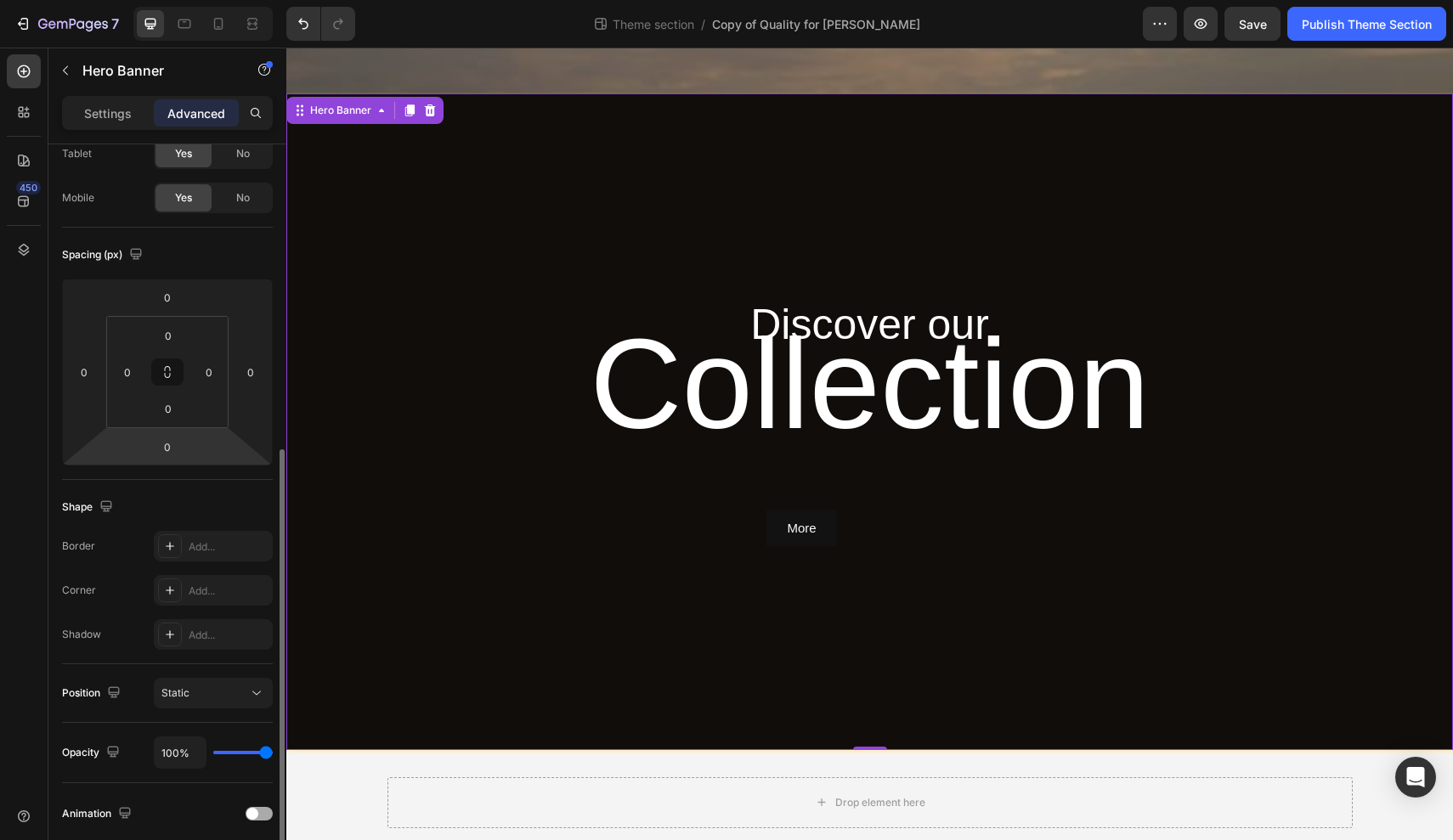
scroll to position [0, 0]
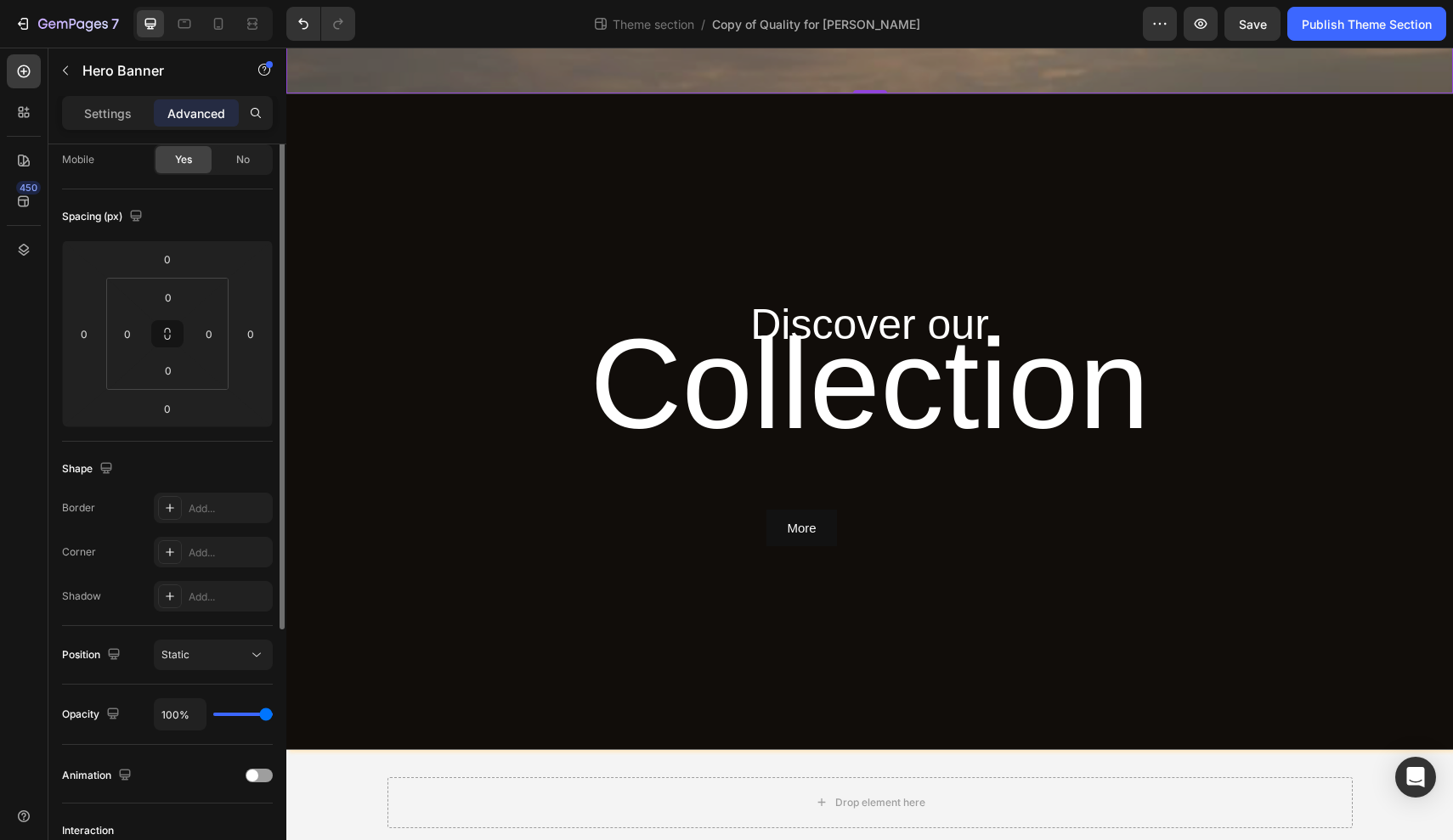
scroll to position [27, 0]
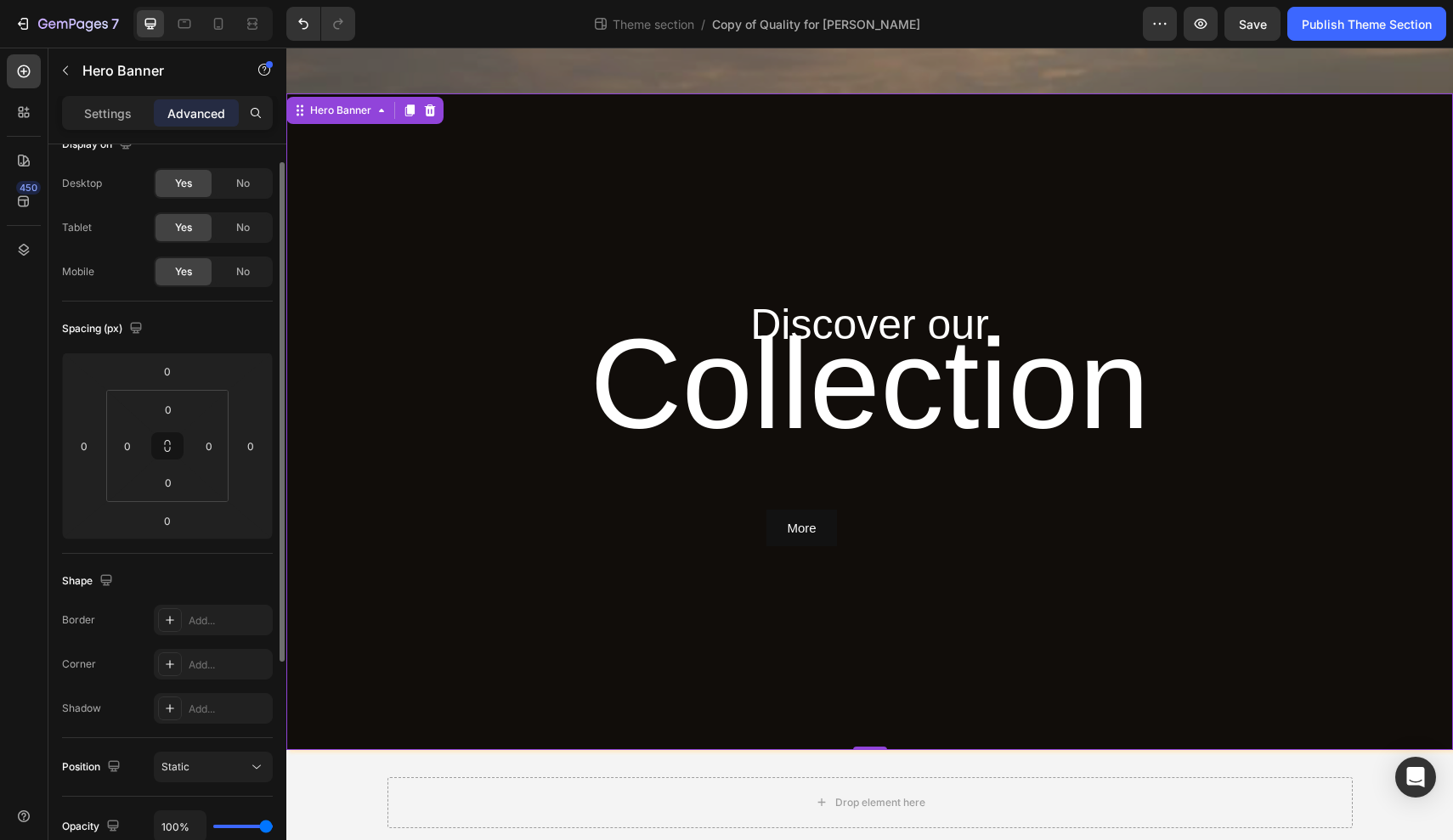
click at [341, 644] on div "Overlay" at bounding box center [870, 422] width 1167 height 656
click at [113, 115] on p "Settings" at bounding box center [107, 114] width 48 height 18
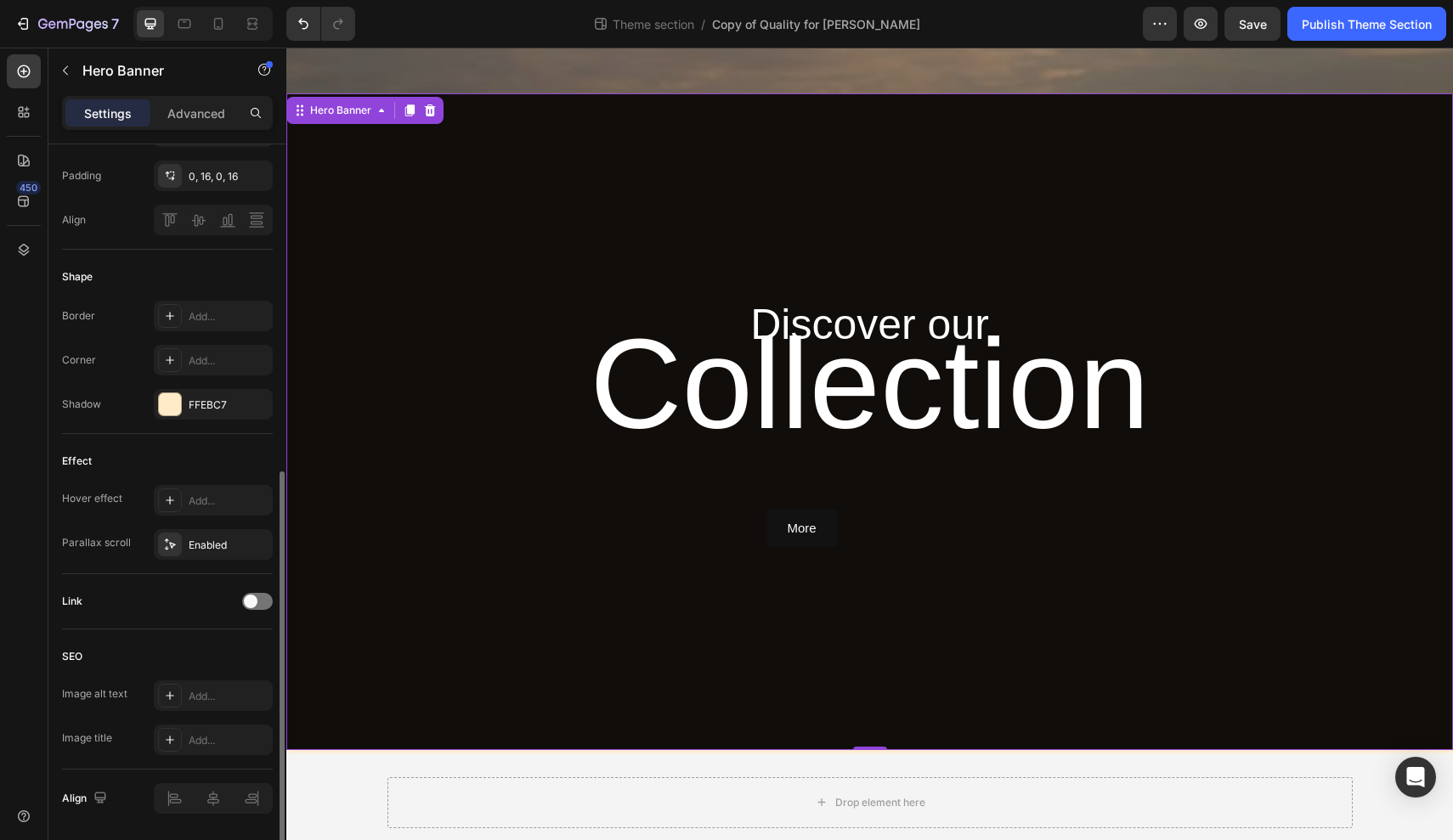
scroll to position [616, 0]
click at [215, 544] on div "Enabled" at bounding box center [213, 543] width 50 height 15
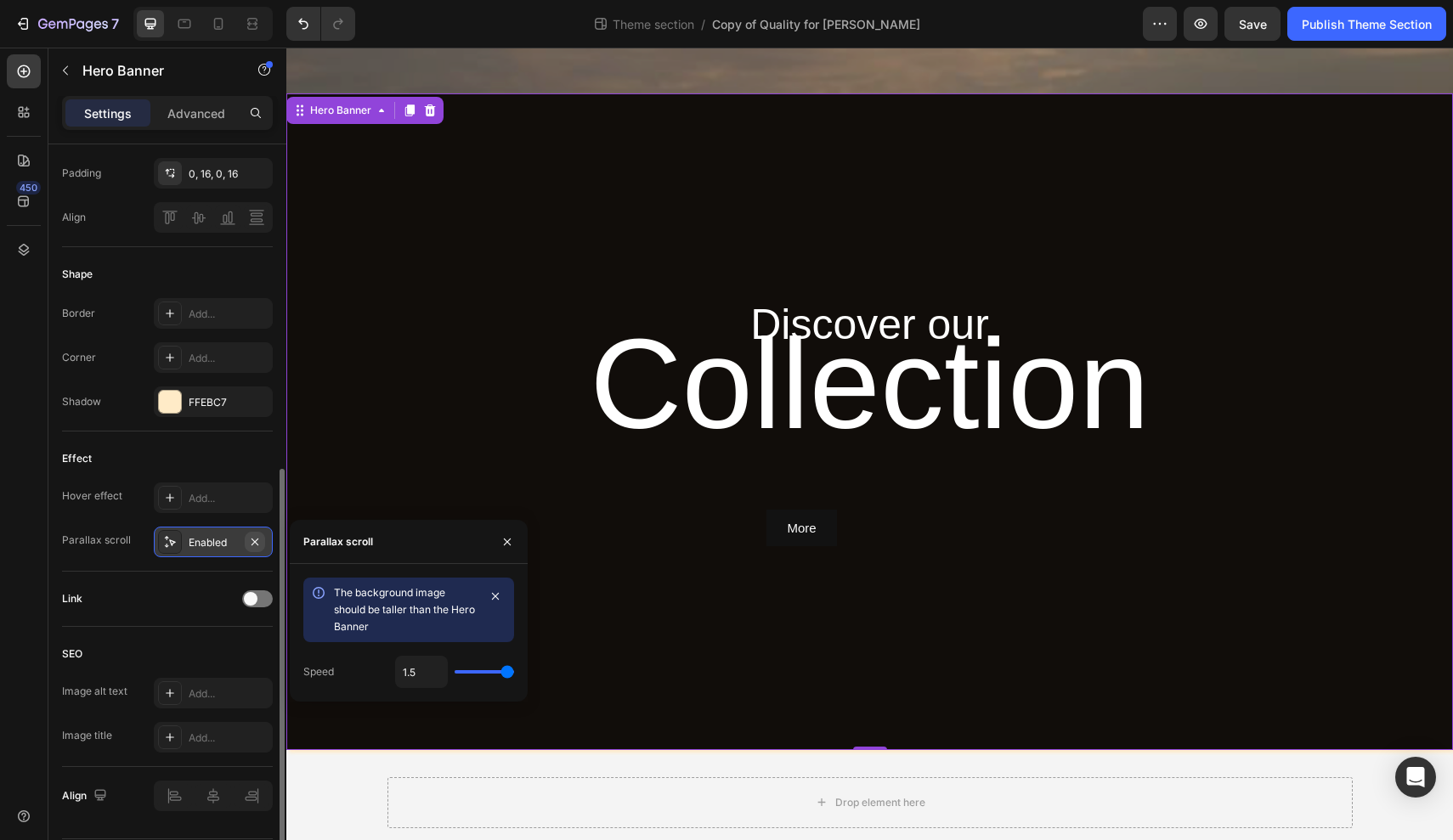
click at [258, 542] on icon "button" at bounding box center [254, 542] width 14 height 14
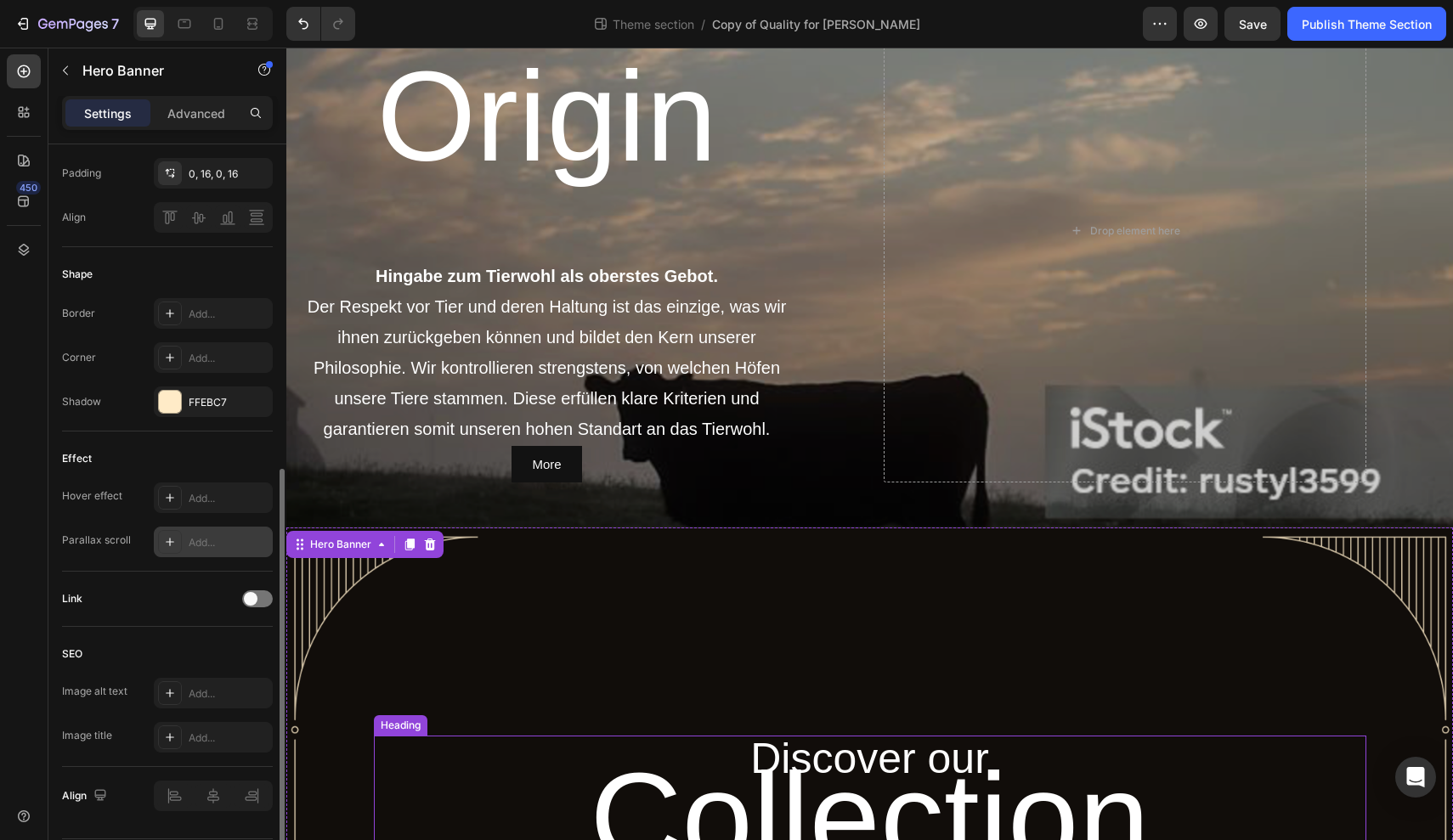
scroll to position [1337, 0]
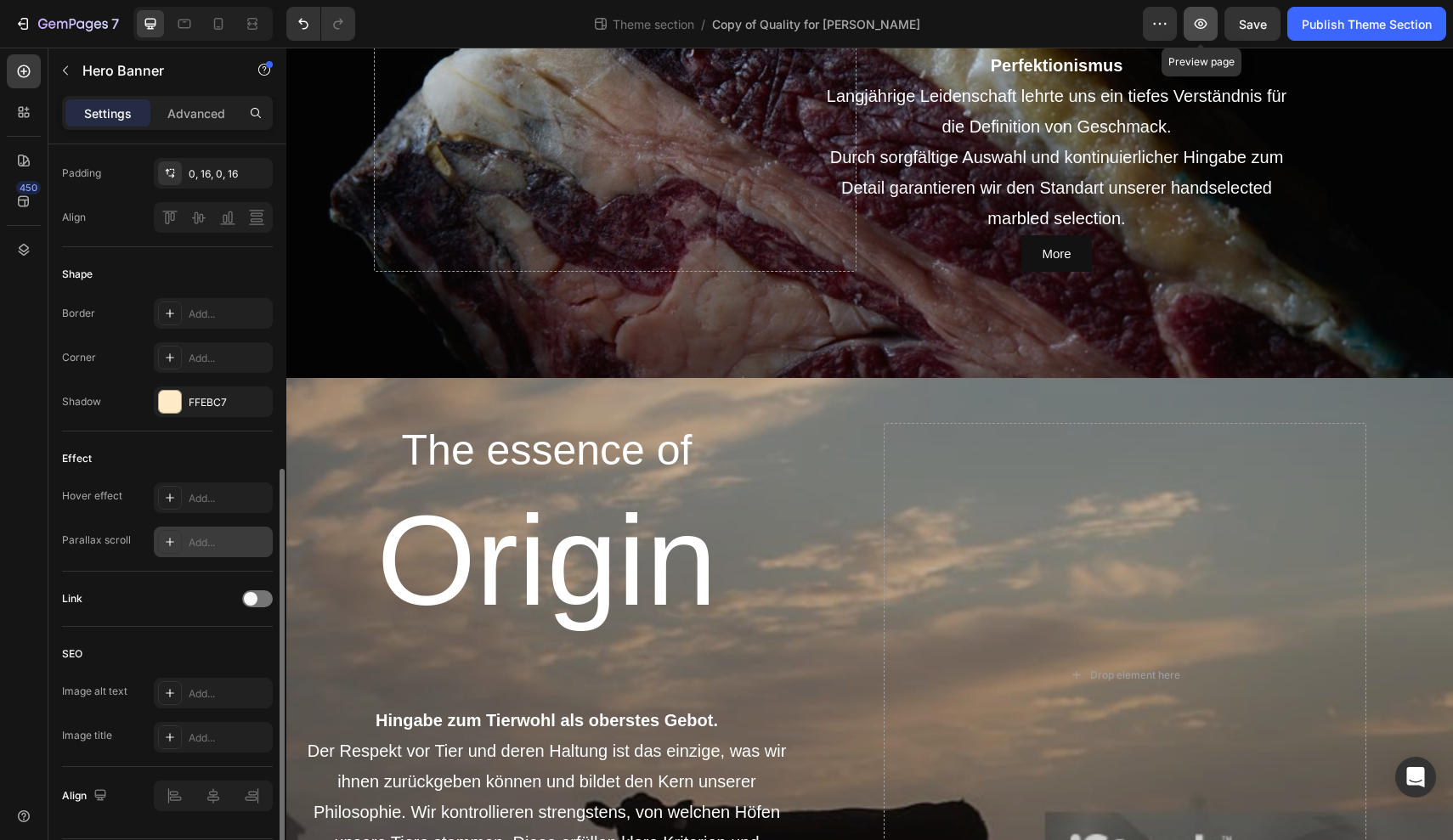
click at [1198, 25] on icon "button" at bounding box center [1201, 23] width 17 height 17
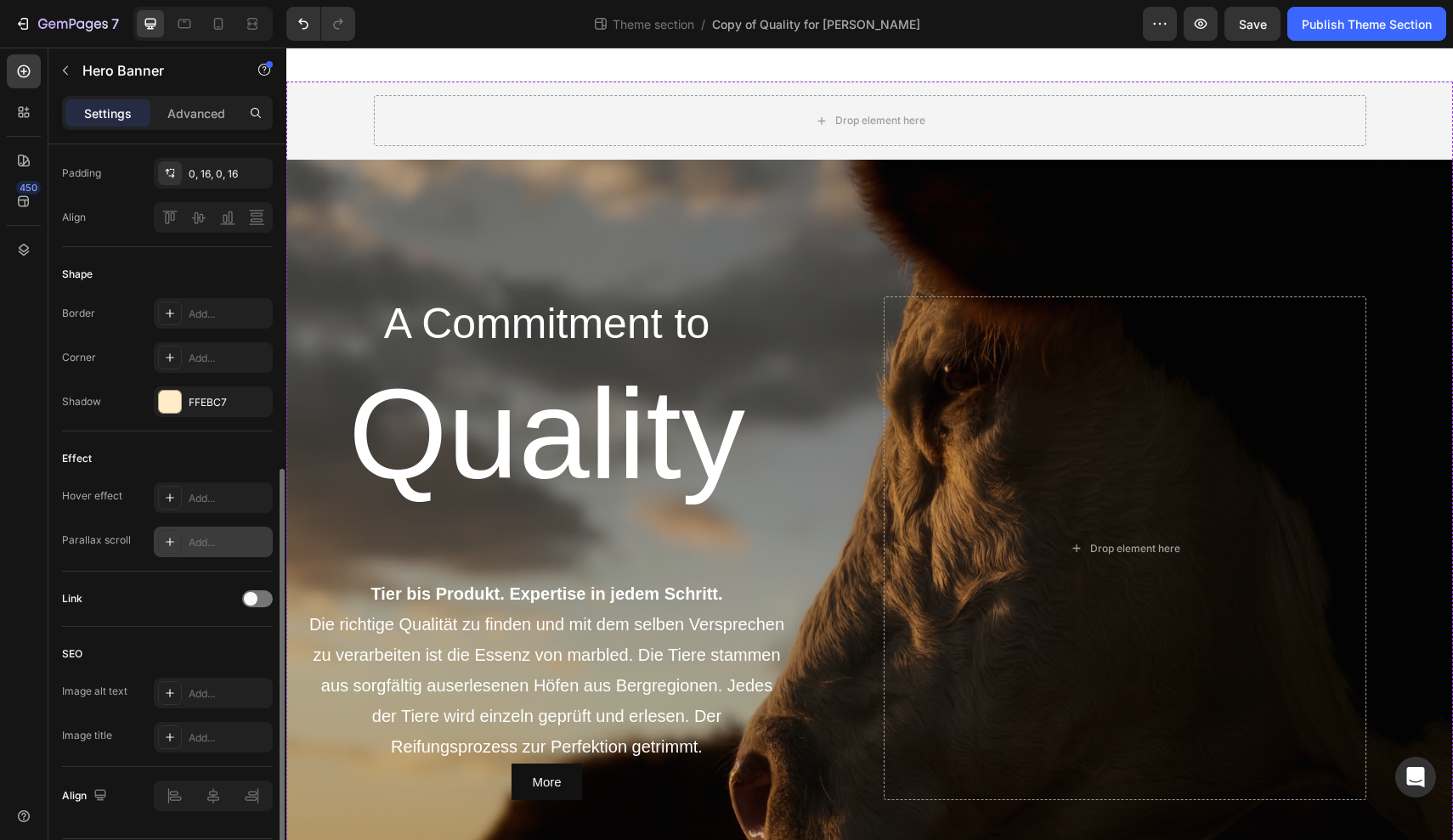
scroll to position [0, 0]
click at [1189, 31] on button "button" at bounding box center [1201, 24] width 34 height 34
